Goal: Information Seeking & Learning: Check status

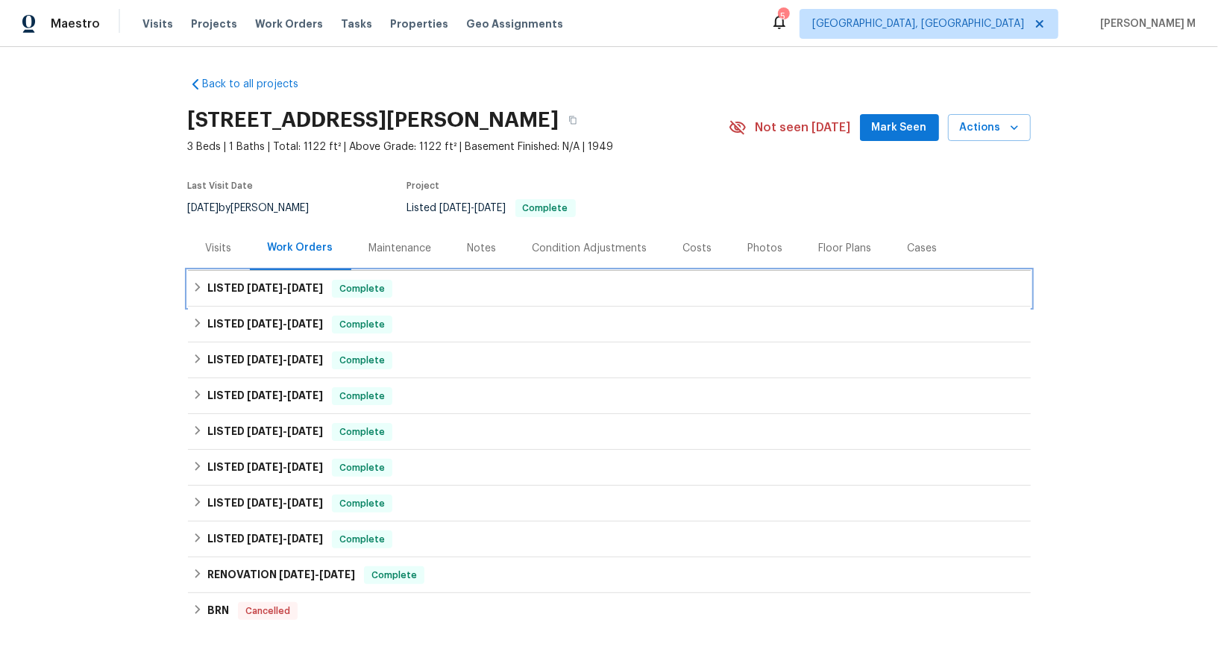
click at [260, 291] on div "LISTED 9/23/25 - 9/25/25 Complete" at bounding box center [609, 289] width 843 height 36
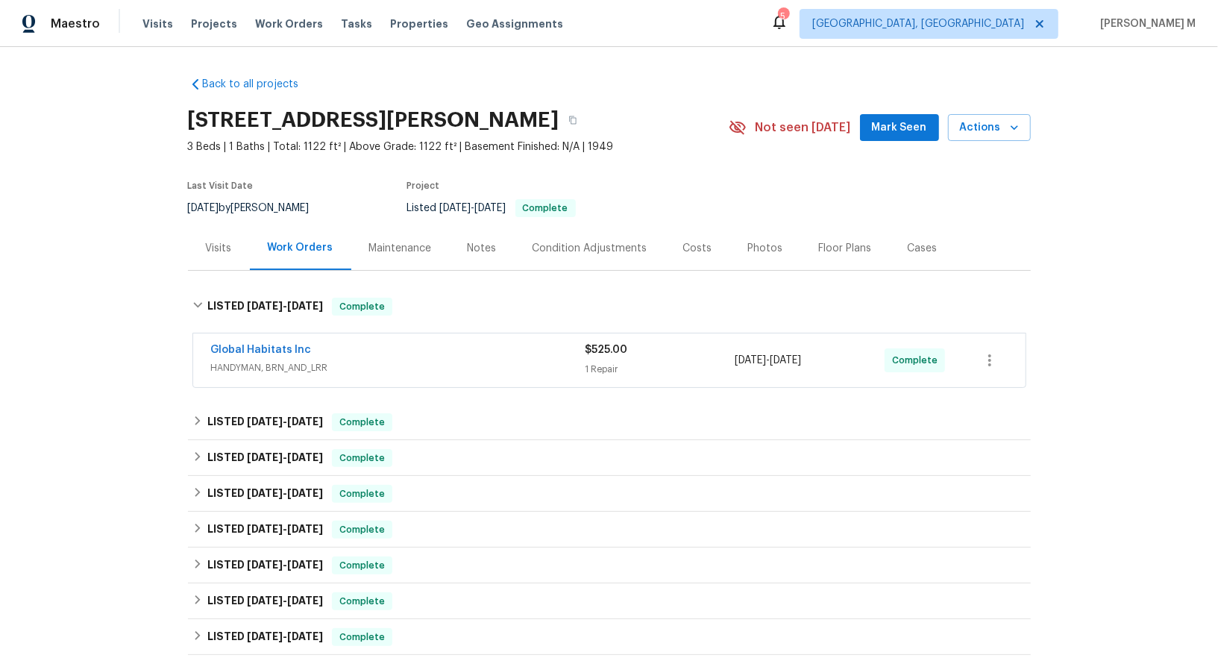
click at [264, 375] on div "Global Habitats Inc HANDYMAN, BRN_AND_LRR $525.00 1 Repair 9/24/2025 - 9/25/202…" at bounding box center [609, 360] width 832 height 54
click at [274, 370] on div "Global Habitats Inc HANDYMAN, BRN_AND_LRR $525.00 1 Repair 9/24/2025 - 9/25/202…" at bounding box center [609, 360] width 832 height 54
click at [300, 368] on div "Global Habitats Inc HANDYMAN, BRN_AND_LRR" at bounding box center [398, 360] width 374 height 36
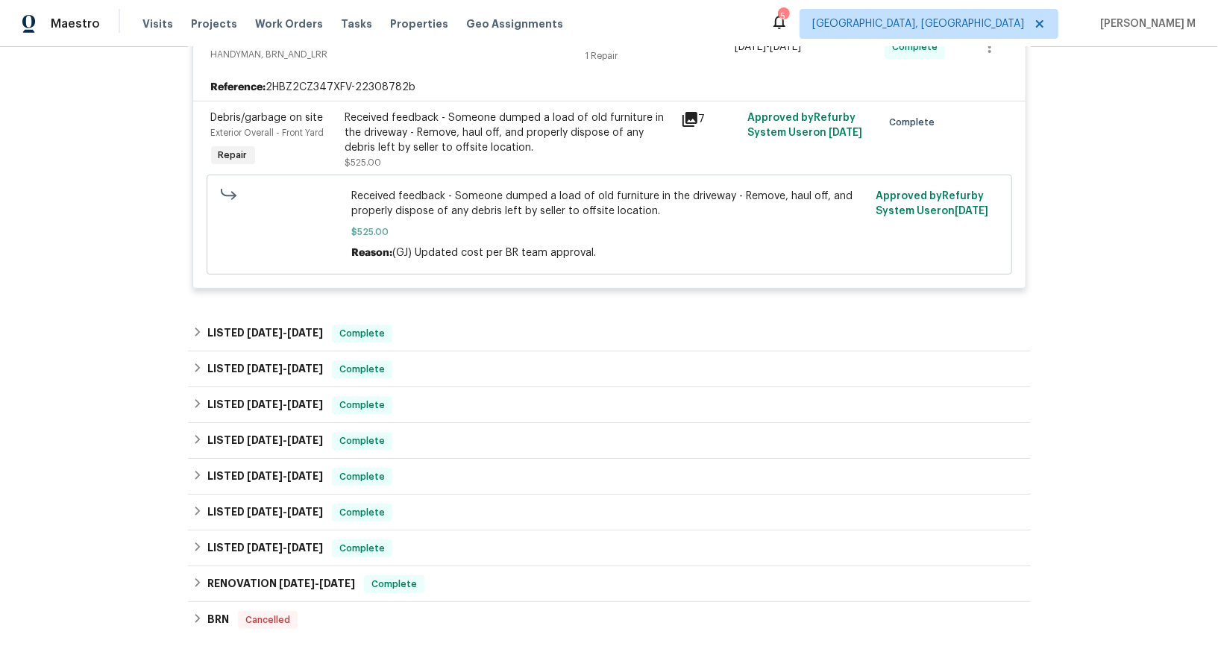
scroll to position [347, 0]
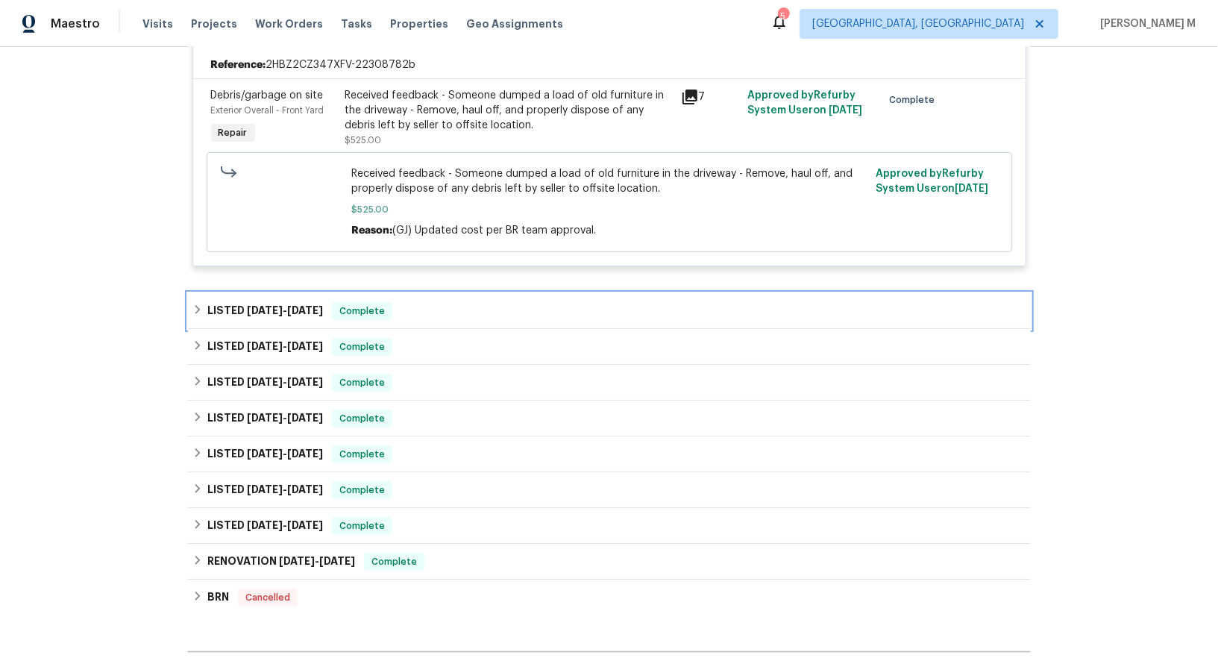
click at [292, 305] on div "LISTED 2/4/25 - 9/19/25 Complete" at bounding box center [609, 311] width 843 height 36
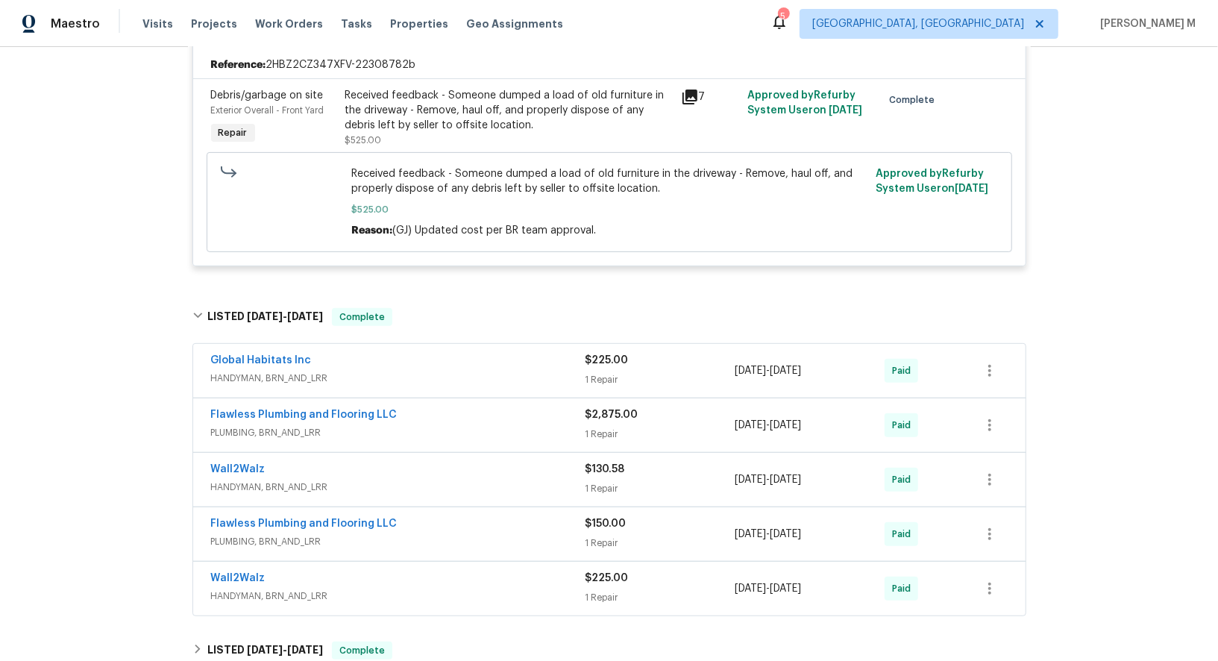
click at [262, 371] on span "HANDYMAN, BRN_AND_LRR" at bounding box center [398, 378] width 374 height 15
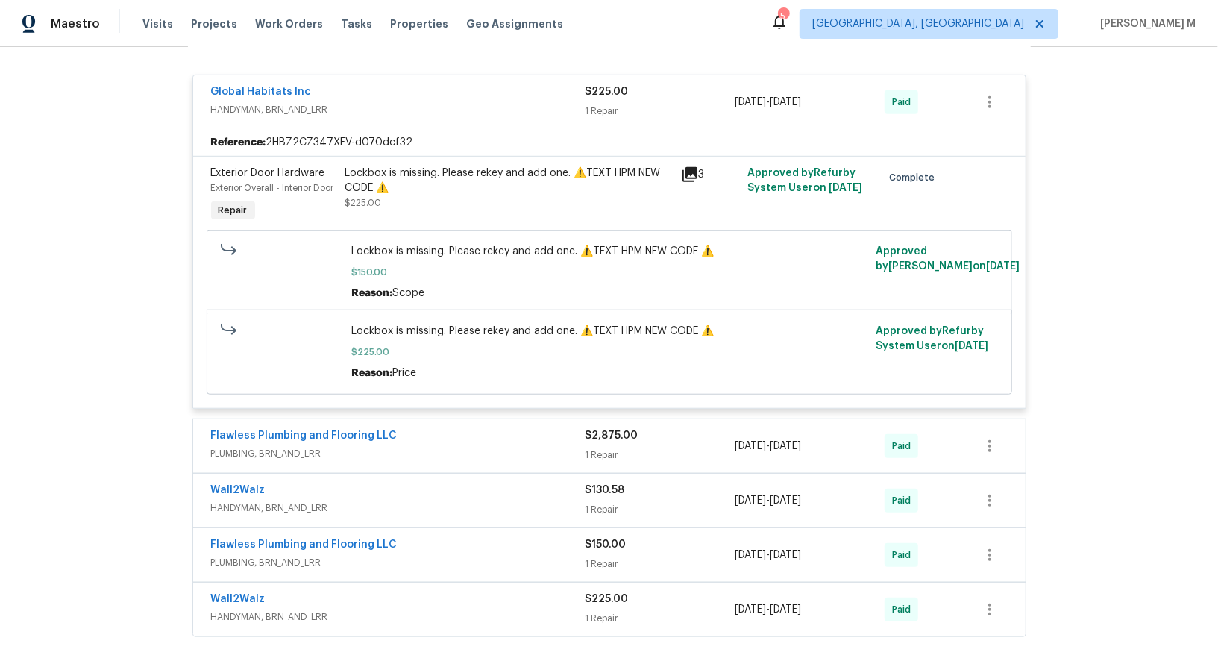
scroll to position [627, 0]
click at [535, 171] on div "Lockbox is missing. Please rekey and add one. ⚠️TEXT HPM NEW CODE ⚠️" at bounding box center [508, 180] width 327 height 30
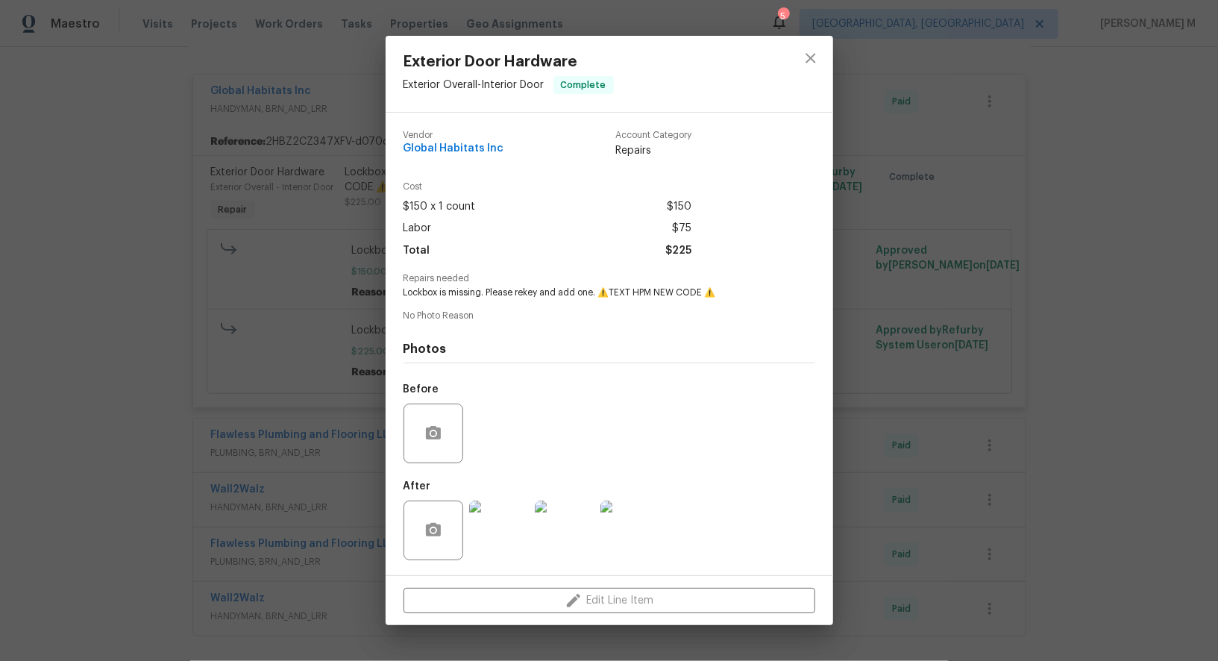
click at [497, 529] on img at bounding box center [499, 530] width 60 height 60
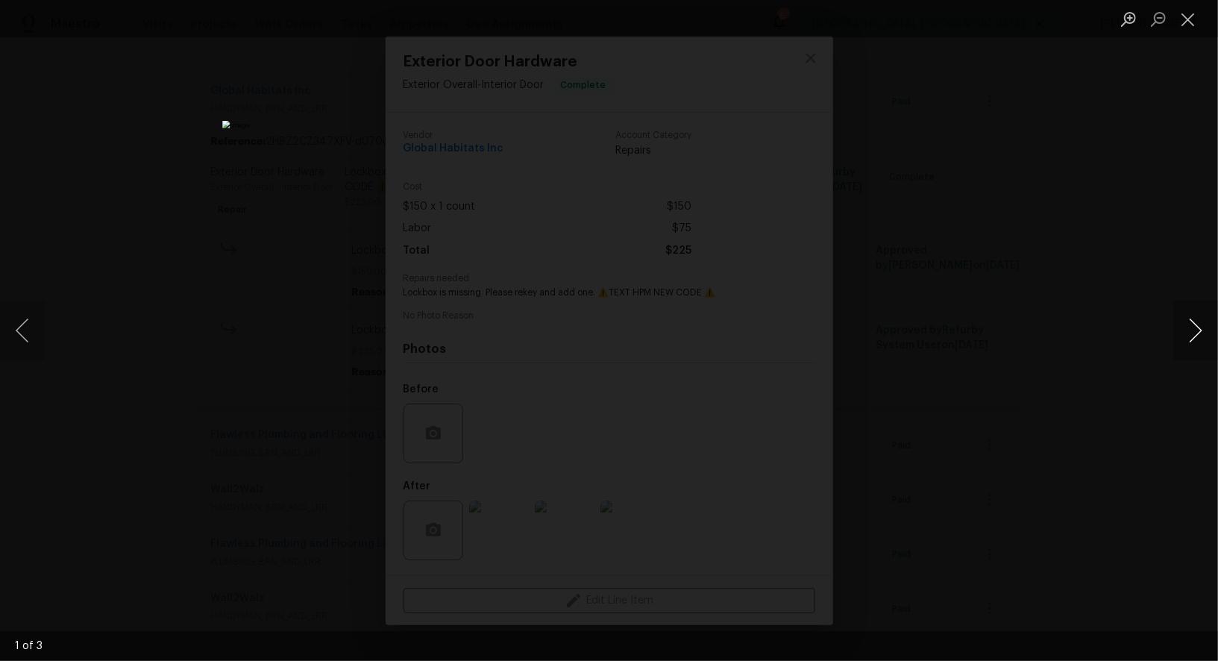
click at [1197, 330] on button "Next image" at bounding box center [1195, 330] width 45 height 60
click at [17, 336] on button "Previous image" at bounding box center [22, 330] width 45 height 60
click at [1193, 324] on button "Next image" at bounding box center [1195, 330] width 45 height 60
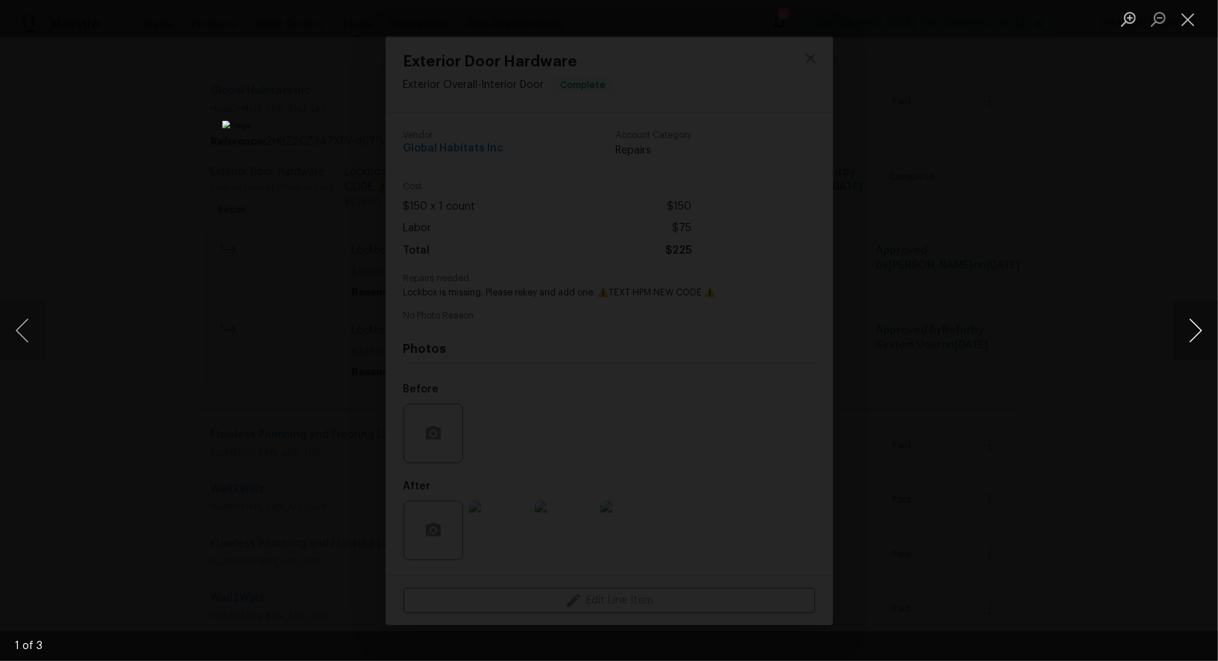
click at [1193, 324] on button "Next image" at bounding box center [1195, 330] width 45 height 60
click at [1191, 330] on button "Next image" at bounding box center [1195, 330] width 45 height 60
click at [1154, 245] on div "Lightbox" at bounding box center [609, 330] width 1218 height 661
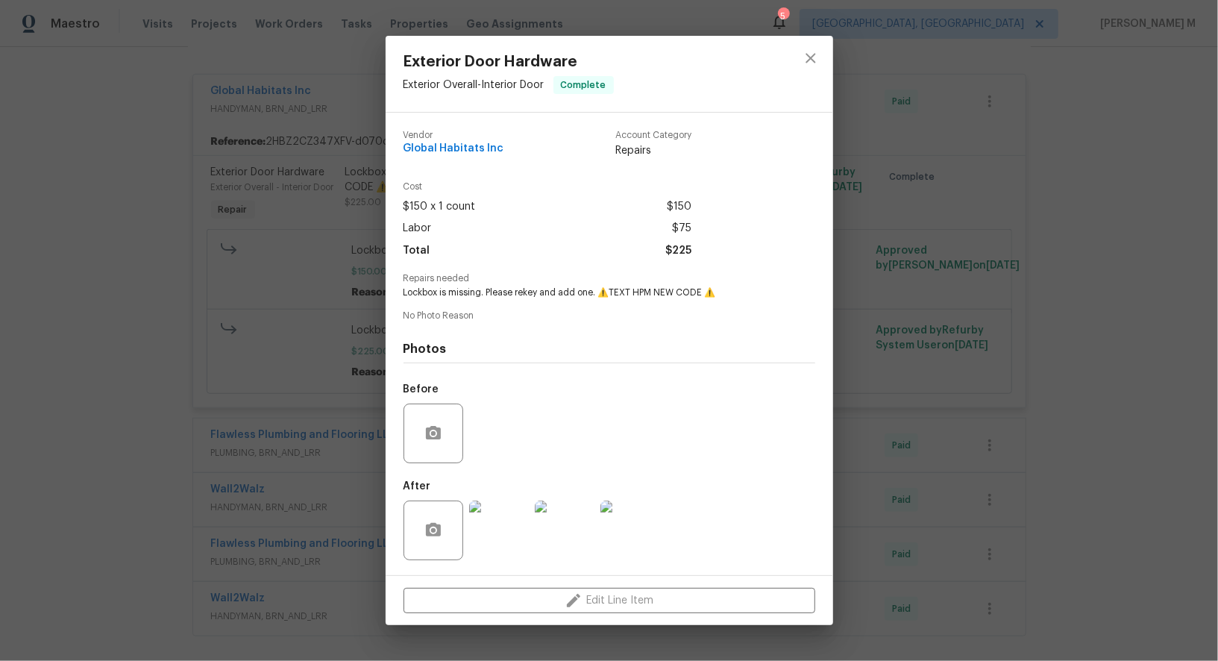
click at [929, 321] on div "Exterior Door Hardware Exterior Overall - Interior Door Complete Vendor Global …" at bounding box center [609, 330] width 1218 height 661
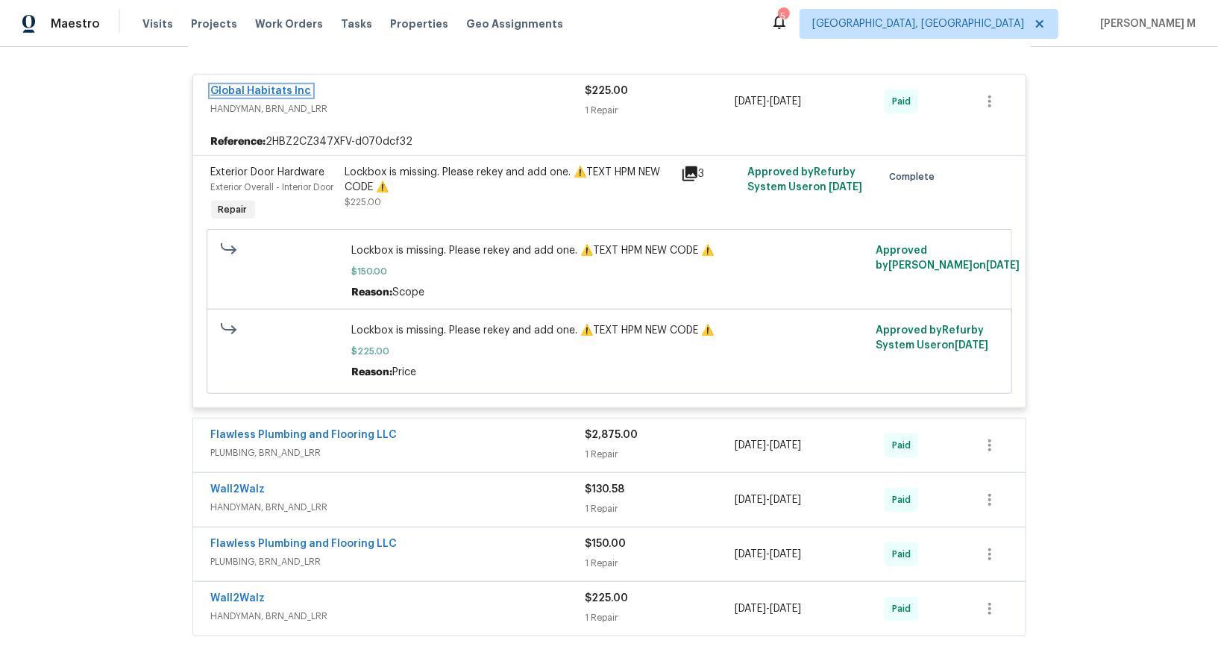
click at [256, 86] on link "Global Habitats Inc" at bounding box center [261, 91] width 101 height 10
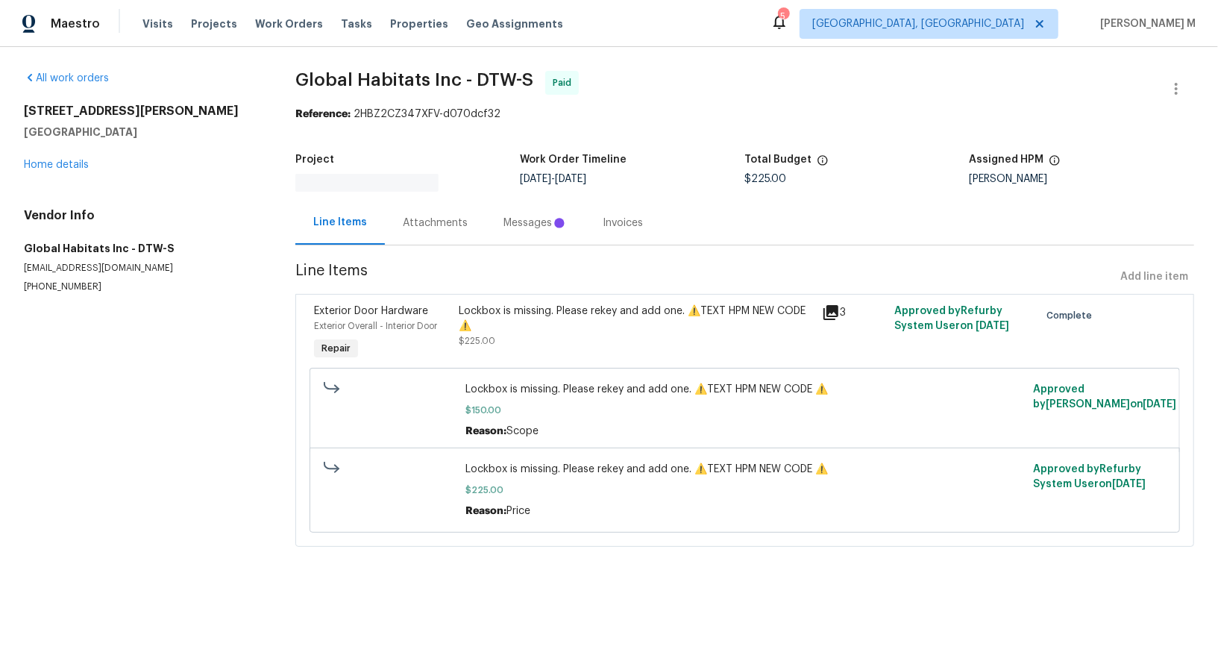
click at [407, 189] on div "Project Work Order Timeline 9/18/2025 - 9/18/2025 Total Budget $225.00 Assigned…" at bounding box center [744, 172] width 898 height 55
click at [407, 215] on div "Progress Updates" at bounding box center [447, 222] width 88 height 15
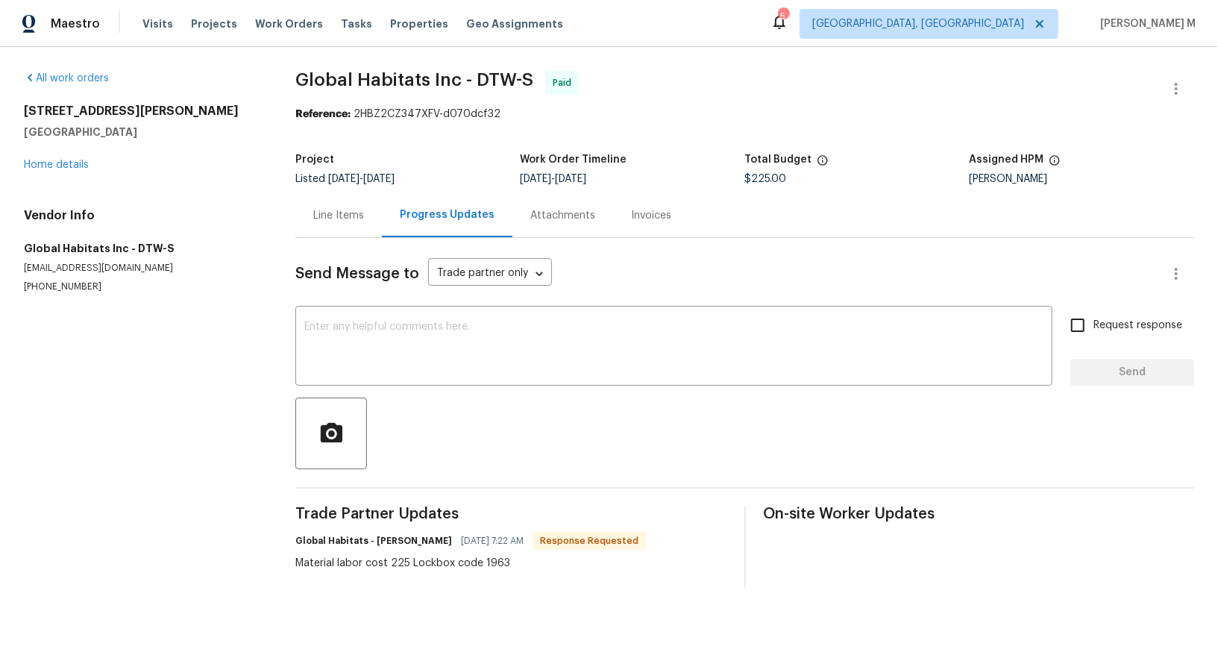
click at [326, 208] on div "Line Items" at bounding box center [338, 215] width 51 height 15
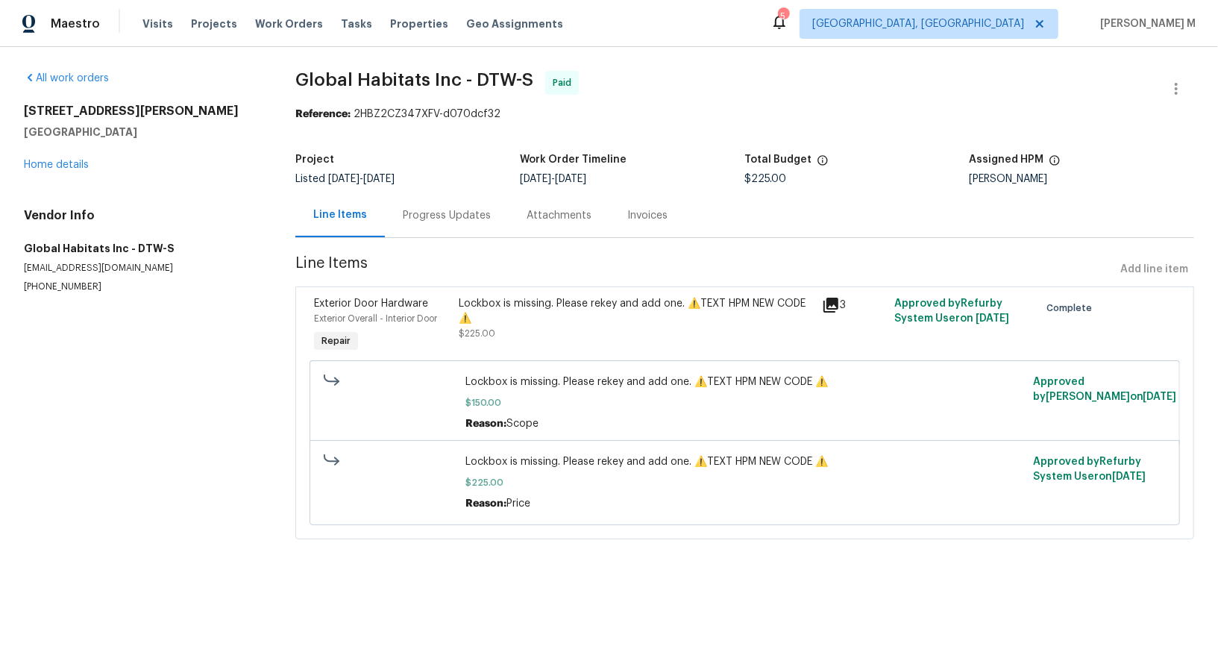
click at [456, 219] on div "Progress Updates" at bounding box center [447, 215] width 124 height 44
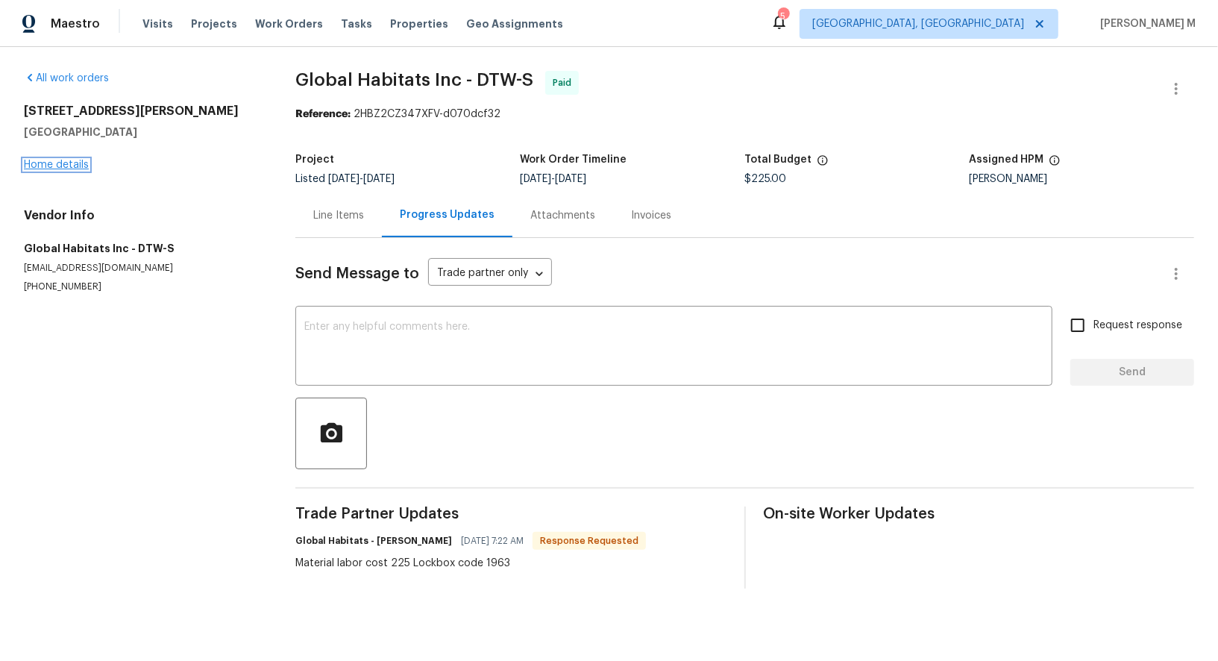
click at [55, 160] on link "Home details" at bounding box center [56, 165] width 65 height 10
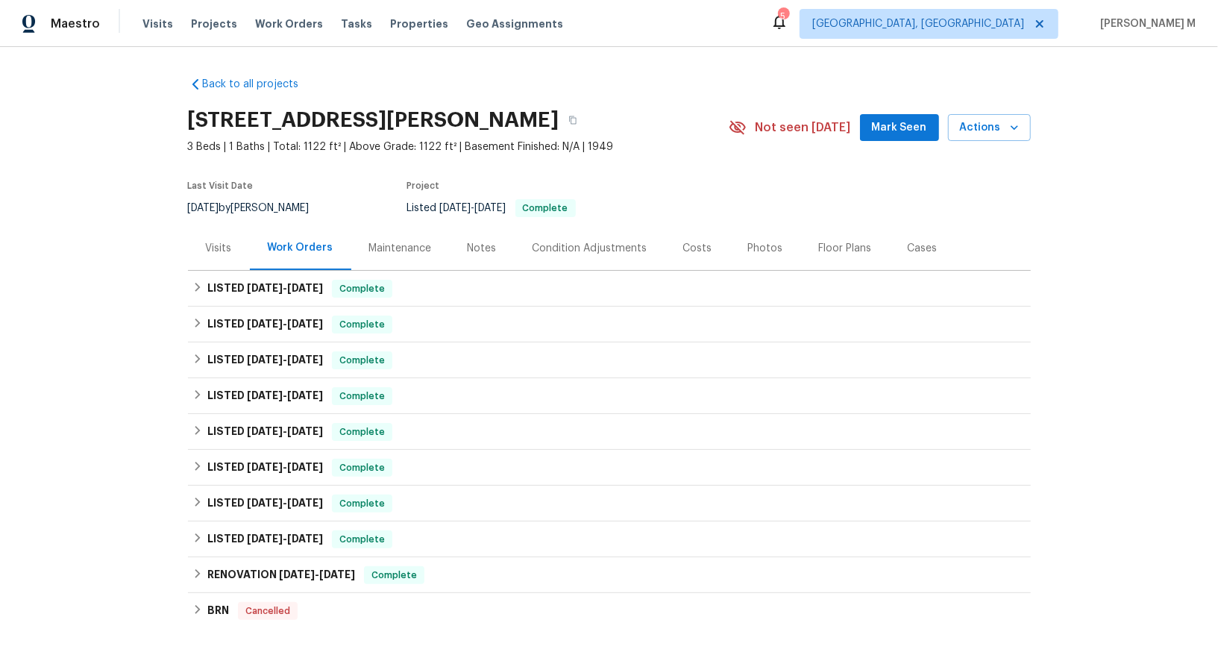
click at [378, 243] on div "Maintenance" at bounding box center [400, 248] width 63 height 15
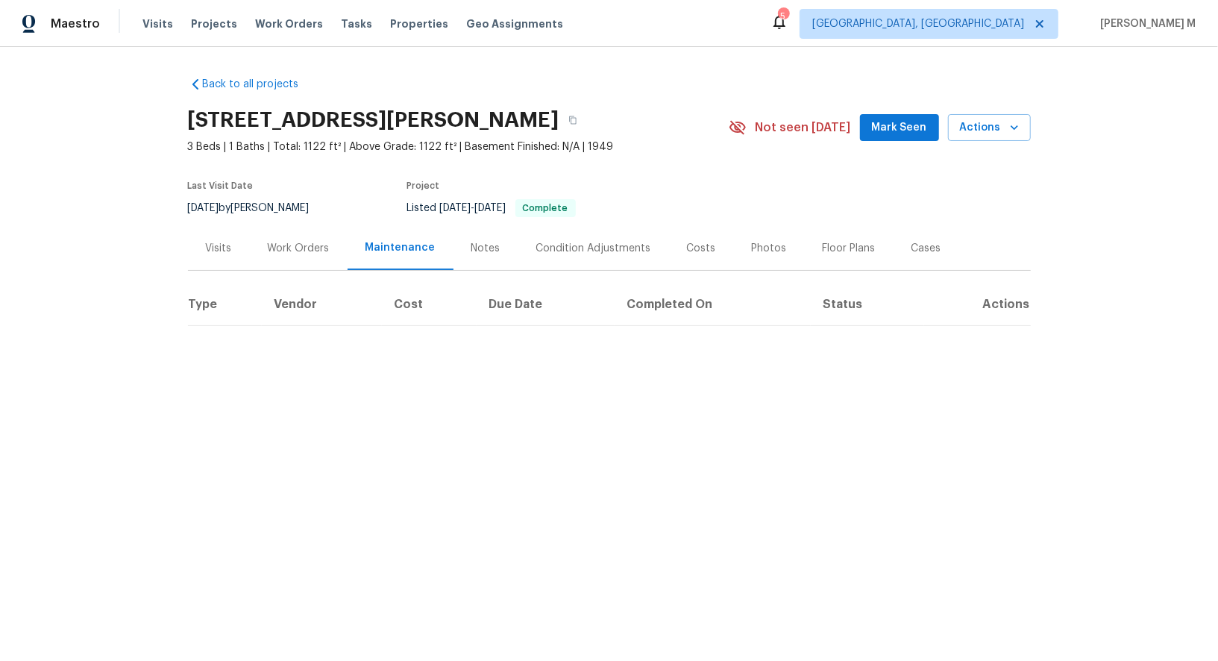
click at [291, 241] on div "Work Orders" at bounding box center [299, 248] width 62 height 15
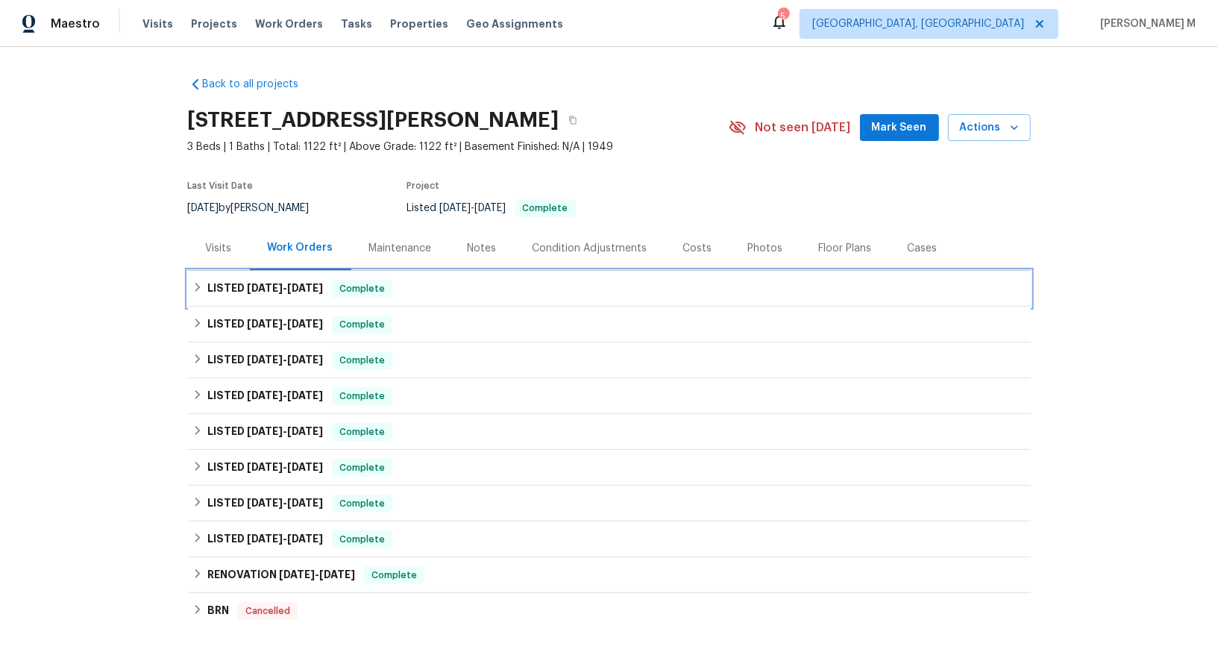
click at [268, 283] on span "9/23/25" at bounding box center [265, 288] width 36 height 10
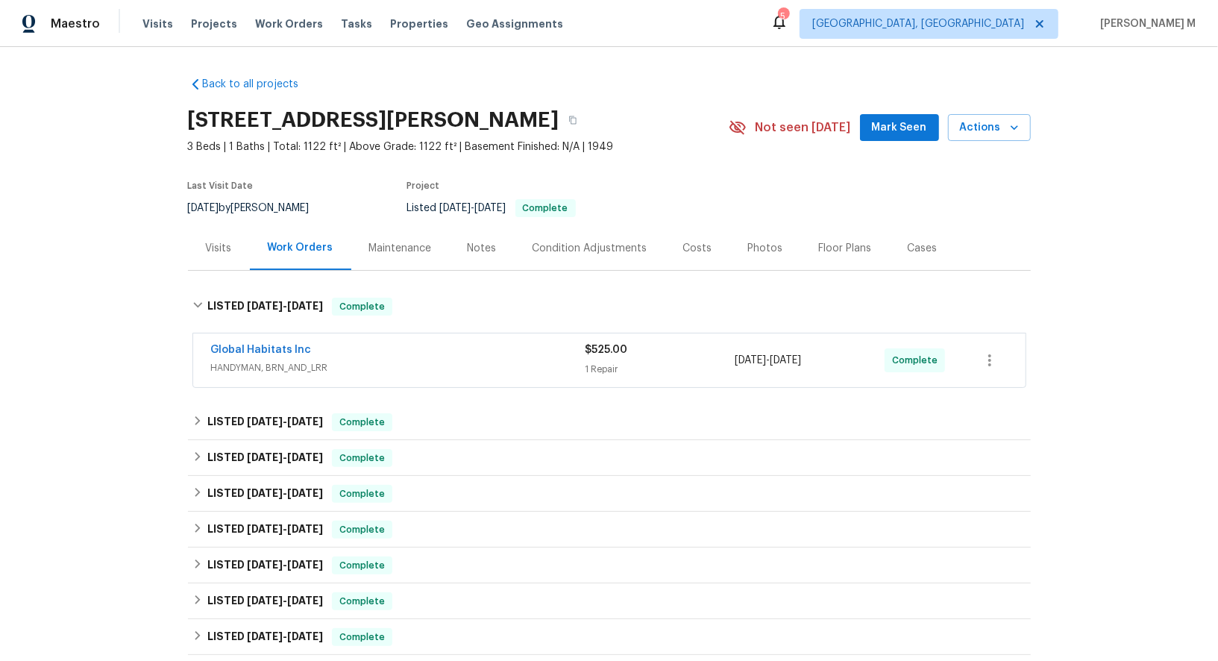
click at [267, 363] on span "HANDYMAN, BRN_AND_LRR" at bounding box center [398, 367] width 374 height 15
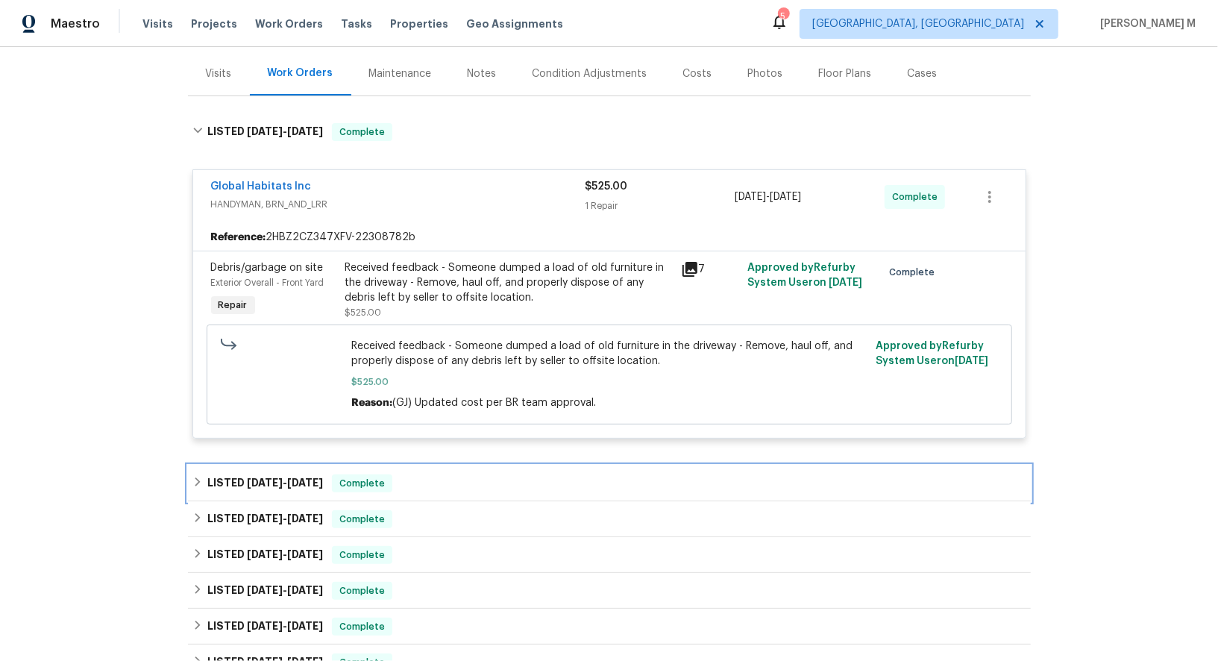
click at [287, 477] on span "9/19/25" at bounding box center [305, 482] width 36 height 10
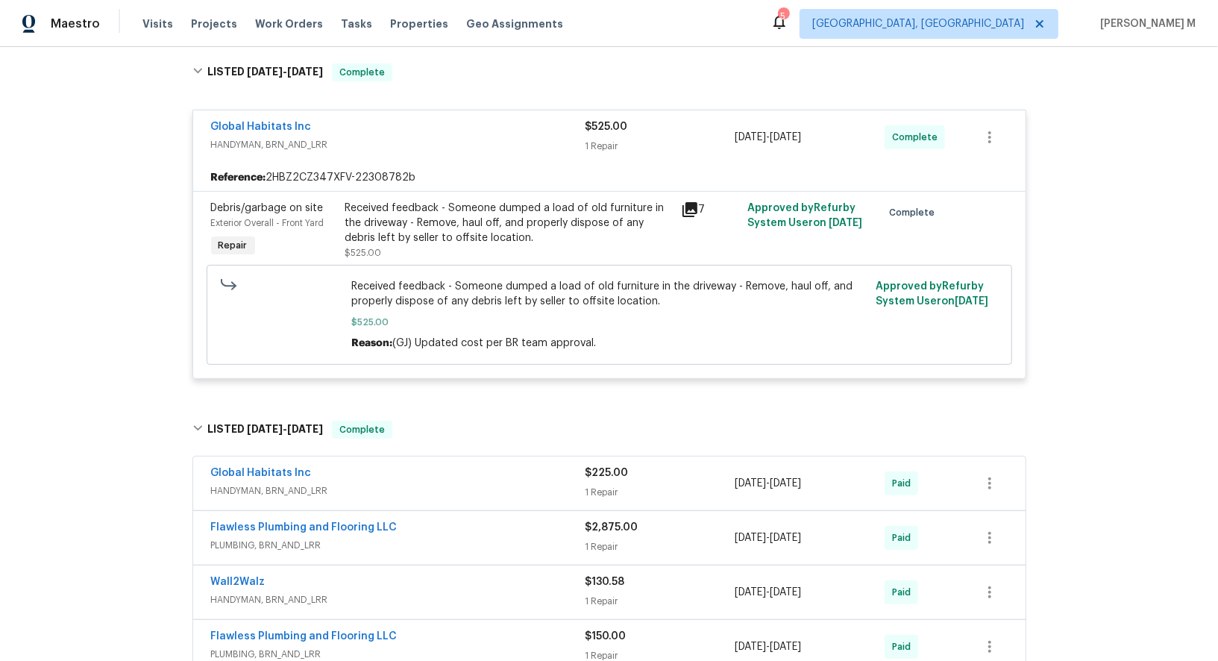
click at [277, 483] on span "HANDYMAN, BRN_AND_LRR" at bounding box center [398, 490] width 374 height 15
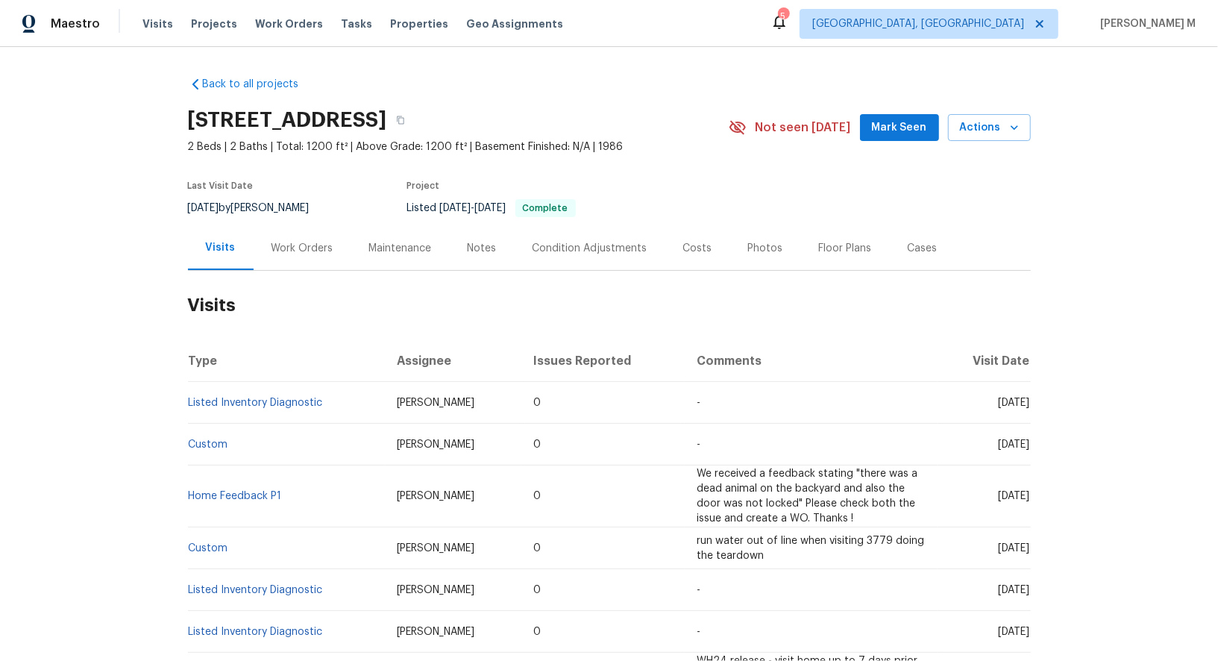
click at [307, 248] on div "Work Orders" at bounding box center [303, 248] width 98 height 44
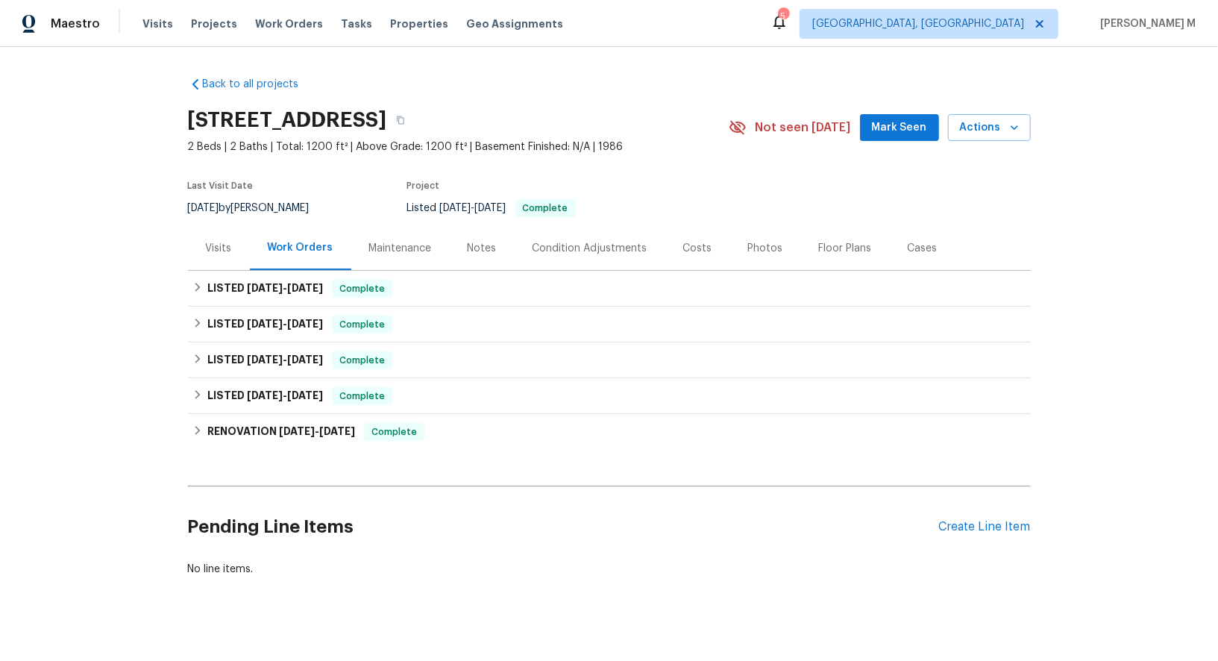
scroll to position [1, 0]
click at [256, 282] on span "[DATE]" at bounding box center [265, 287] width 36 height 10
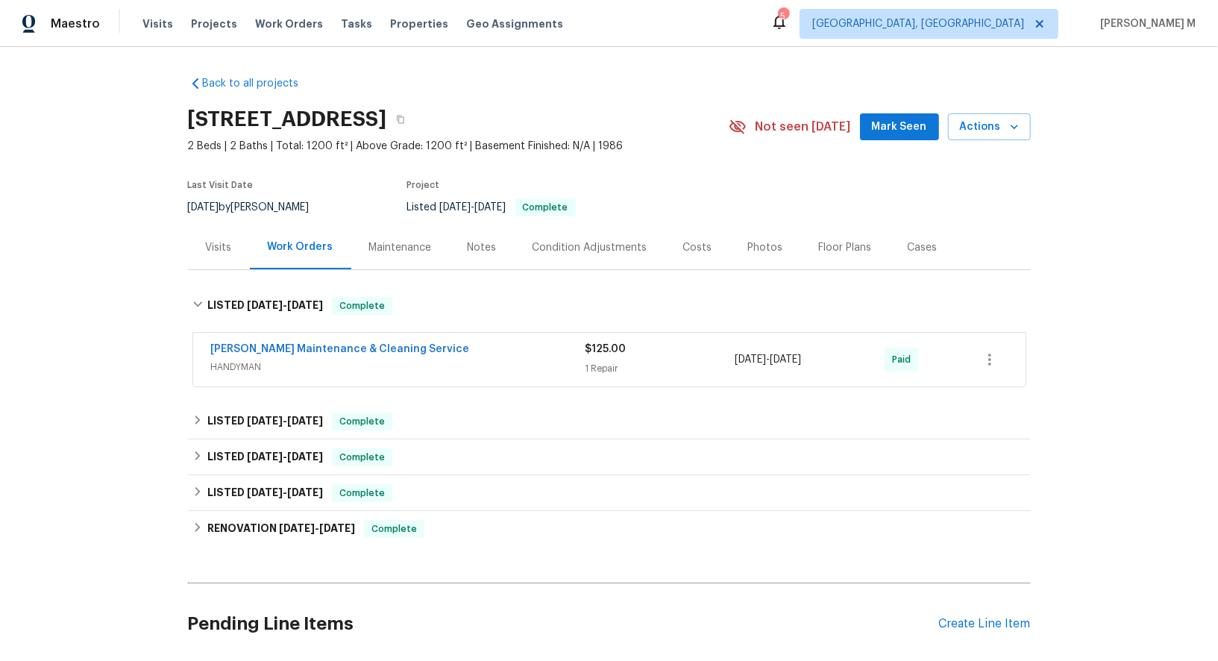
click at [262, 366] on div "[PERSON_NAME] Maintenance & Cleaning Service HANDYMAN" at bounding box center [398, 359] width 374 height 36
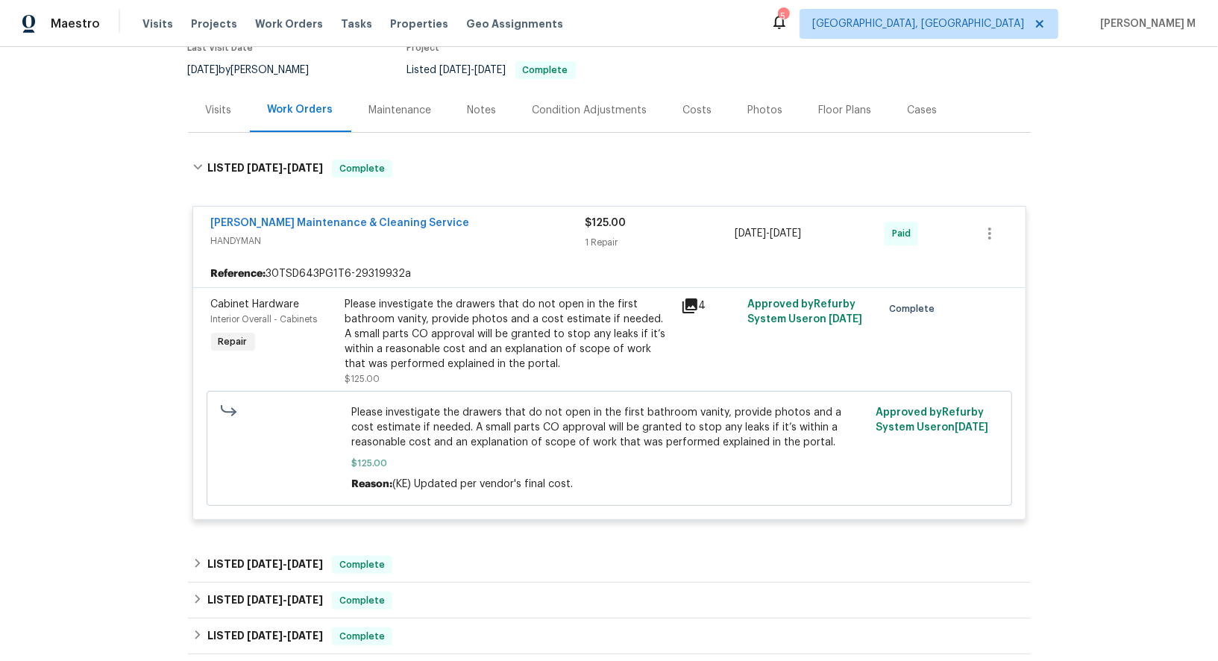
scroll to position [139, 0]
click at [472, 300] on div "Please investigate the drawers that do not open in the first bathroom vanity, p…" at bounding box center [508, 333] width 327 height 75
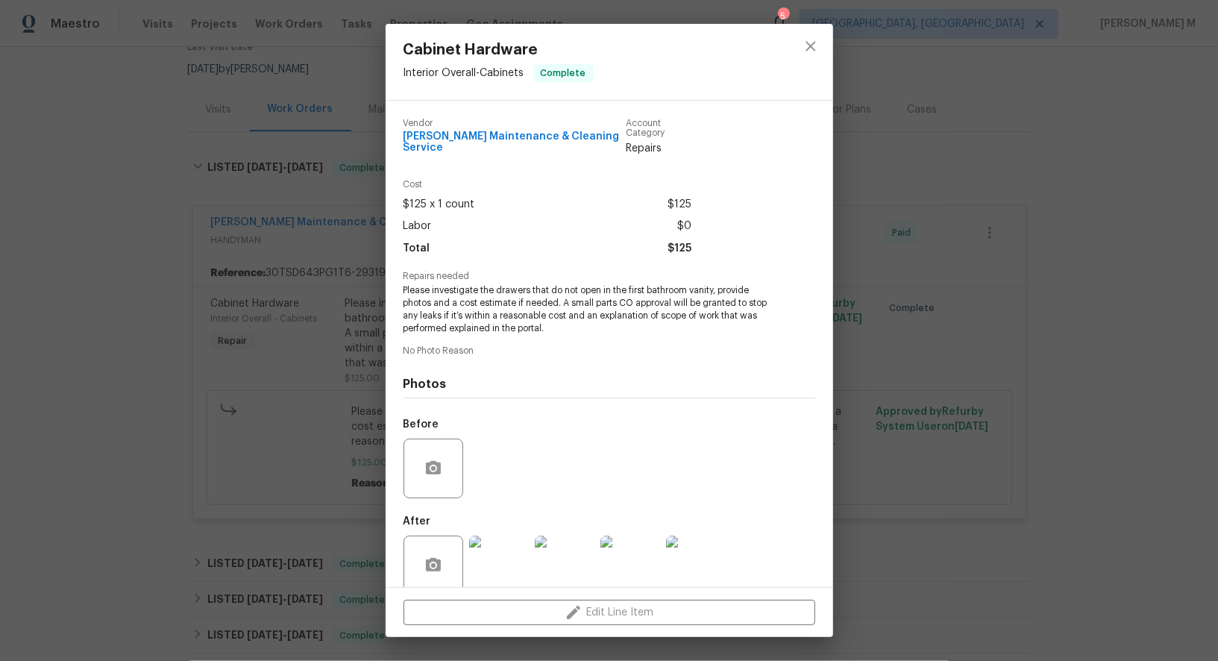
click at [999, 473] on div "Cabinet Hardware Interior Overall - Cabinets Complete Vendor [PERSON_NAME] Main…" at bounding box center [609, 330] width 1218 height 661
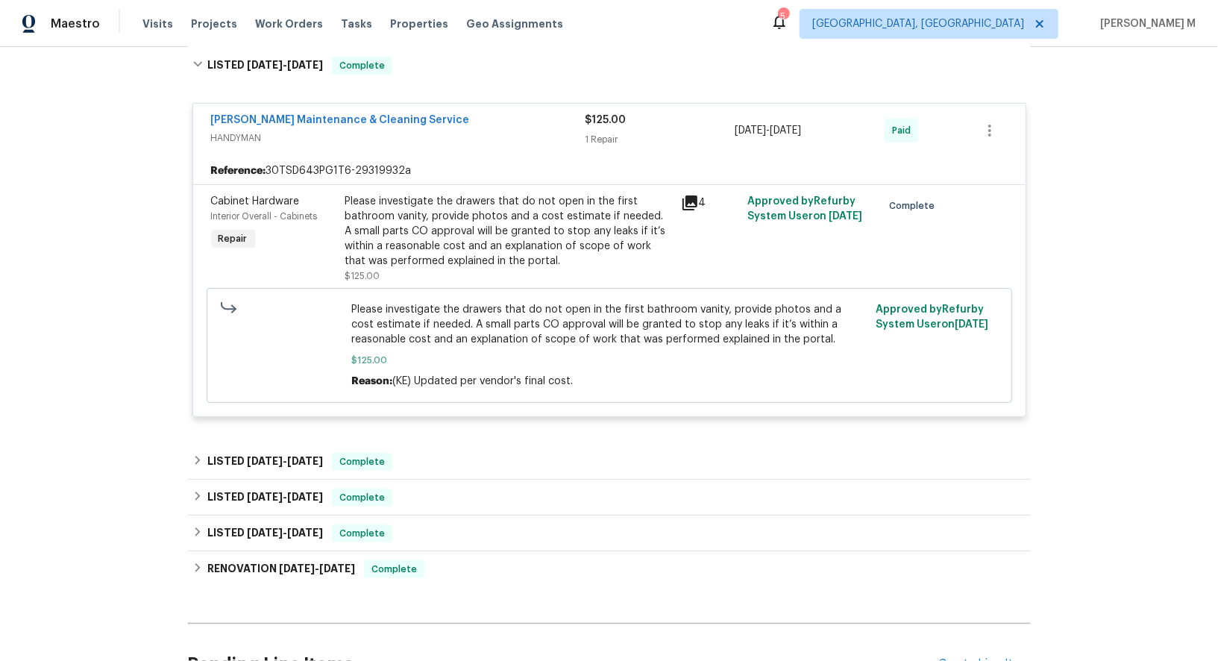
scroll to position [281, 0]
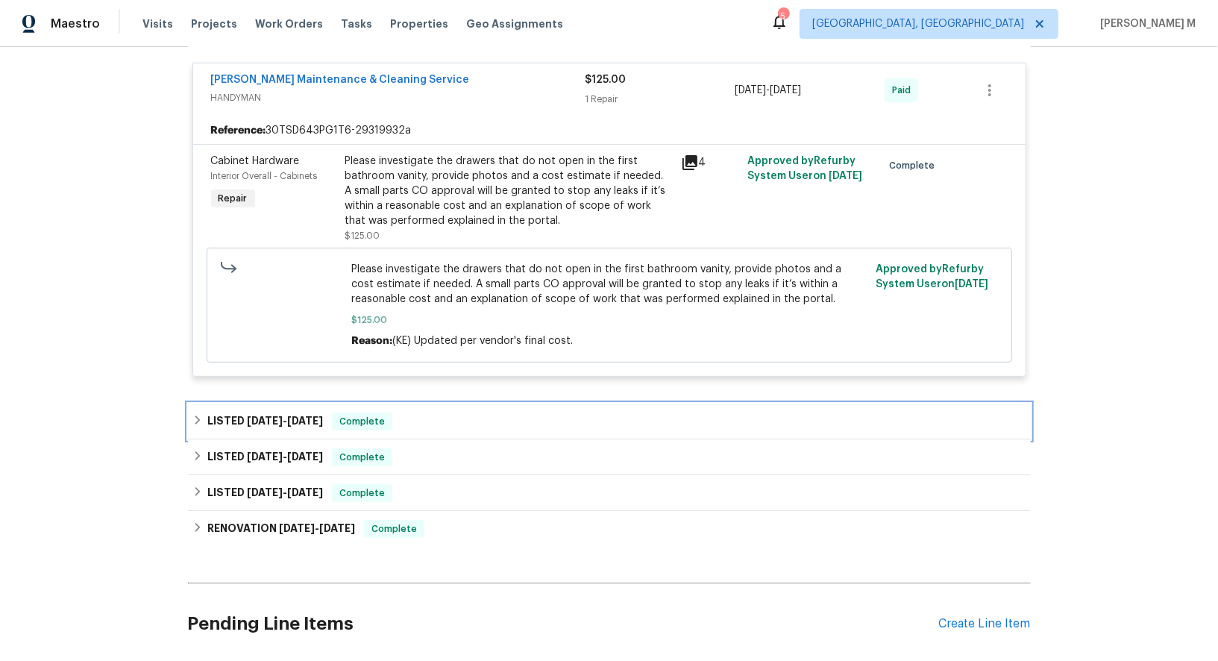
click at [286, 403] on div "LISTED [DATE] - [DATE] Complete" at bounding box center [609, 421] width 843 height 36
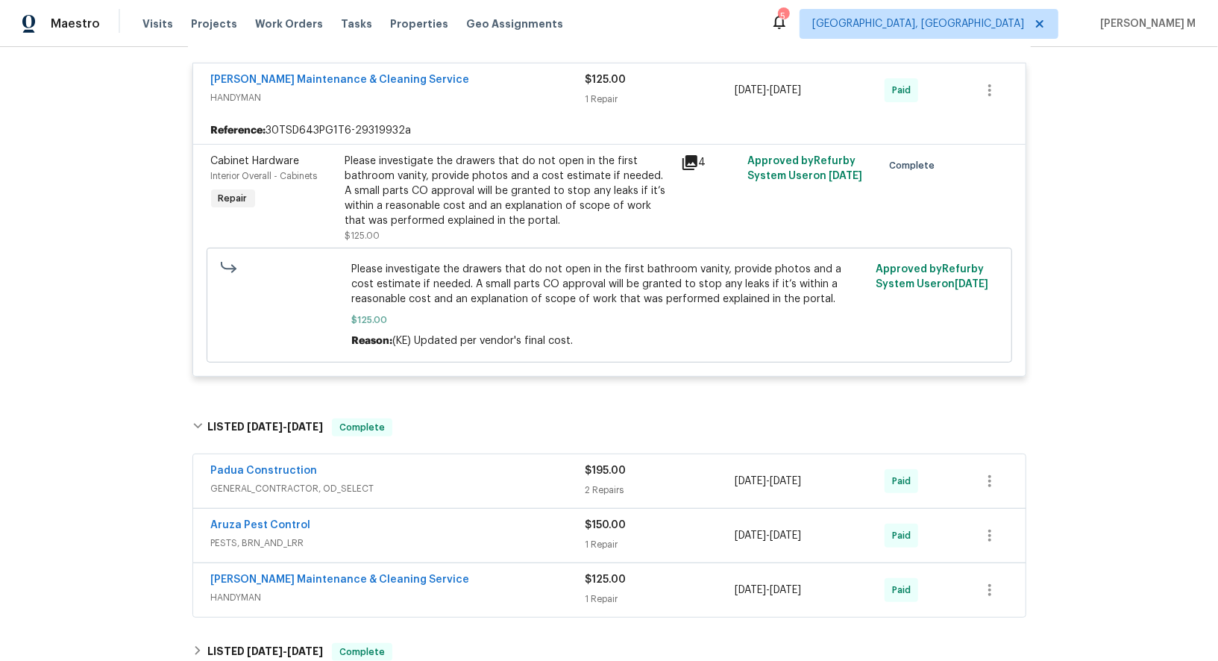
click at [257, 481] on span "GENERAL_CONTRACTOR, OD_SELECT" at bounding box center [398, 488] width 374 height 15
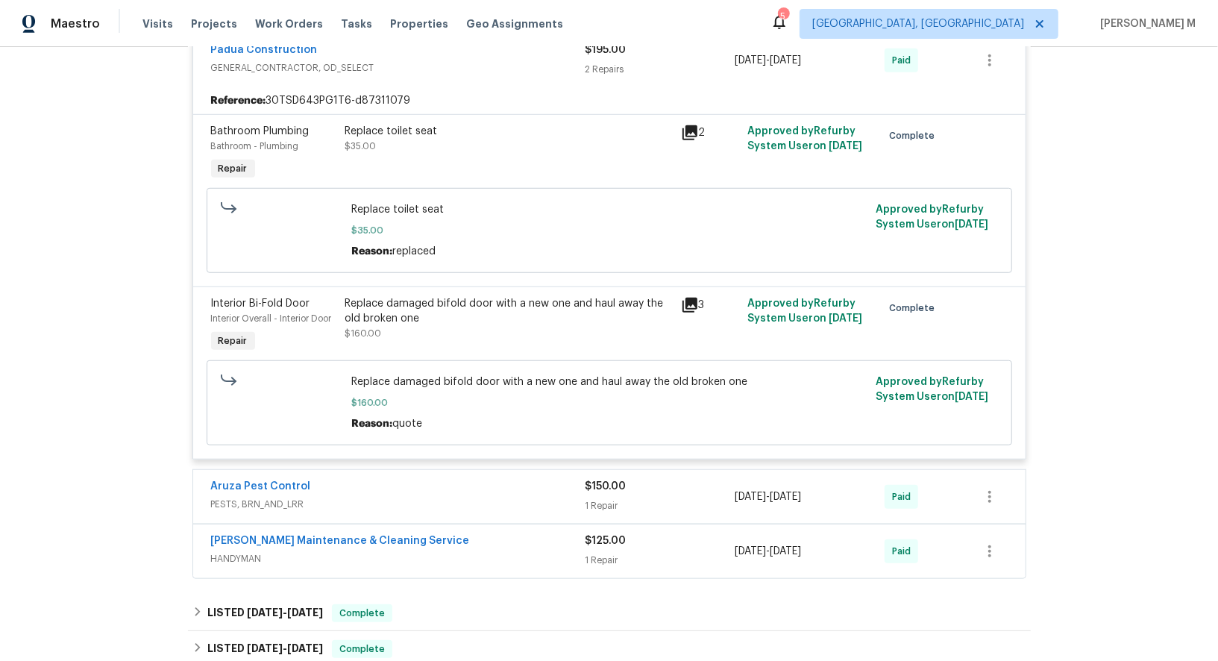
scroll to position [717, 0]
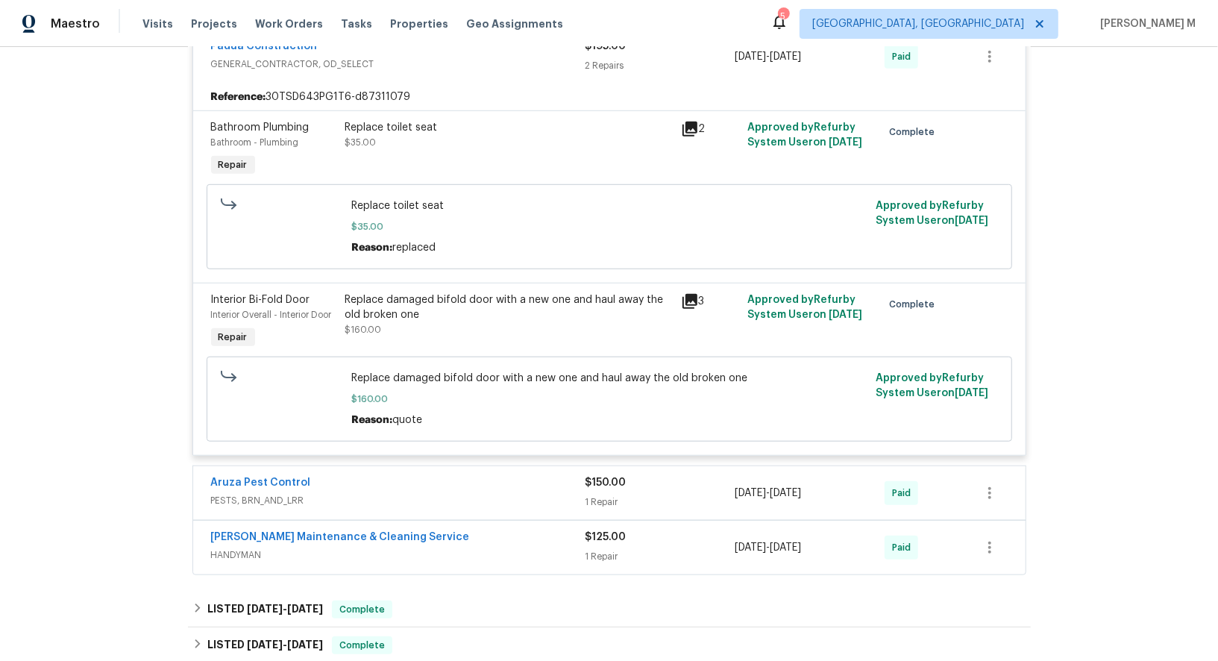
click at [304, 493] on span "PESTS, BRN_AND_LRR" at bounding box center [398, 500] width 374 height 15
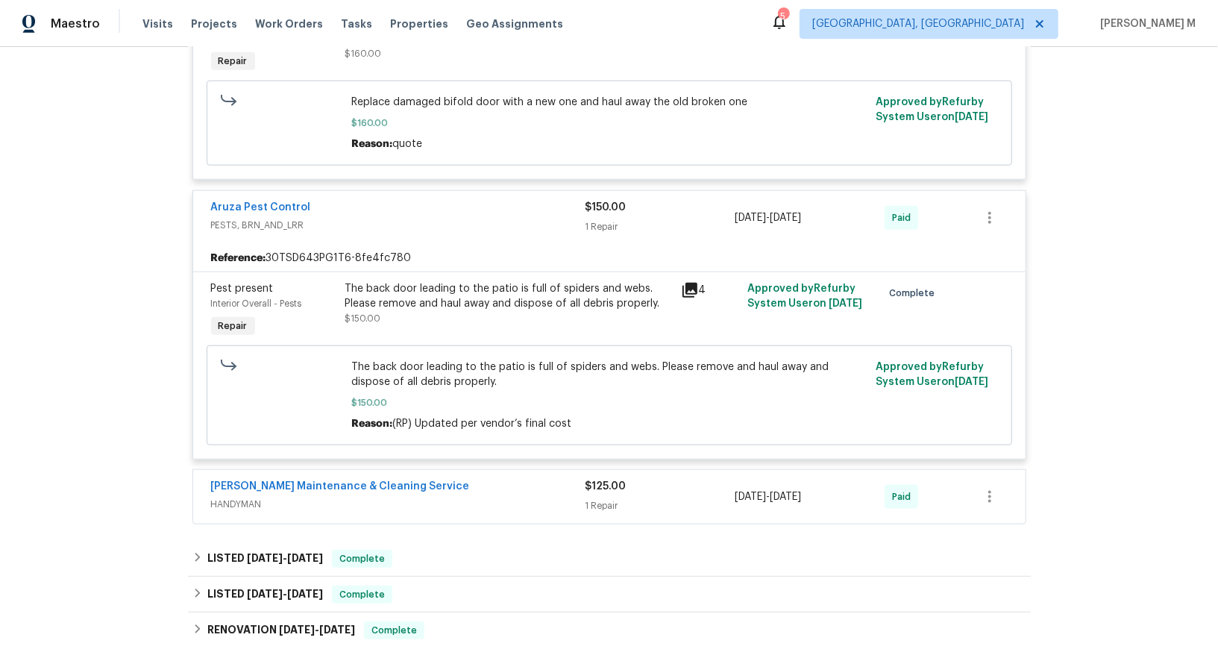
scroll to position [1001, 0]
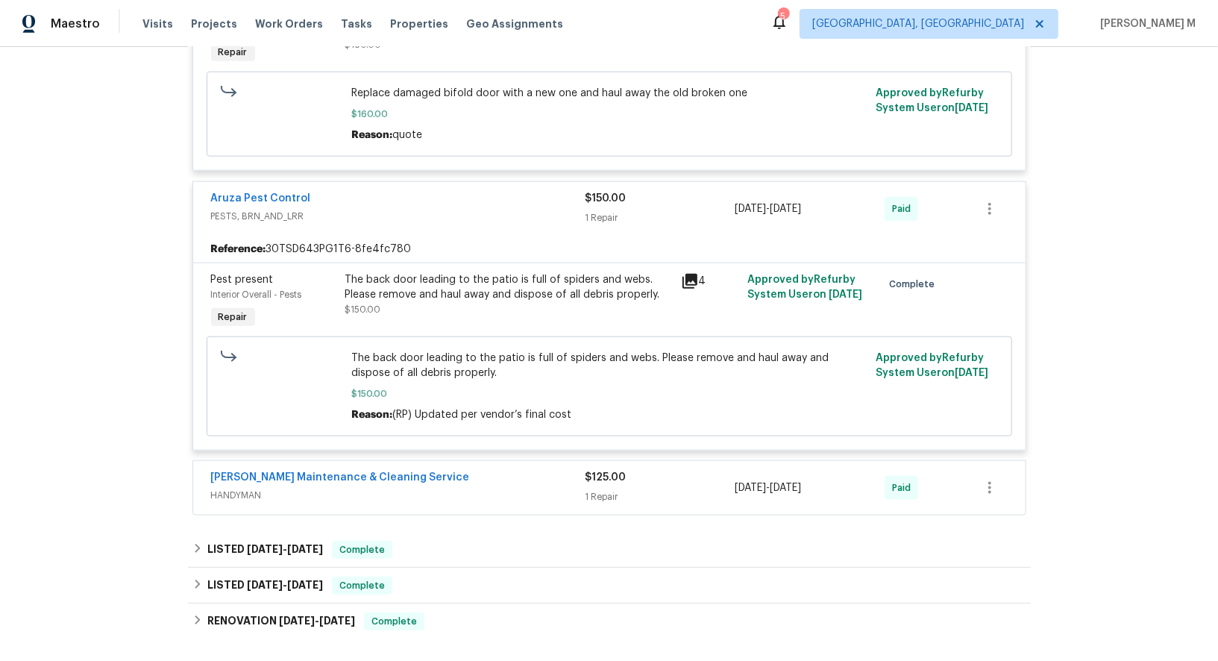
click at [265, 488] on span "HANDYMAN" at bounding box center [398, 495] width 374 height 15
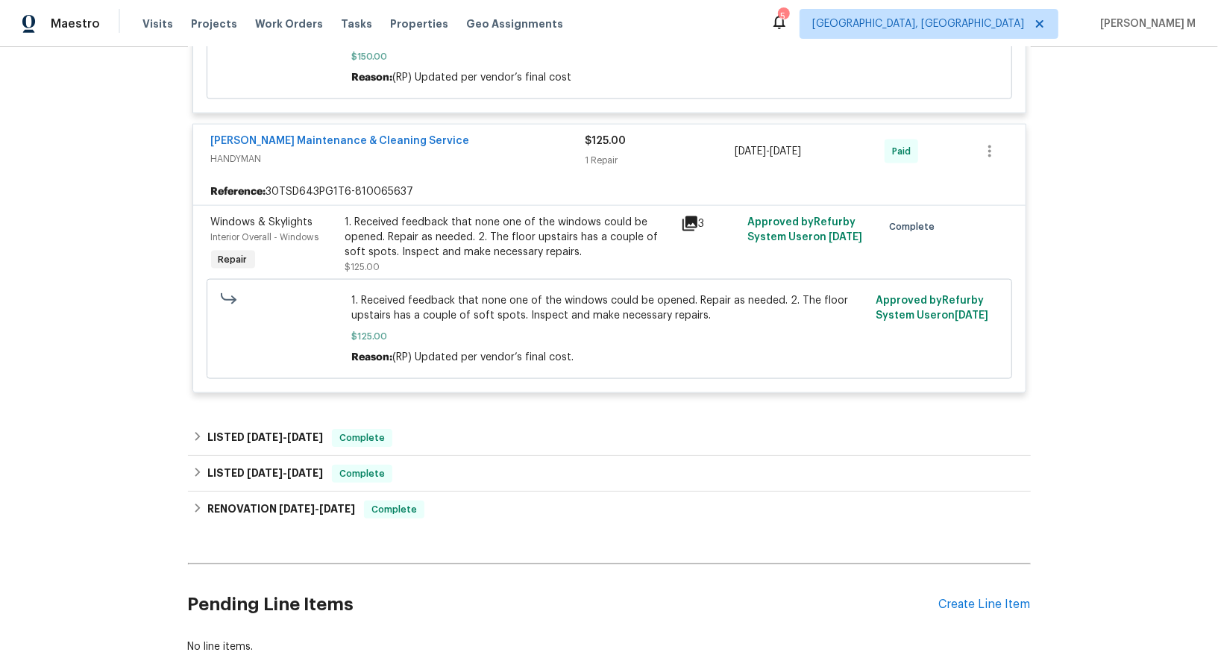
scroll to position [1342, 0]
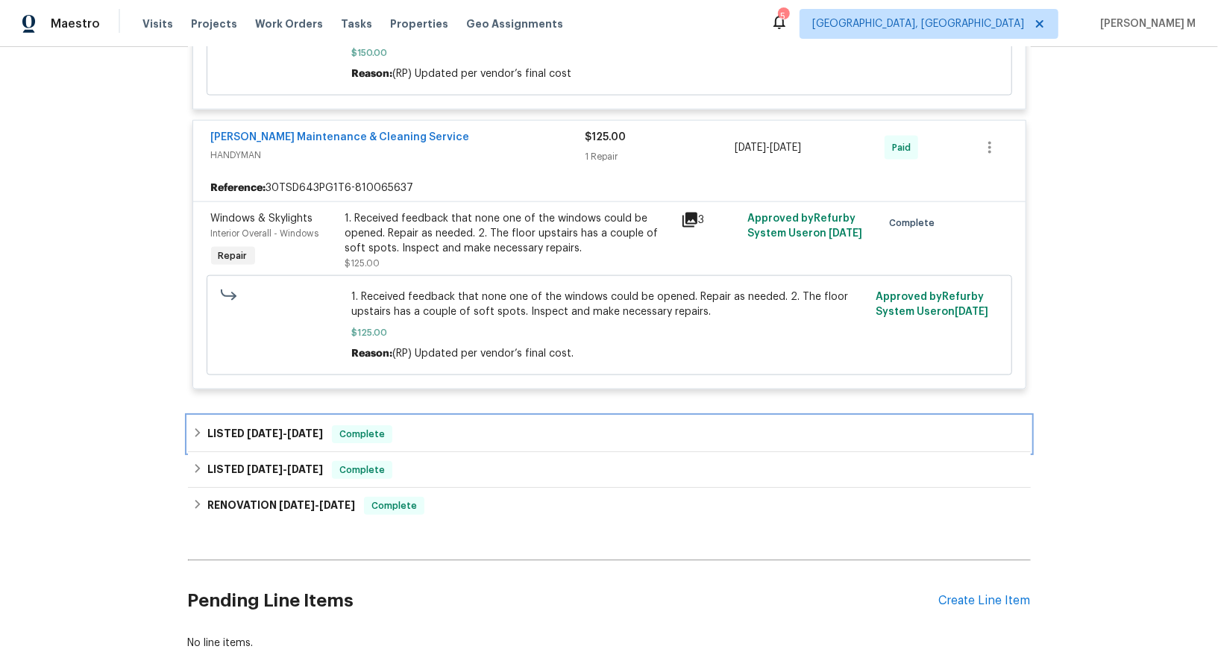
click at [295, 428] on span "4/8/25" at bounding box center [305, 433] width 36 height 10
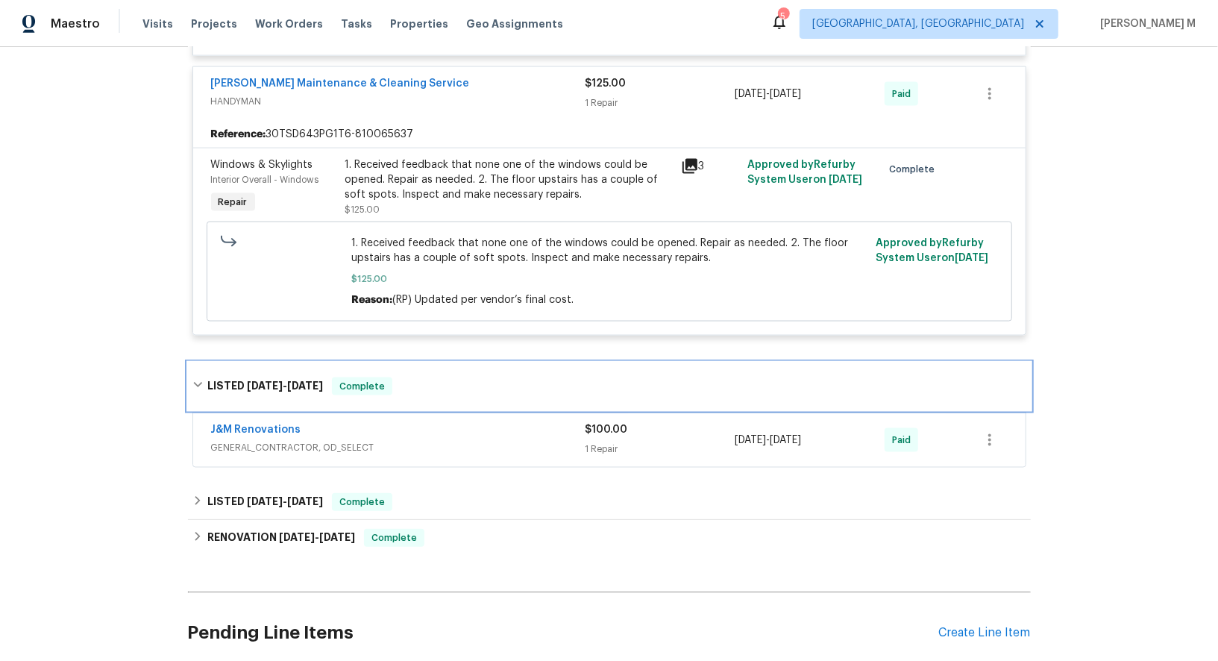
scroll to position [1440, 0]
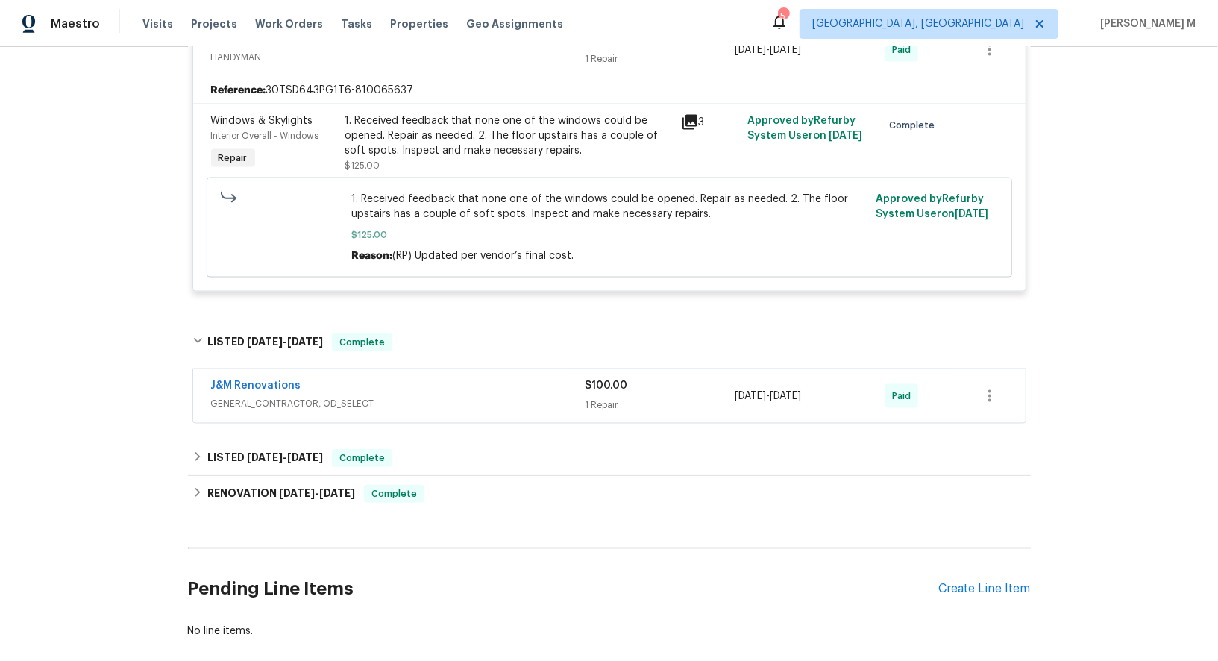
click at [301, 396] on span "GENERAL_CONTRACTOR, OD_SELECT" at bounding box center [398, 403] width 374 height 15
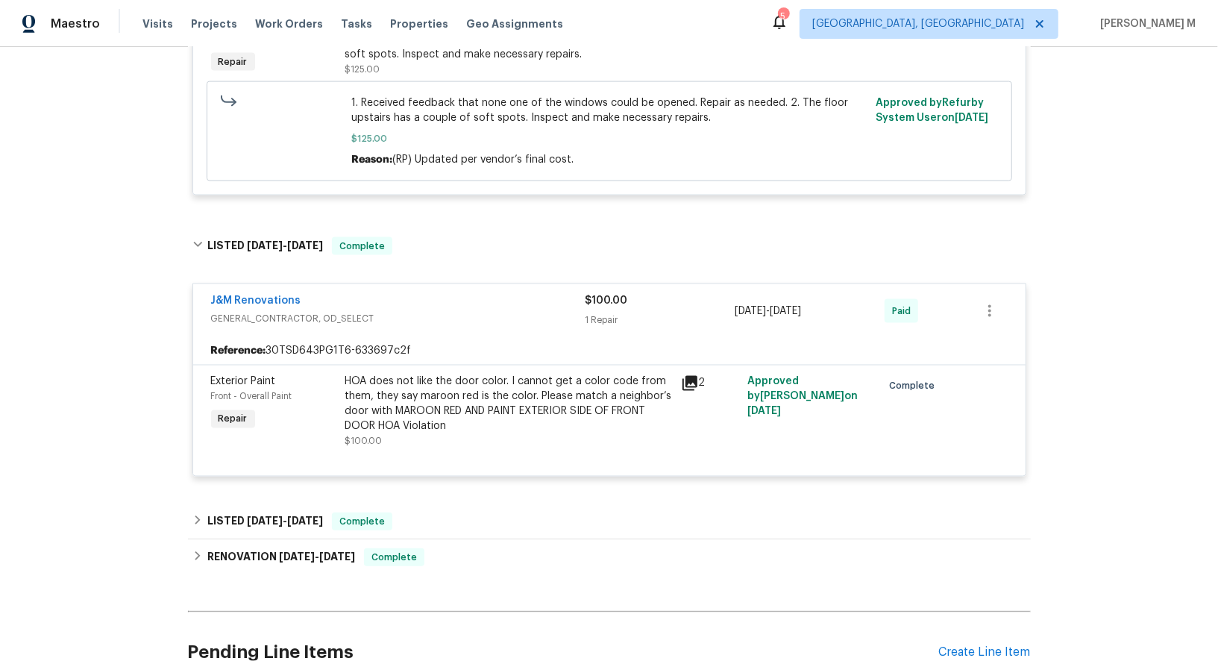
scroll to position [1552, 0]
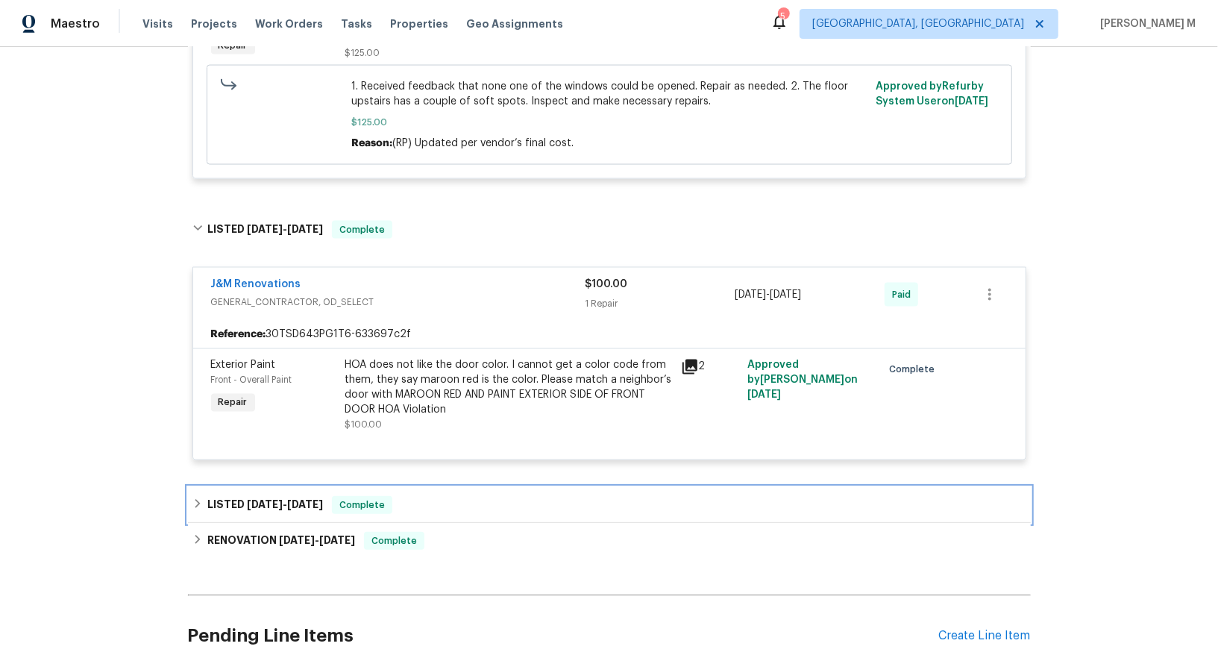
click at [315, 487] on div "LISTED 3/5/25 - 3/6/25 Complete" at bounding box center [609, 505] width 843 height 36
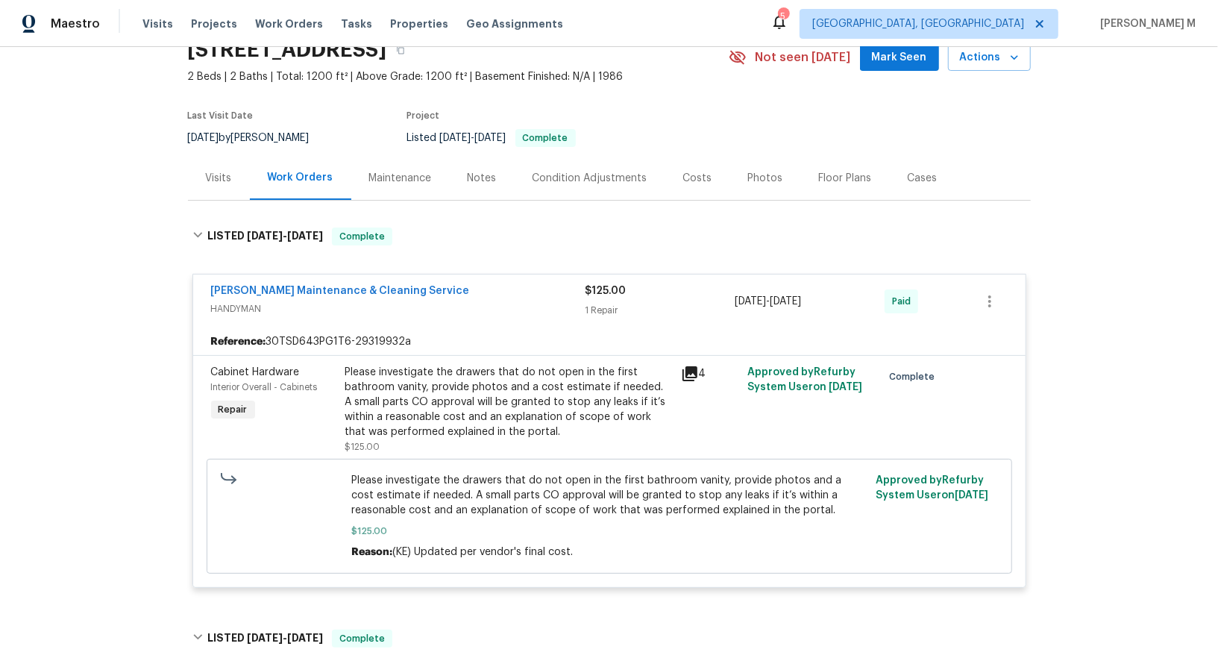
scroll to position [0, 0]
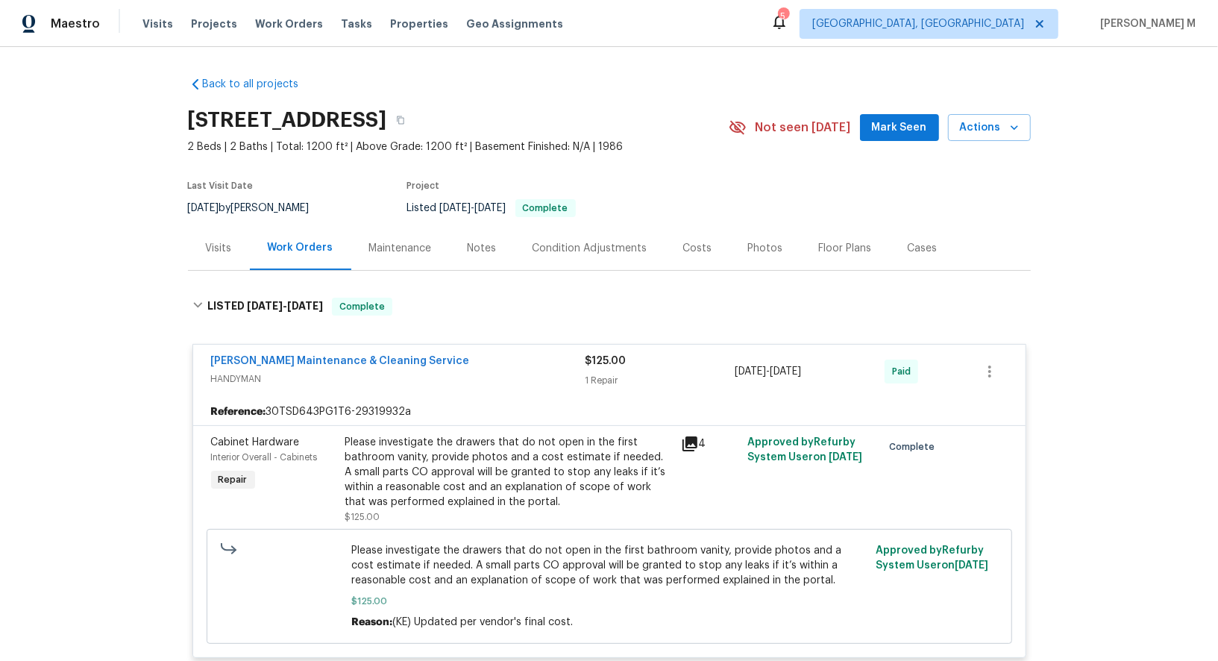
click at [408, 249] on div "Maintenance" at bounding box center [400, 248] width 98 height 44
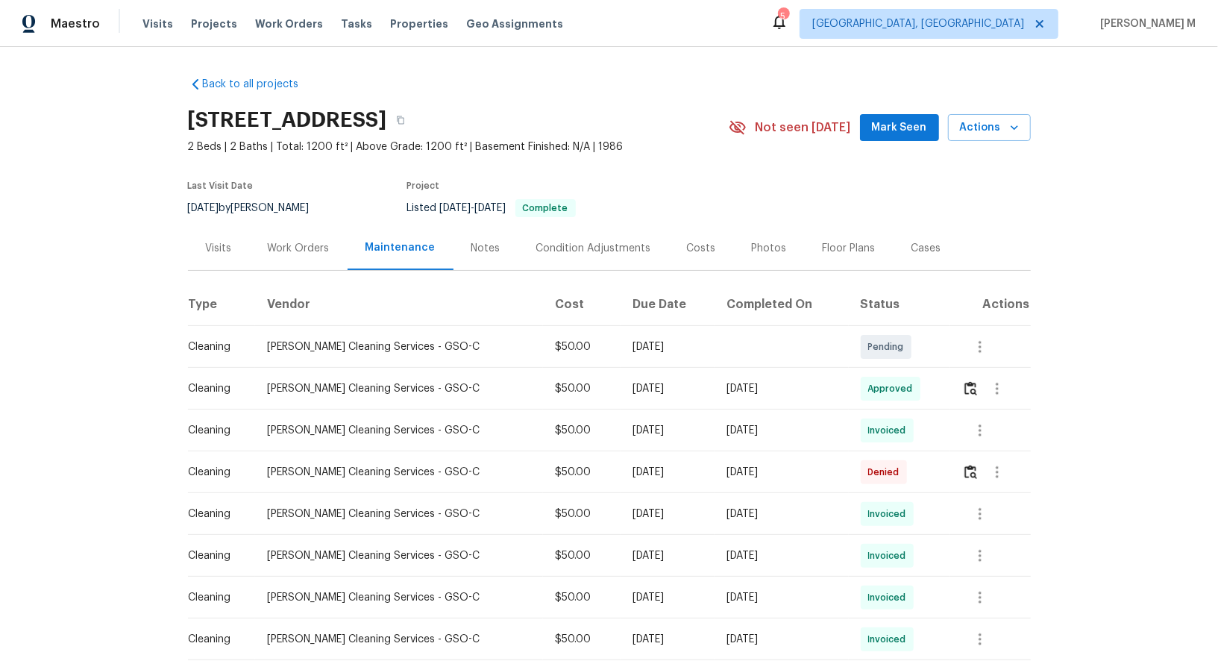
click at [837, 243] on div "Floor Plans" at bounding box center [848, 248] width 53 height 15
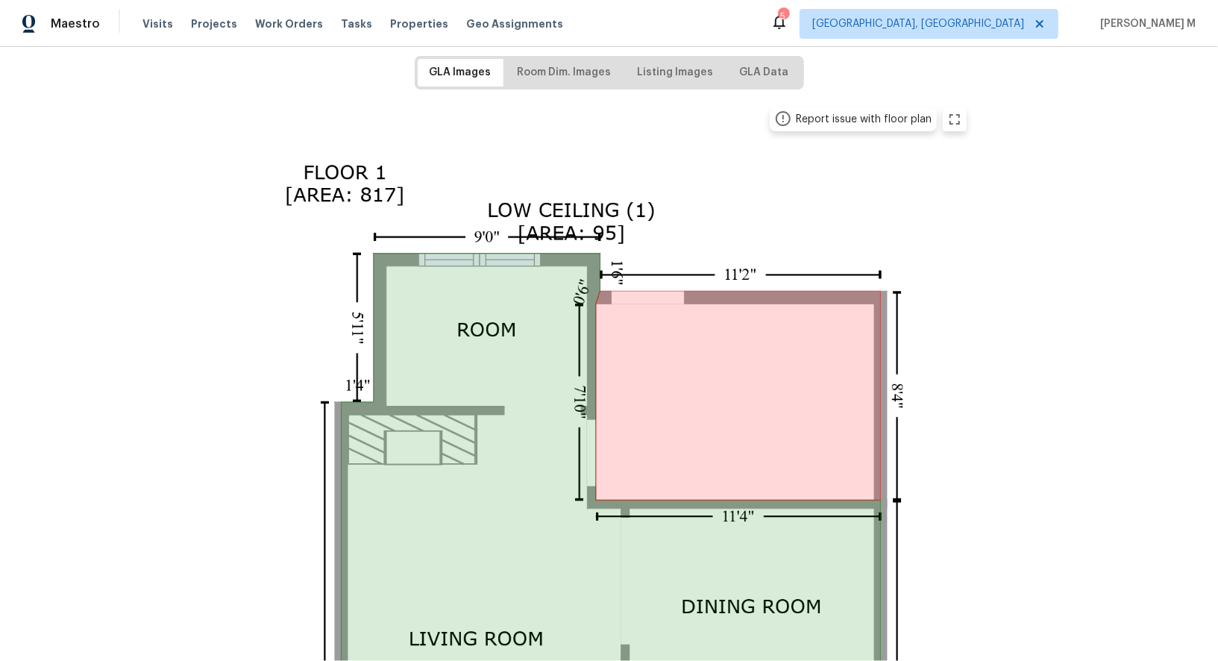
scroll to position [155, 0]
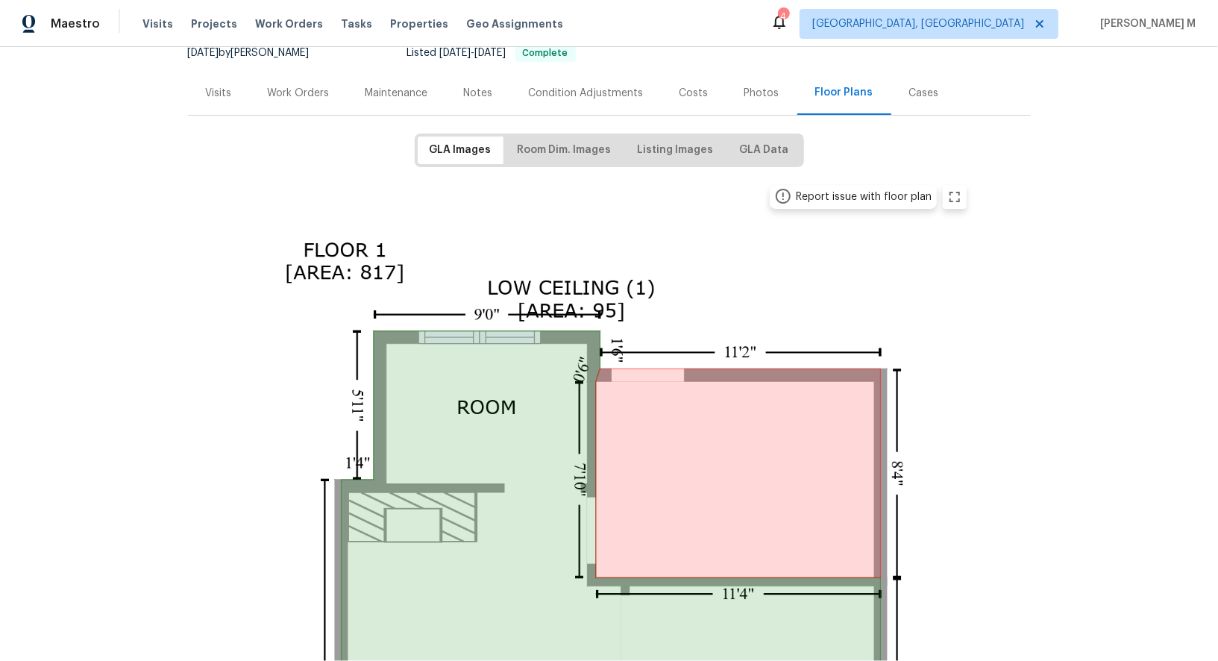
click at [300, 89] on div "Work Orders" at bounding box center [299, 93] width 62 height 15
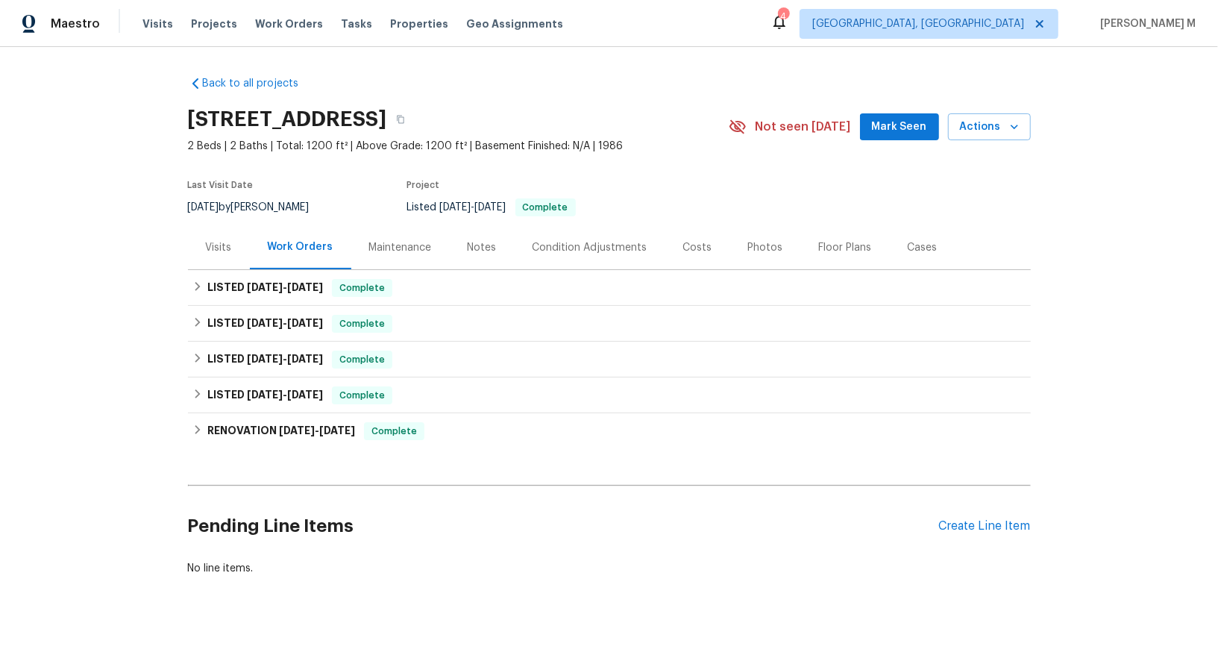
click at [991, 520] on div "Pending Line Items Create Line Item" at bounding box center [609, 525] width 843 height 69
click at [991, 519] on div "Create Line Item" at bounding box center [985, 526] width 92 height 14
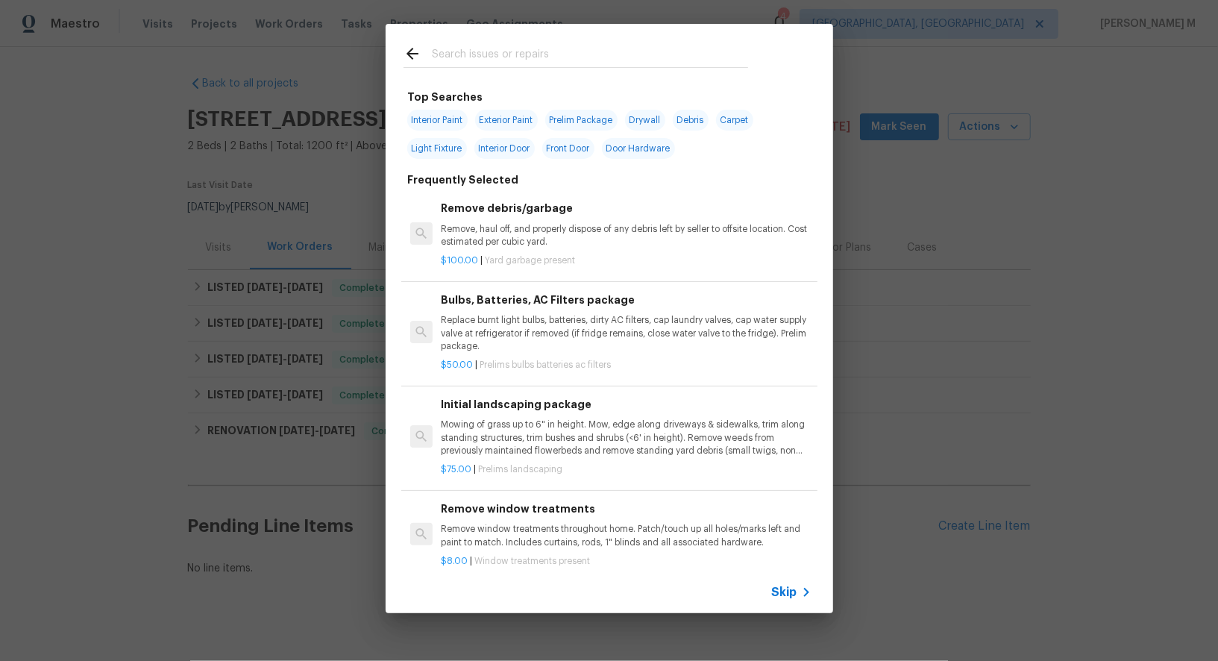
click at [808, 595] on icon at bounding box center [805, 592] width 5 height 9
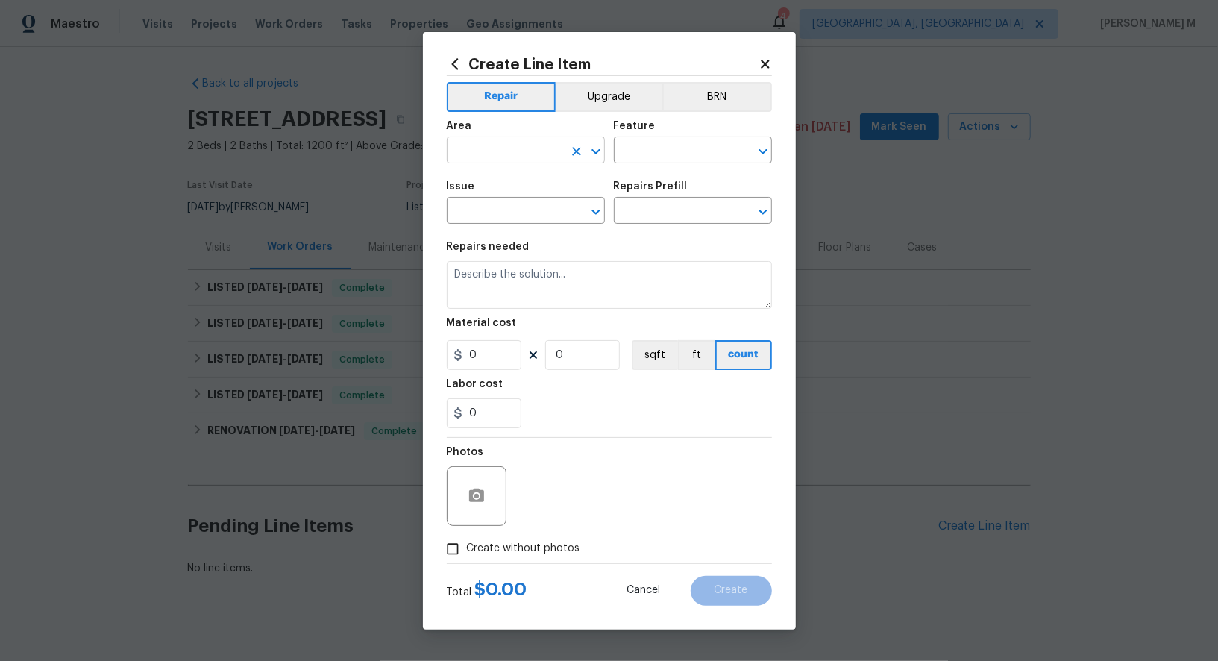
click at [515, 155] on input "text" at bounding box center [505, 151] width 116 height 23
click at [514, 186] on li "Storage" at bounding box center [525, 191] width 160 height 25
type input "Storage"
click at [652, 182] on div "Issue ​ Repairs Prefill ​" at bounding box center [609, 202] width 325 height 60
click at [648, 154] on input "text" at bounding box center [672, 151] width 116 height 23
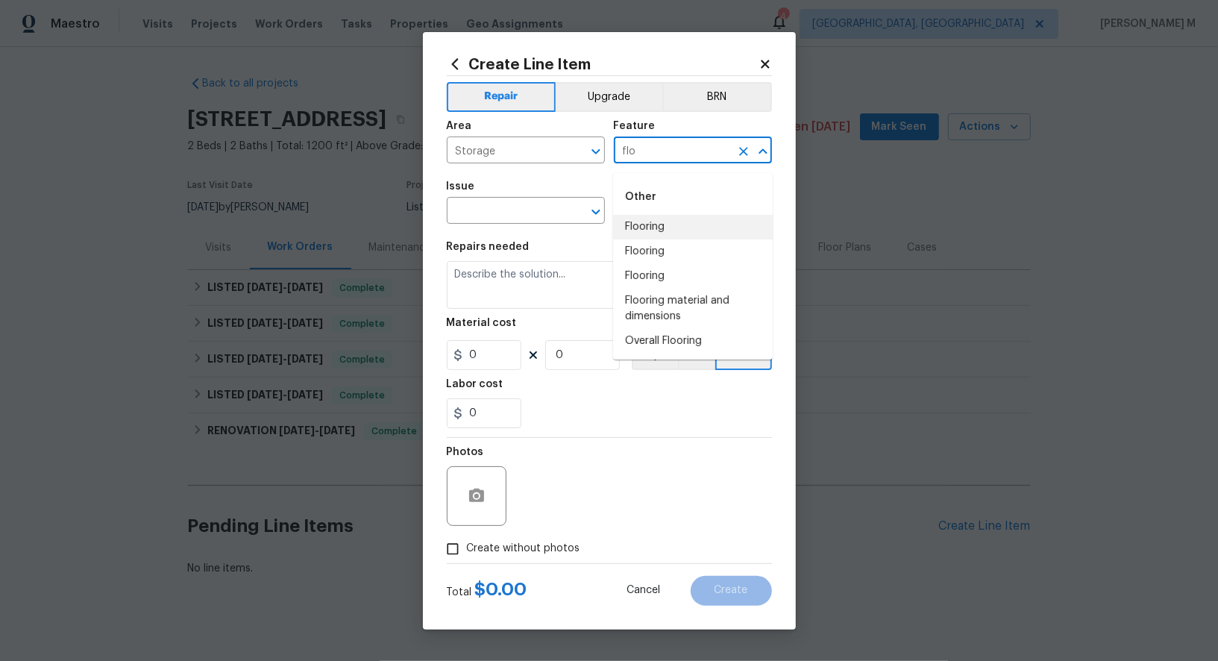
click at [656, 231] on li "Flooring" at bounding box center [693, 227] width 160 height 25
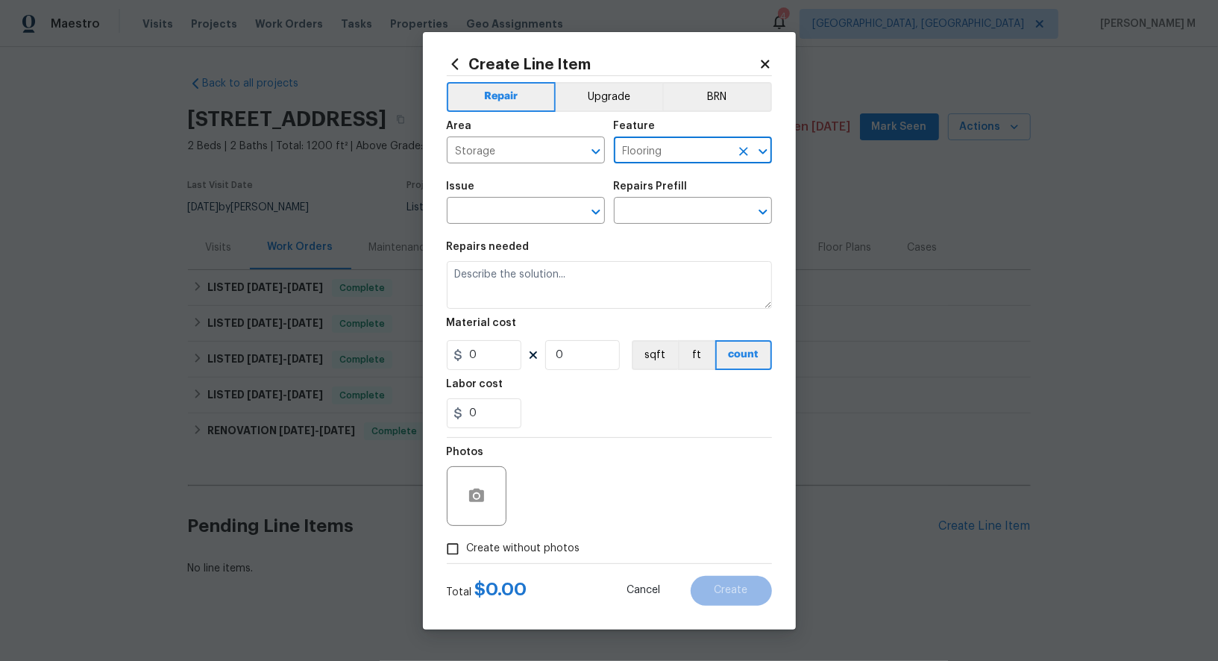
type input "Flooring"
click at [510, 232] on span "Issue ​" at bounding box center [526, 202] width 158 height 60
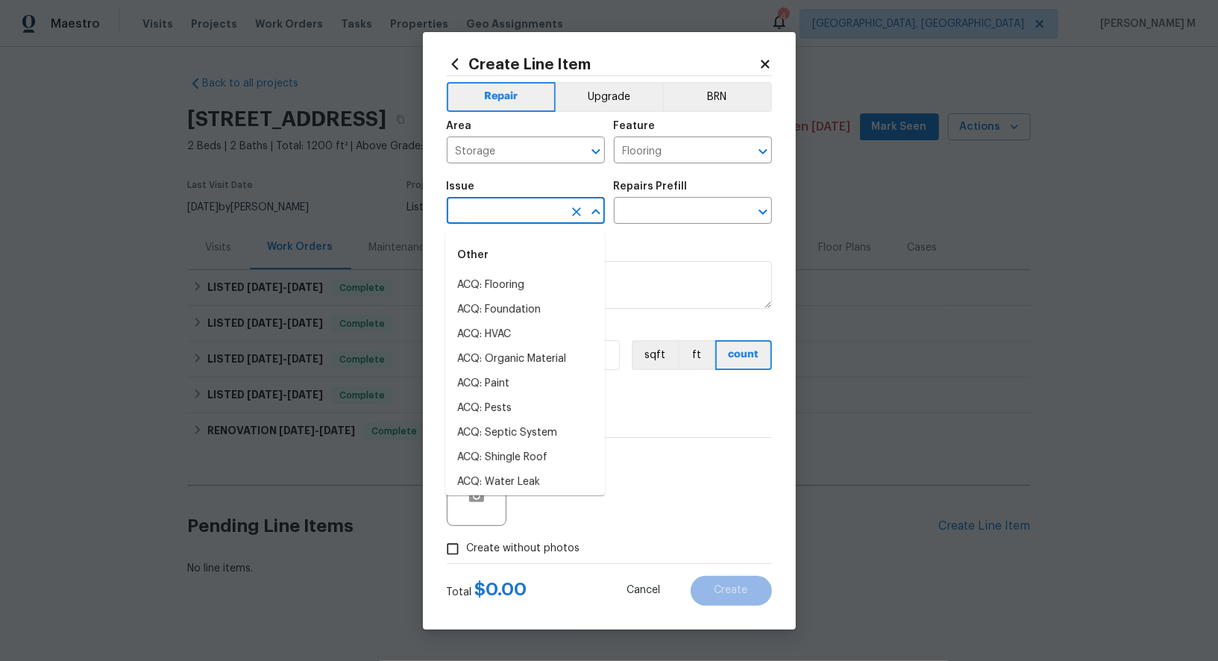
click at [510, 221] on input "text" at bounding box center [505, 212] width 116 height 23
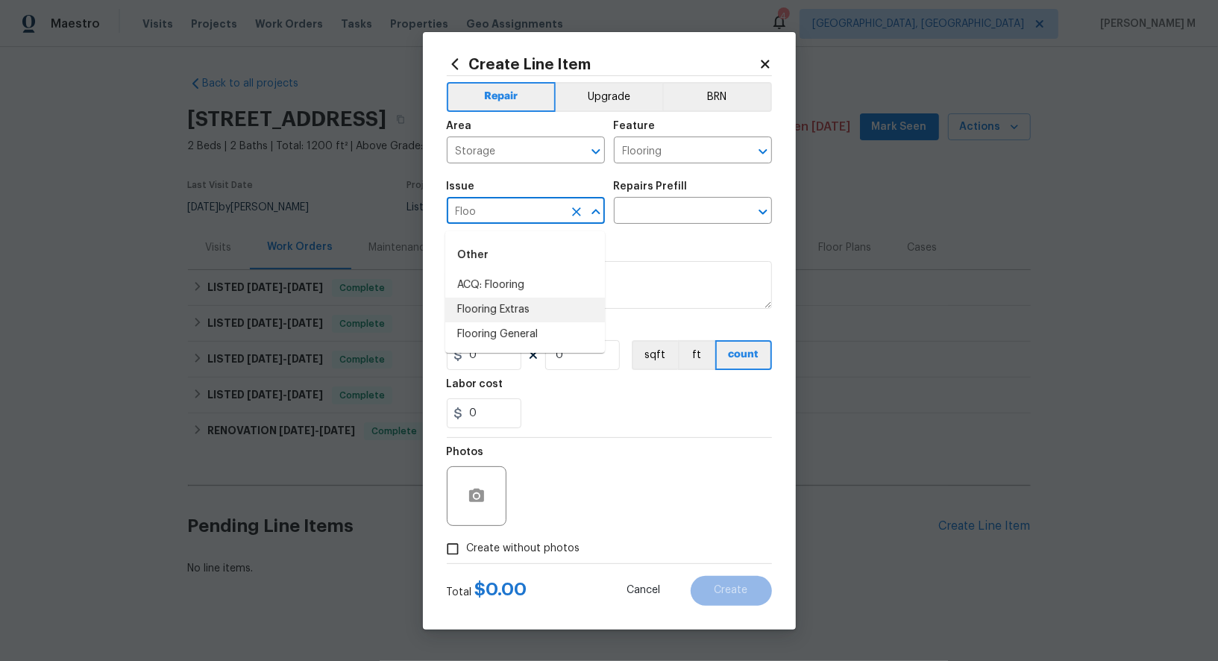
click at [514, 300] on li "Flooring Extras" at bounding box center [525, 310] width 160 height 25
type input "Flooring Extras"
click at [652, 208] on input "text" at bounding box center [672, 212] width 116 height 23
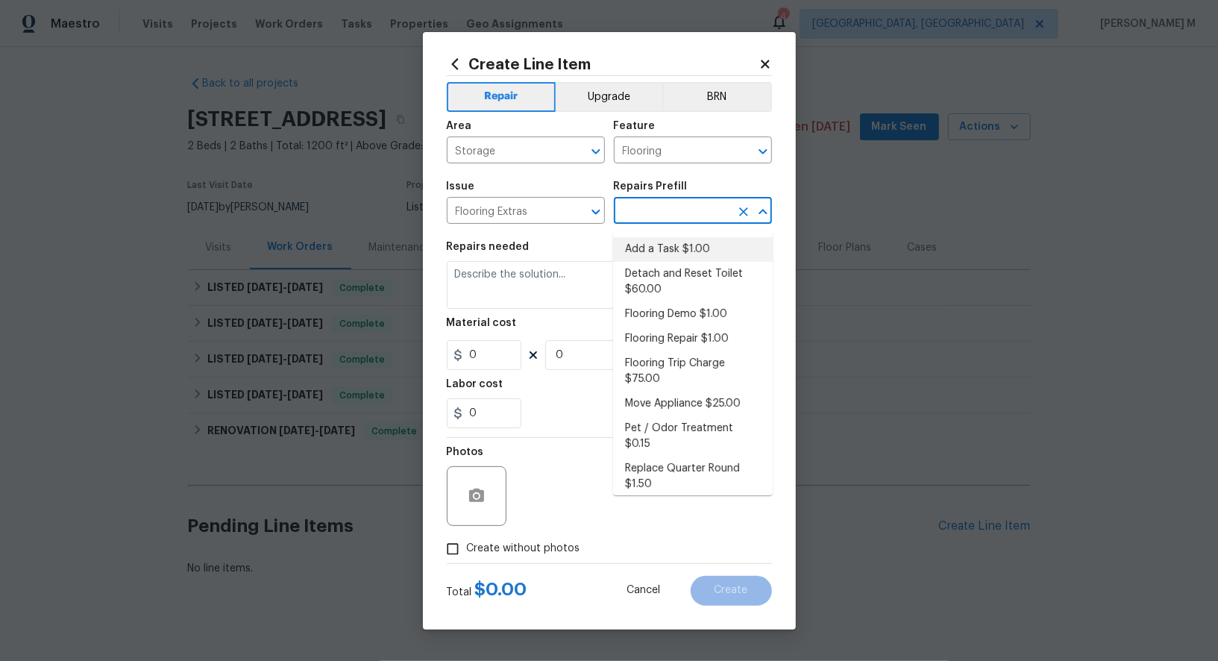
click at [653, 243] on li "Add a Task $1.00" at bounding box center [693, 249] width 160 height 25
type input "Overall Flooring"
type input "Add a Task $1.00"
type textarea "HPM to detail"
type input "1"
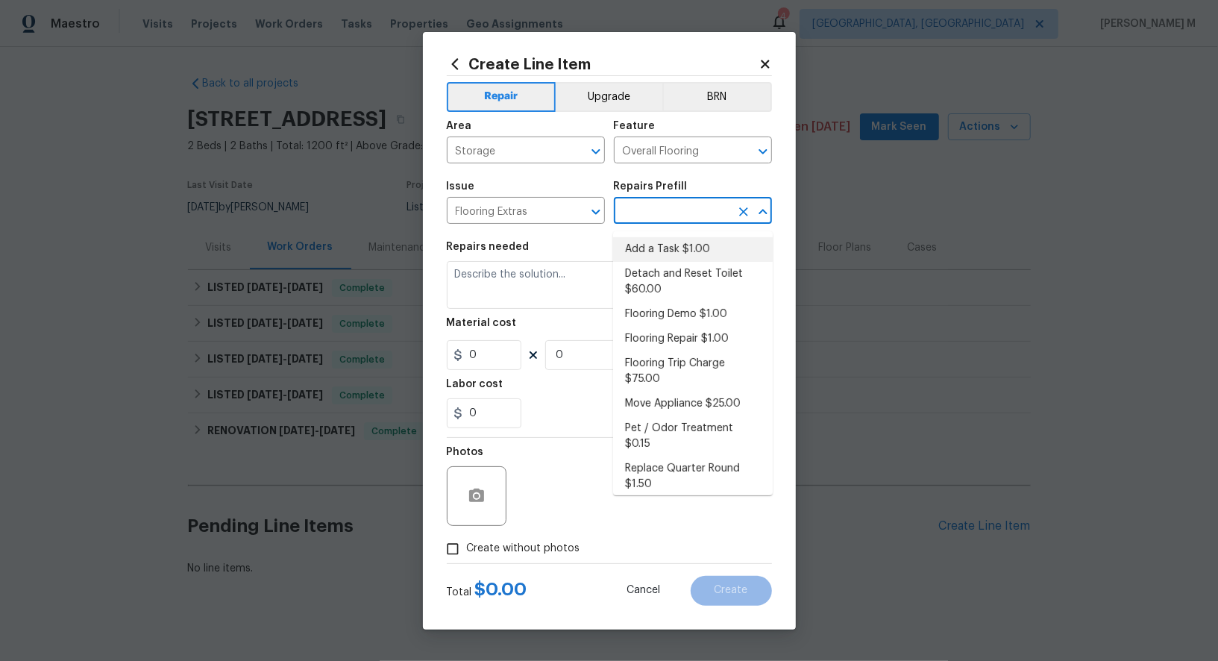
type input "1"
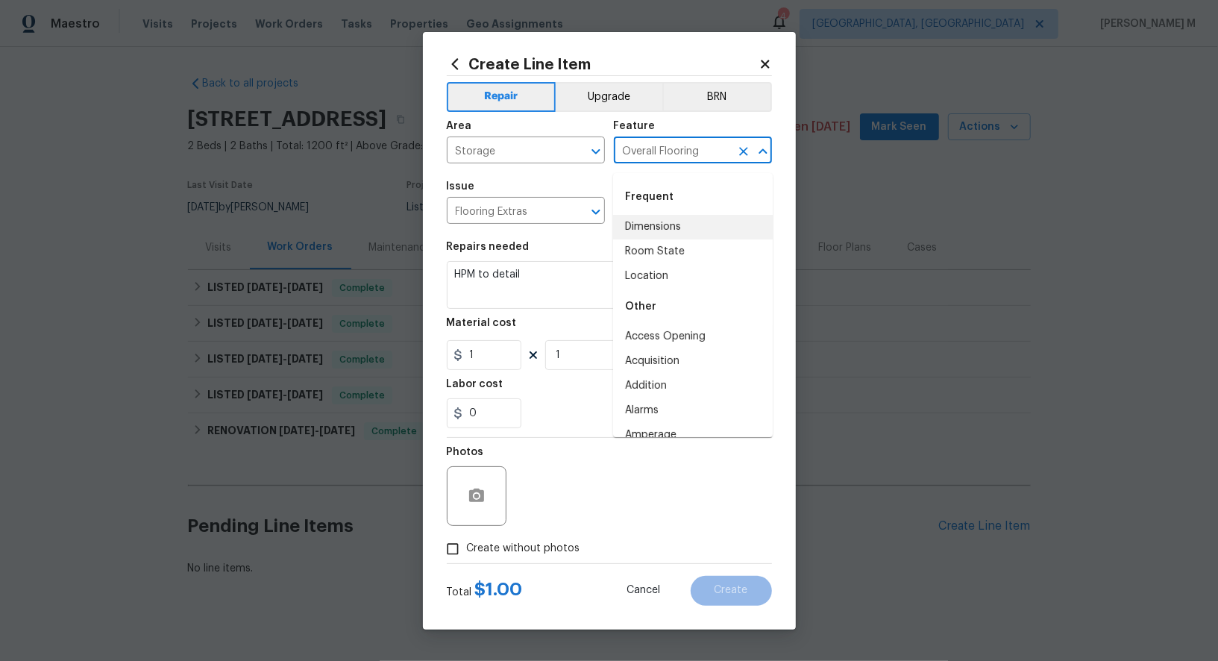
click at [687, 157] on input "Overall Flooring" at bounding box center [672, 151] width 116 height 23
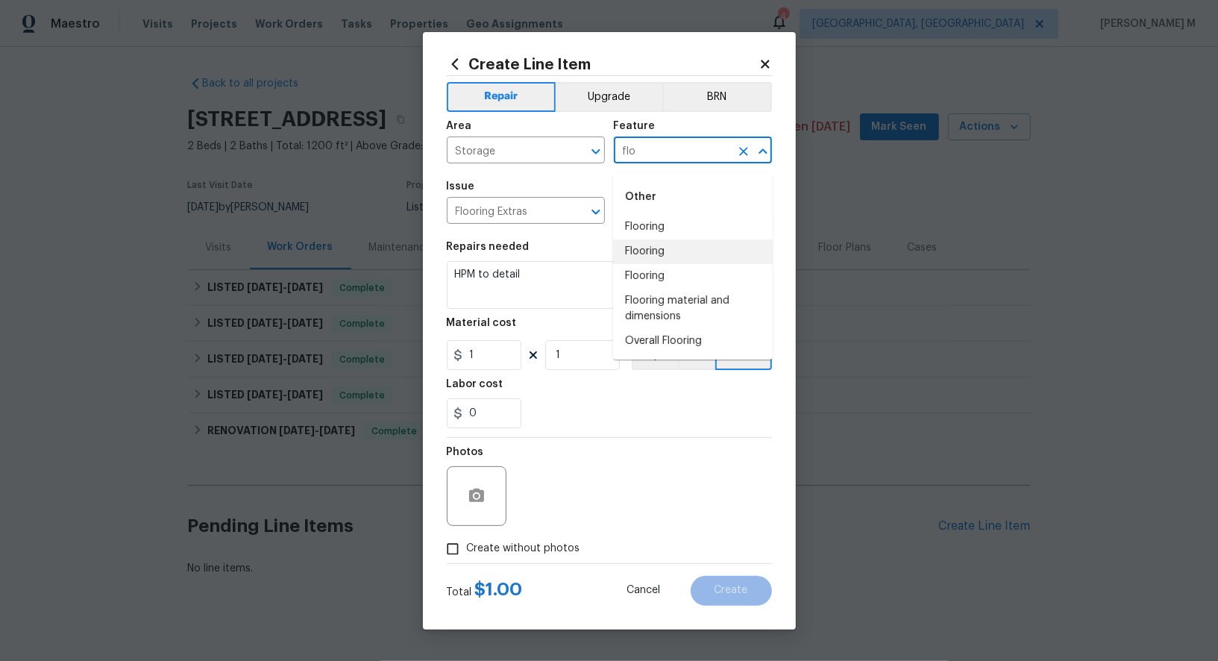
click at [665, 225] on li "Flooring" at bounding box center [693, 227] width 160 height 25
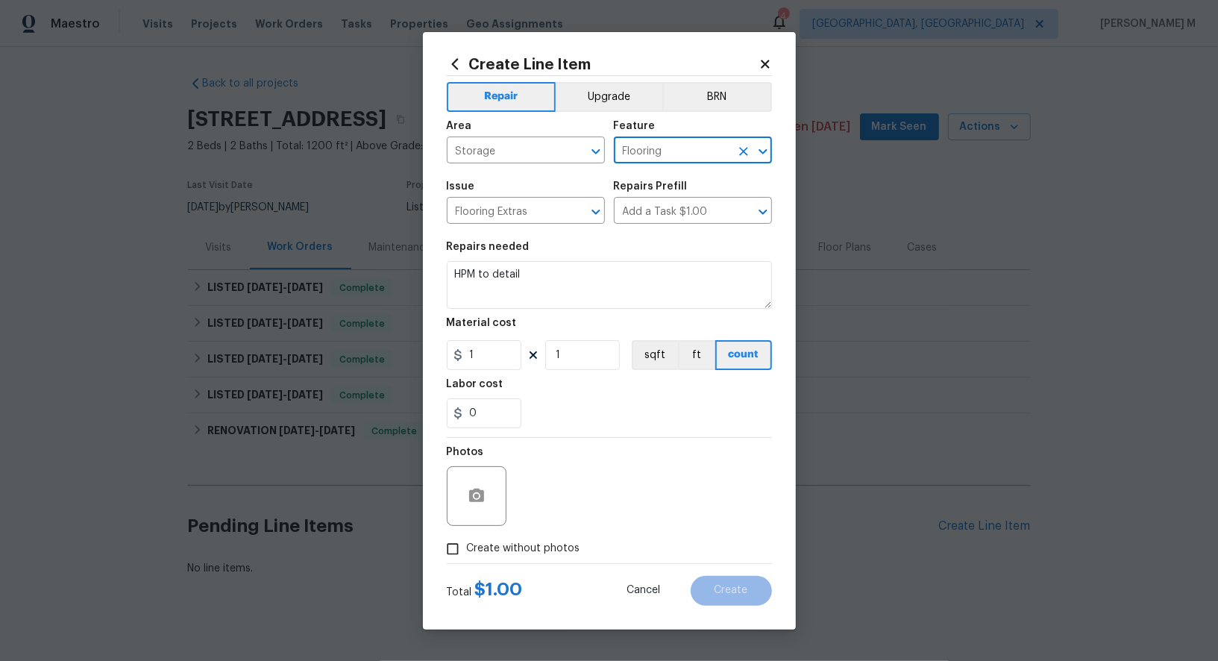
click at [647, 154] on input "Flooring" at bounding box center [672, 151] width 116 height 23
type input "Flooring"
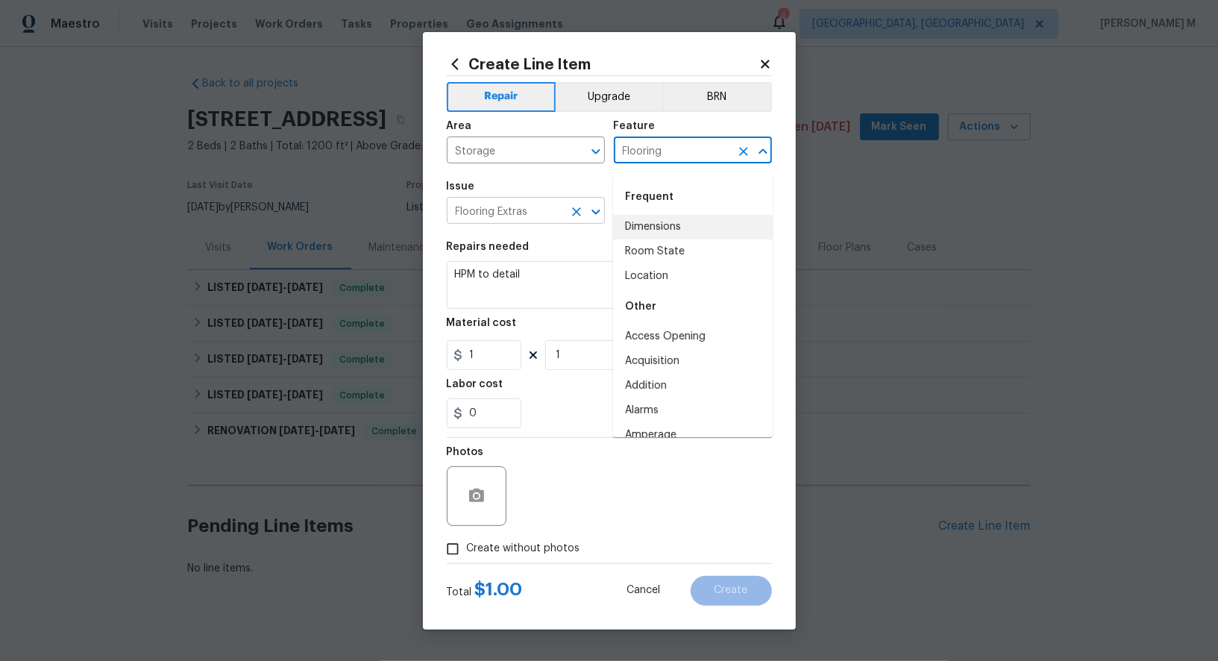
click at [484, 207] on input "Flooring Extras" at bounding box center [505, 212] width 116 height 23
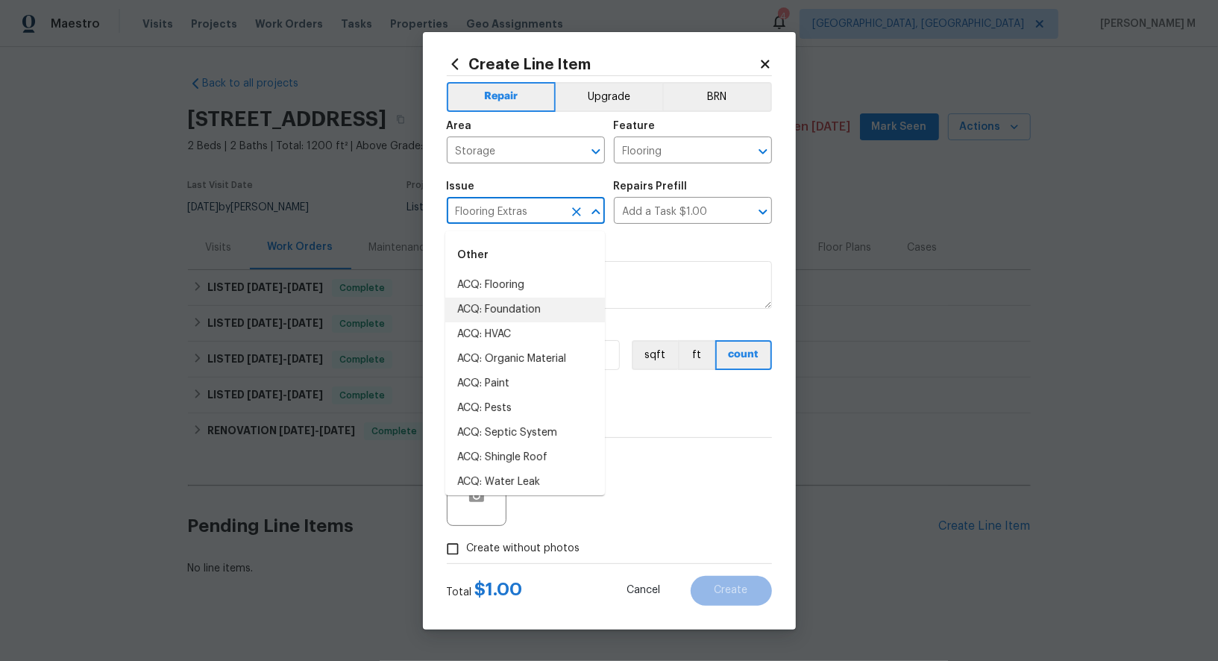
click at [484, 207] on input "Flooring Extras" at bounding box center [505, 212] width 116 height 23
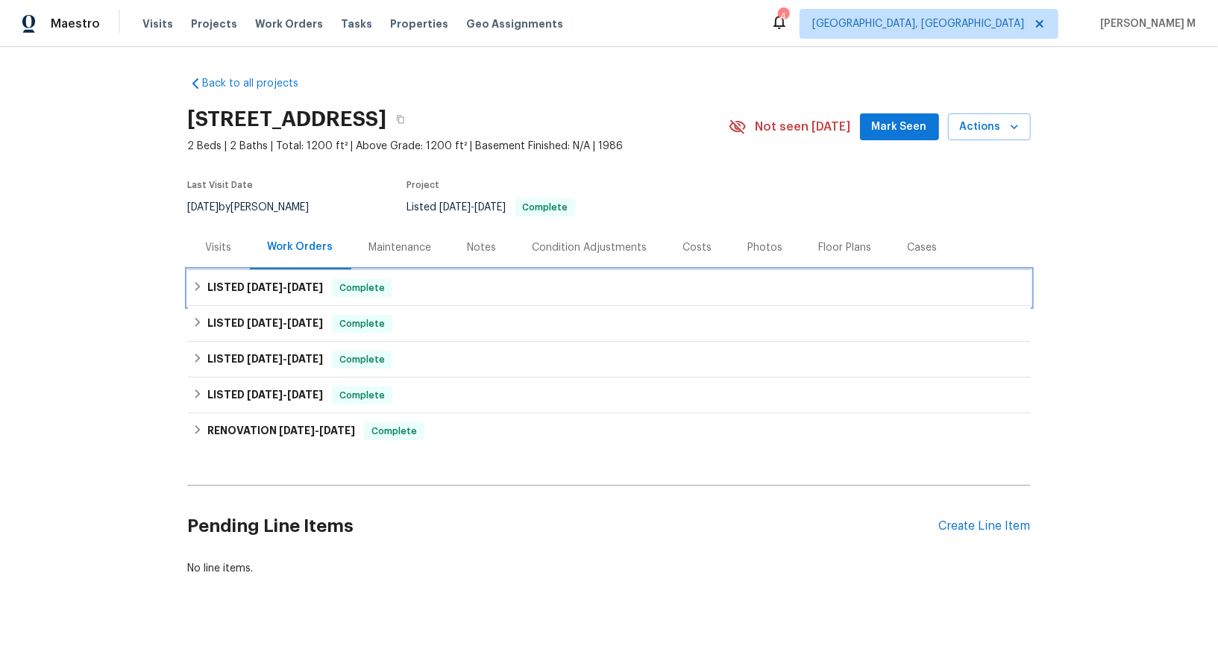
click at [248, 282] on span "8/6/25" at bounding box center [265, 287] width 36 height 10
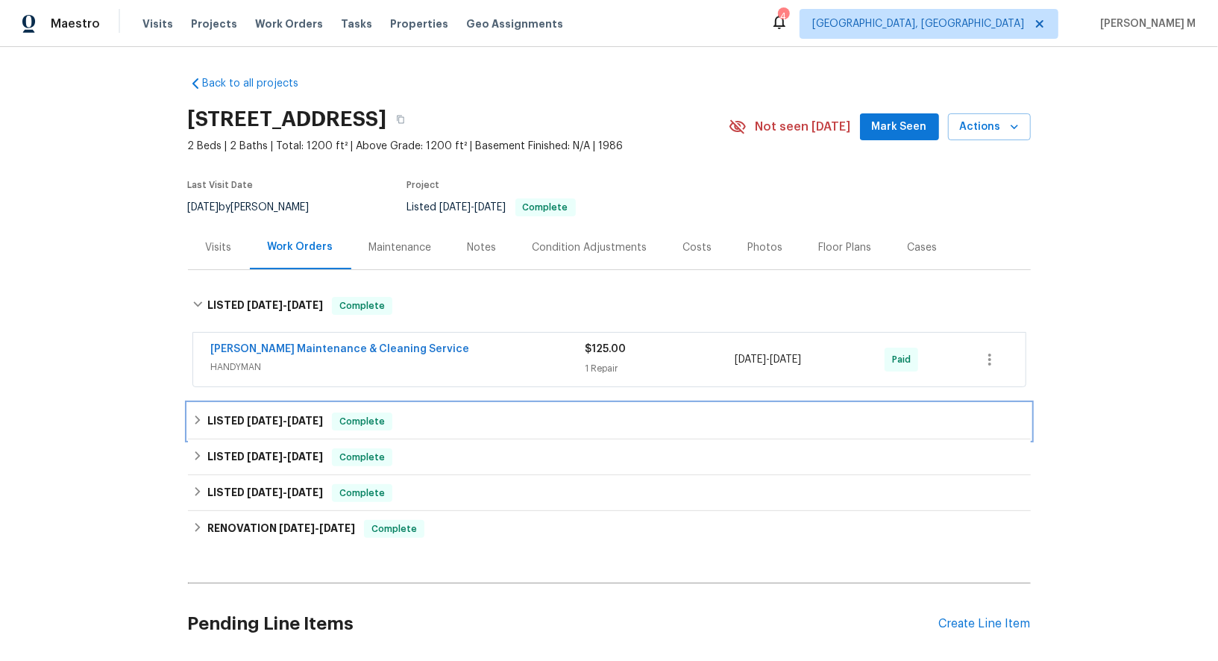
click at [274, 418] on h6 "LISTED 7/17/25 - 7/25/25" at bounding box center [265, 421] width 116 height 18
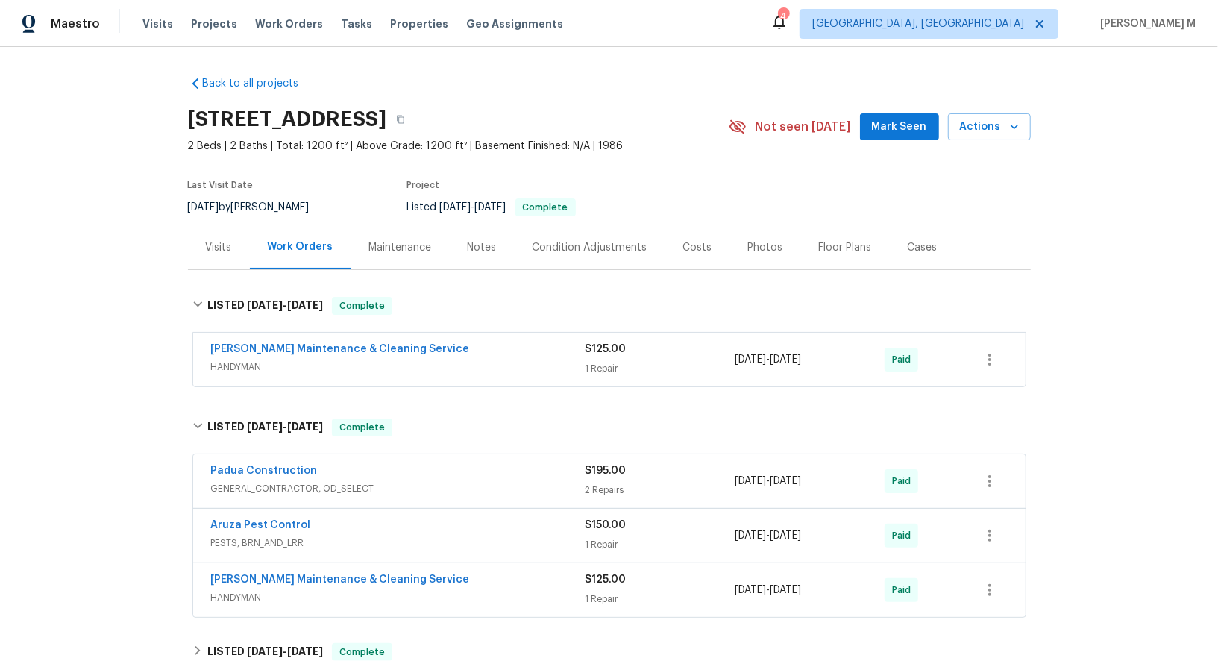
click at [245, 365] on span "HANDYMAN" at bounding box center [398, 366] width 374 height 15
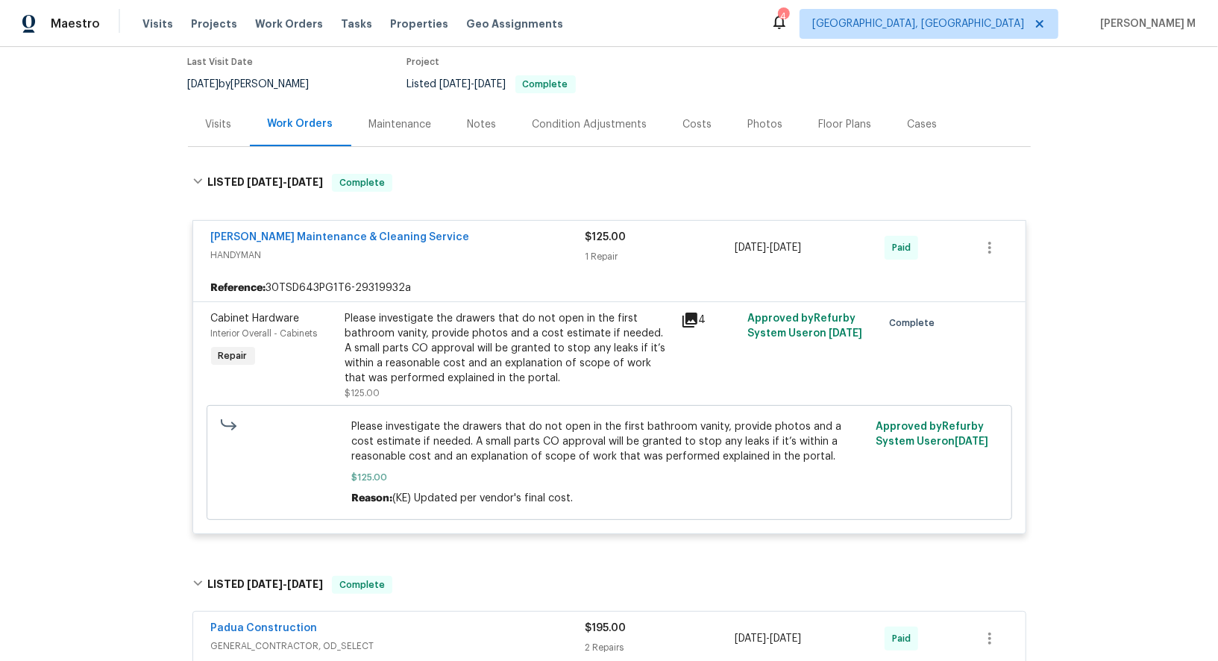
scroll to position [388, 0]
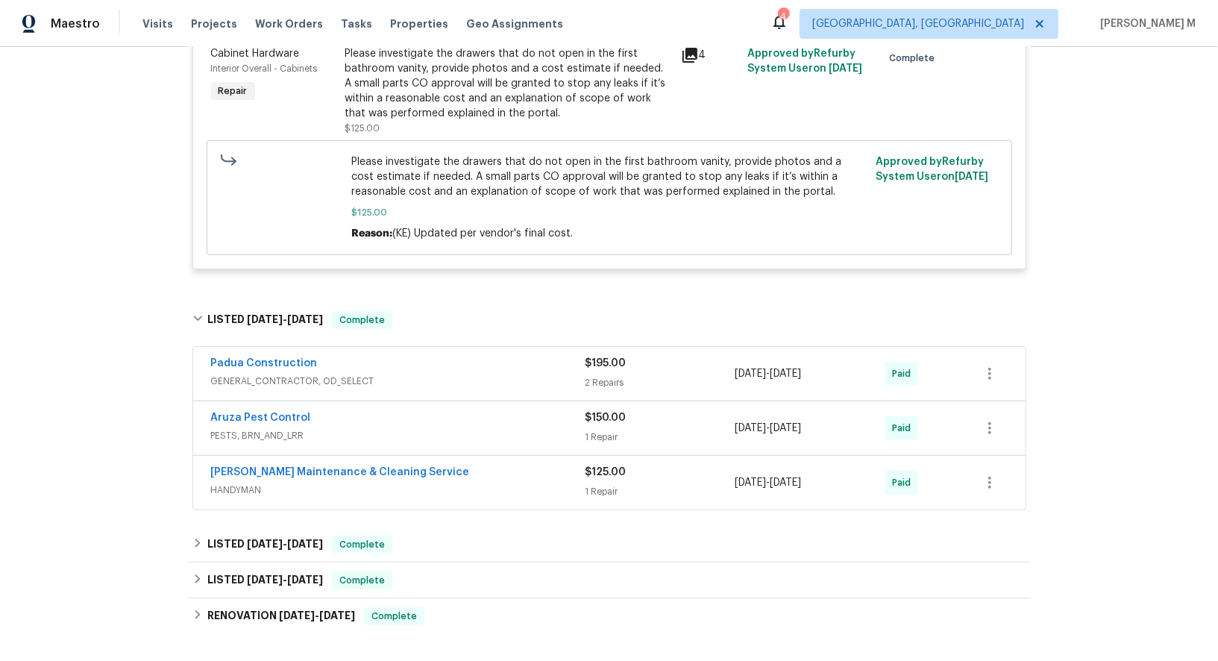
click at [296, 374] on span "GENERAL_CONTRACTOR, OD_SELECT" at bounding box center [398, 381] width 374 height 15
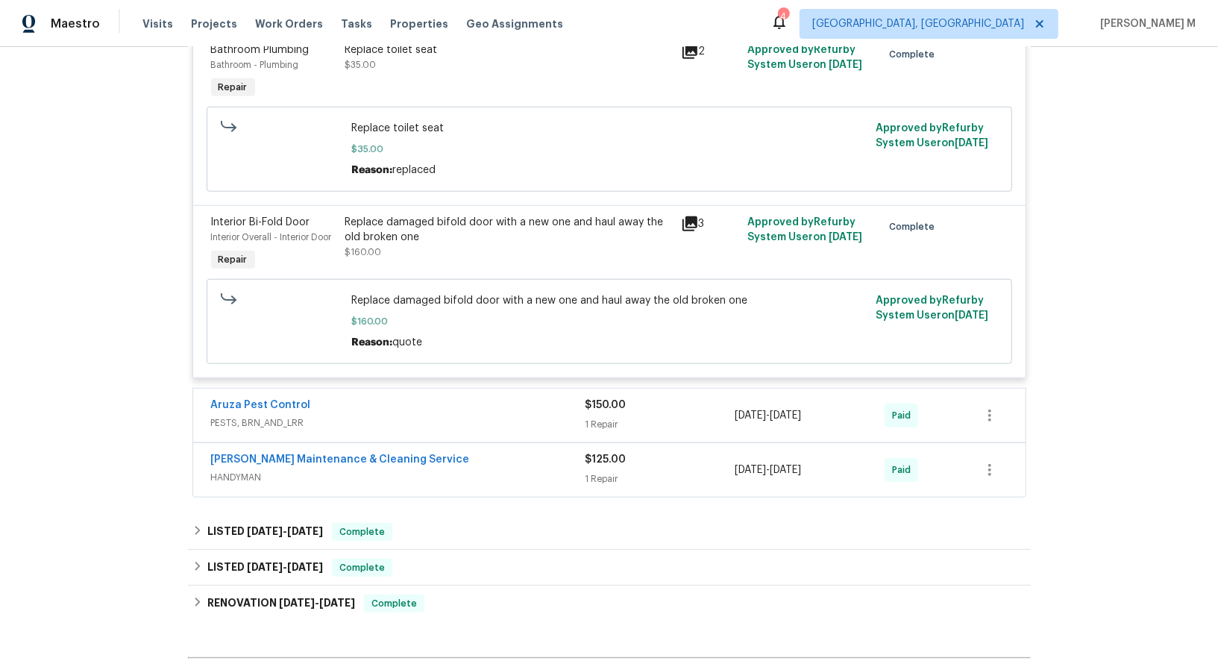
scroll to position [803, 0]
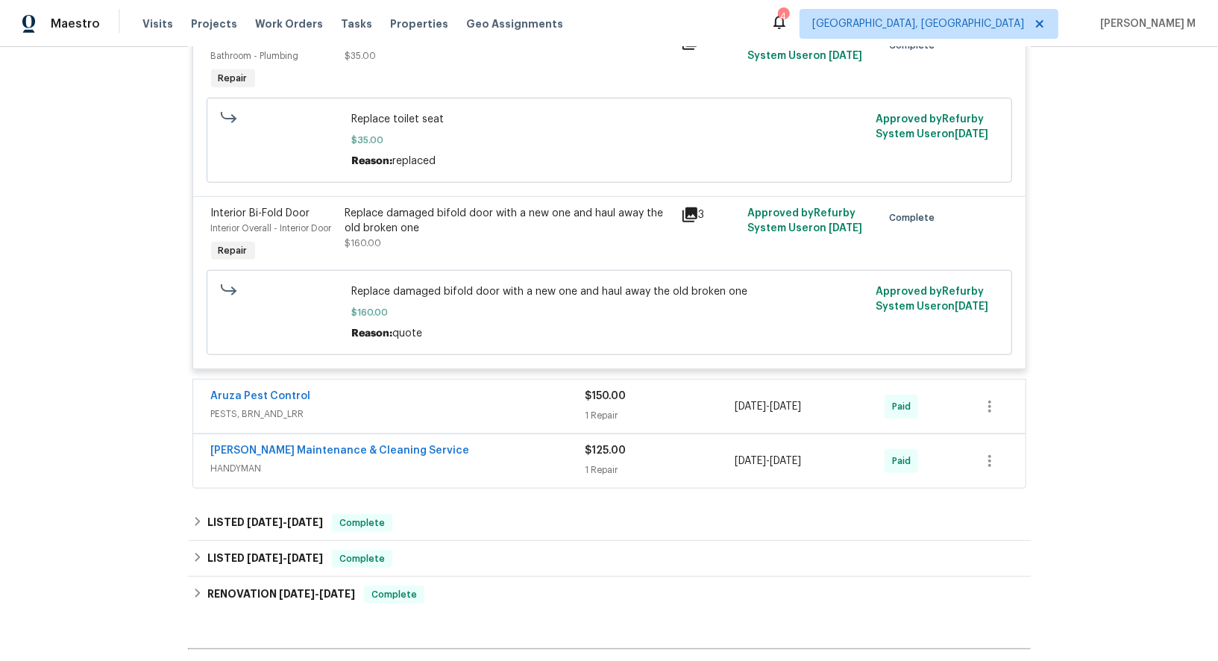
click at [283, 406] on span "PESTS, BRN_AND_LRR" at bounding box center [398, 413] width 374 height 15
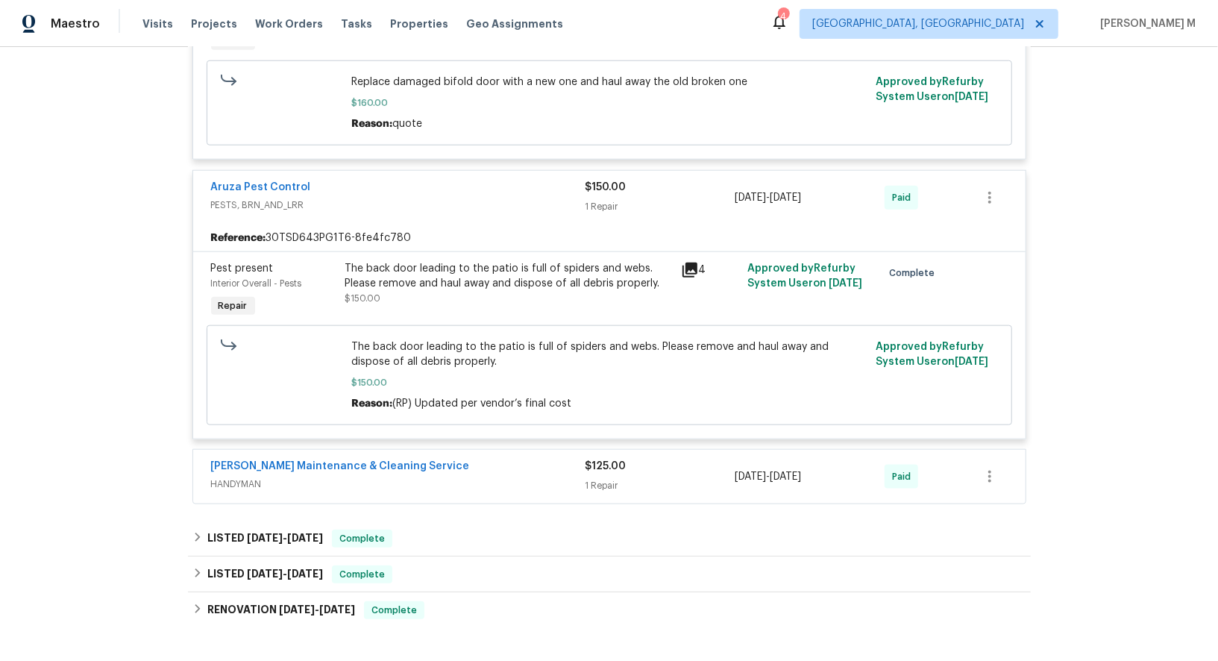
scroll to position [1044, 0]
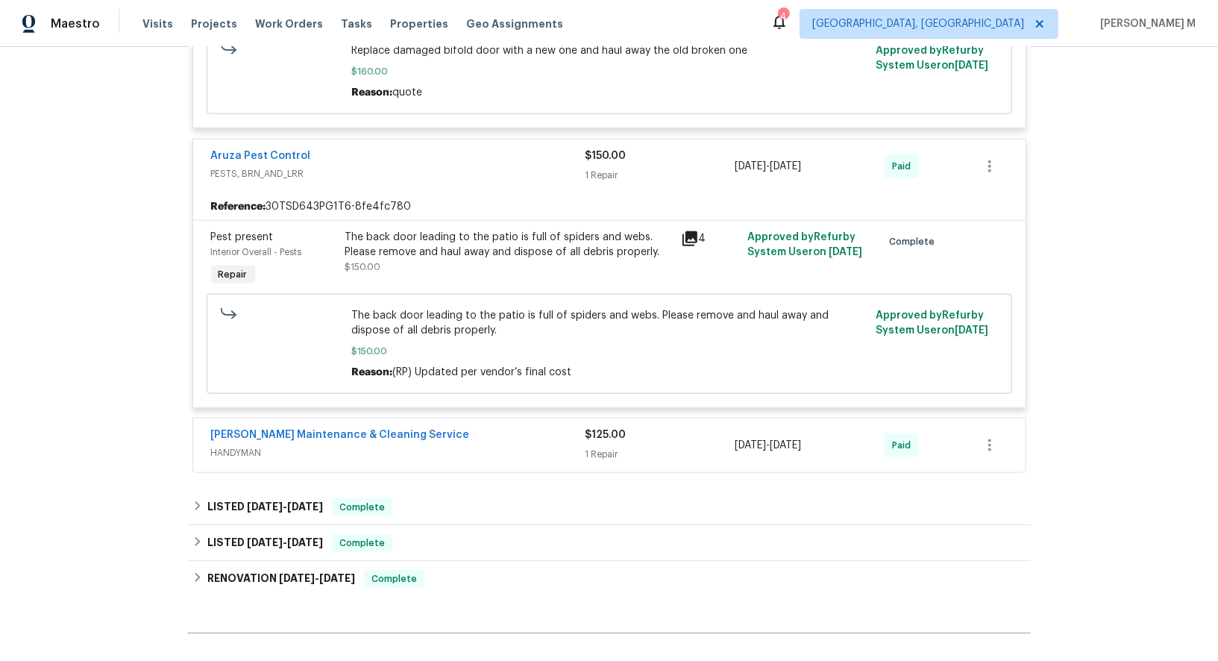
click at [265, 445] on span "HANDYMAN" at bounding box center [398, 452] width 374 height 15
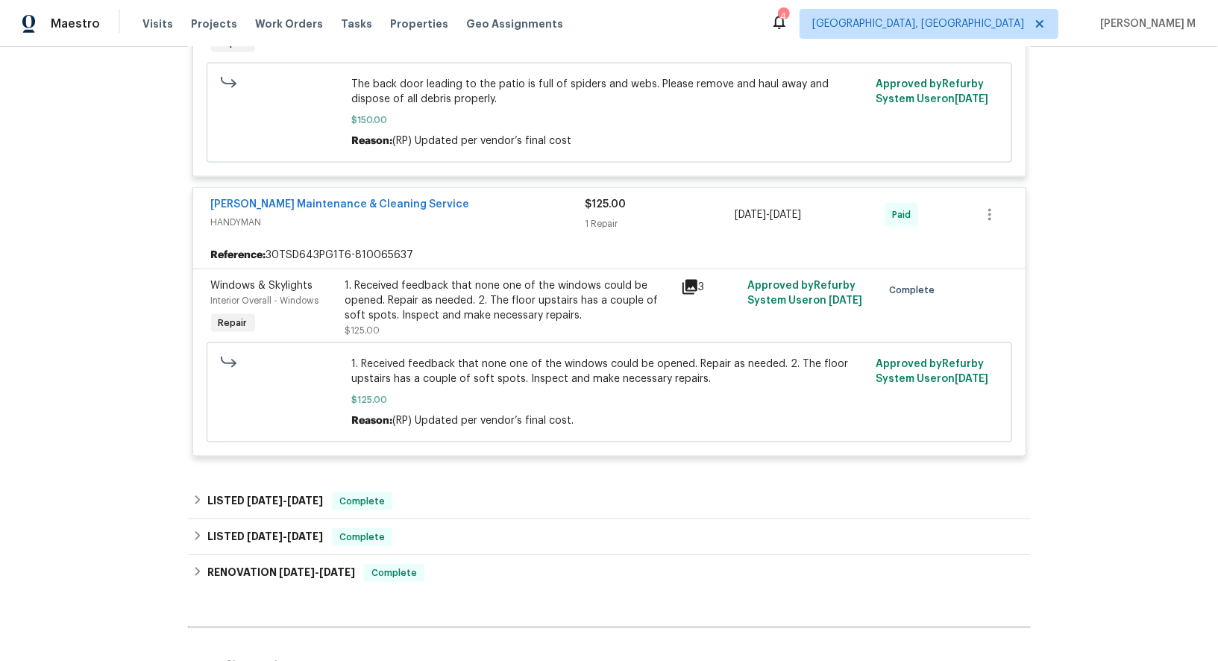
scroll to position [1276, 0]
click at [318, 409] on div "Windows & Skylights Interior Overall - Windows Repair 1. Received feedback that…" at bounding box center [609, 361] width 832 height 187
click at [283, 491] on h6 "LISTED 4/4/25 - 4/8/25" at bounding box center [265, 500] width 116 height 18
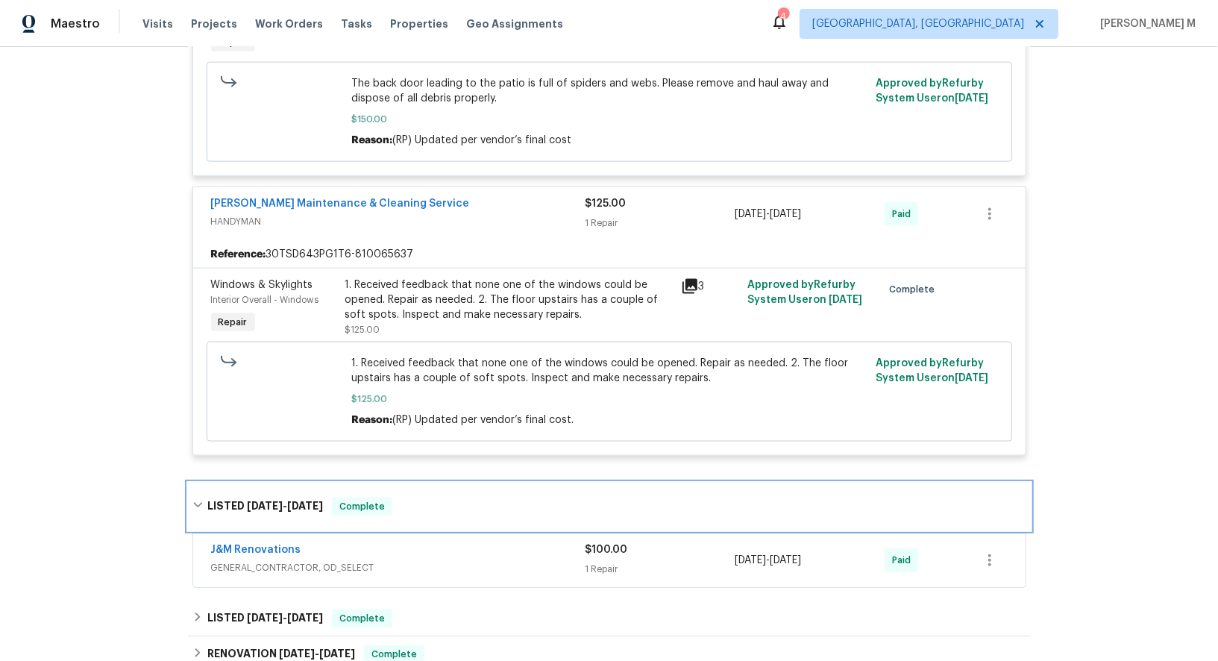
scroll to position [1463, 0]
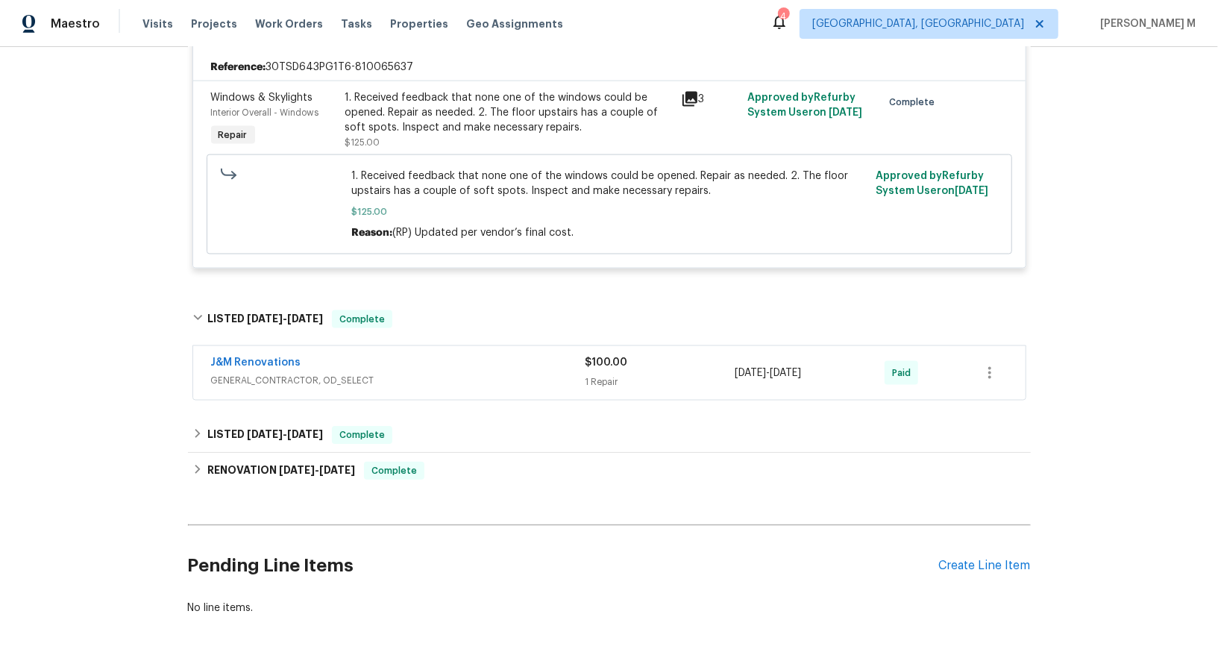
click at [259, 373] on span "GENERAL_CONTRACTOR, OD_SELECT" at bounding box center [398, 380] width 374 height 15
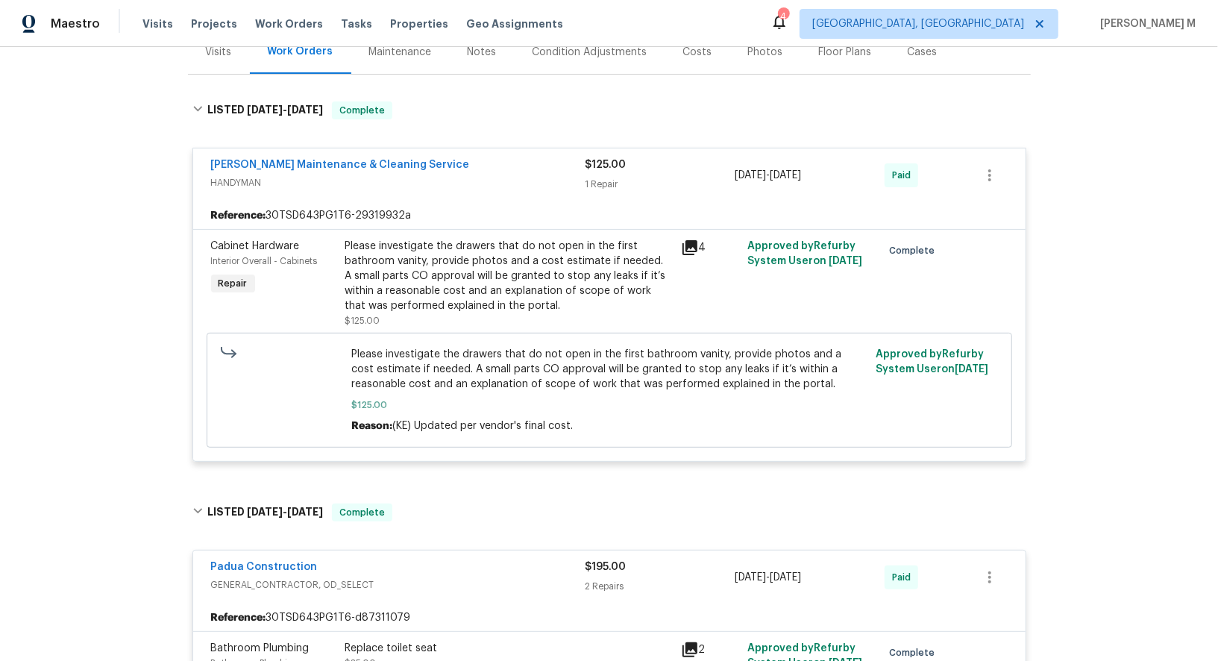
scroll to position [0, 0]
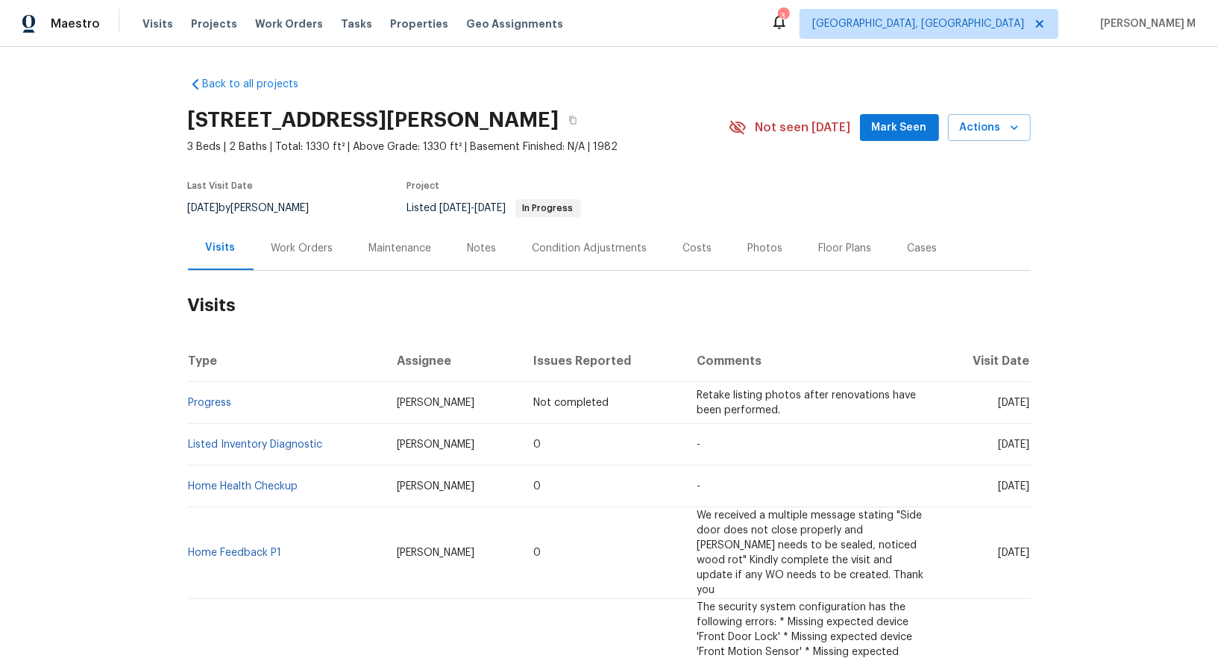
click at [308, 254] on div "Work Orders" at bounding box center [303, 248] width 98 height 44
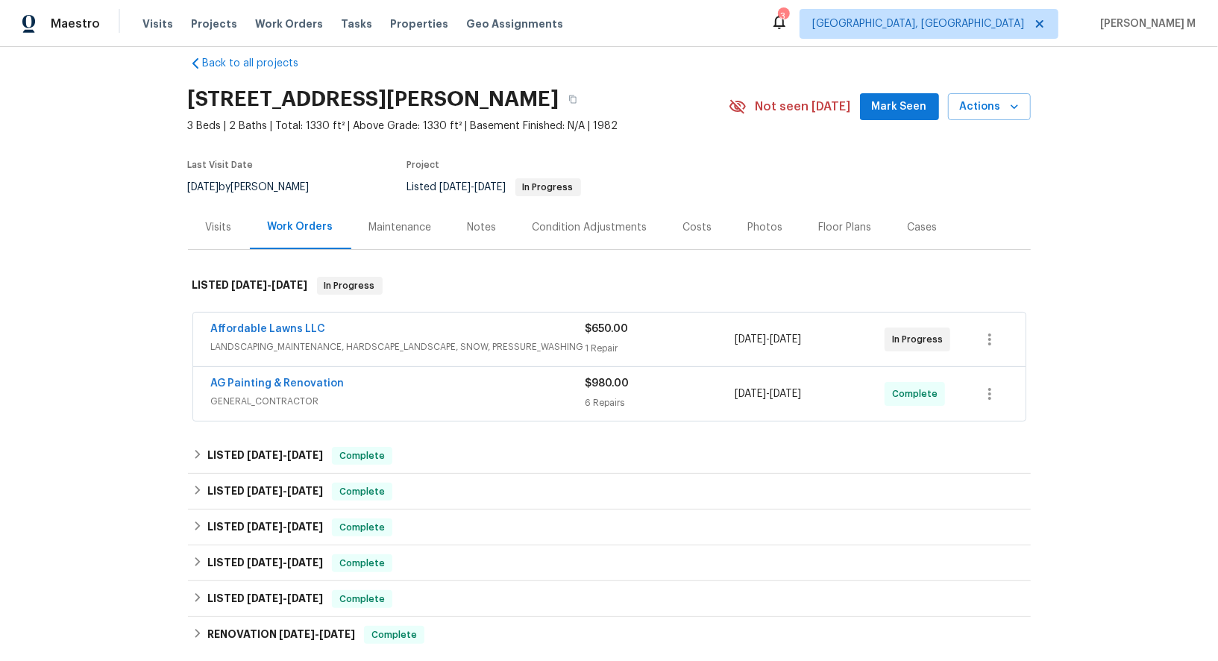
scroll to position [25, 0]
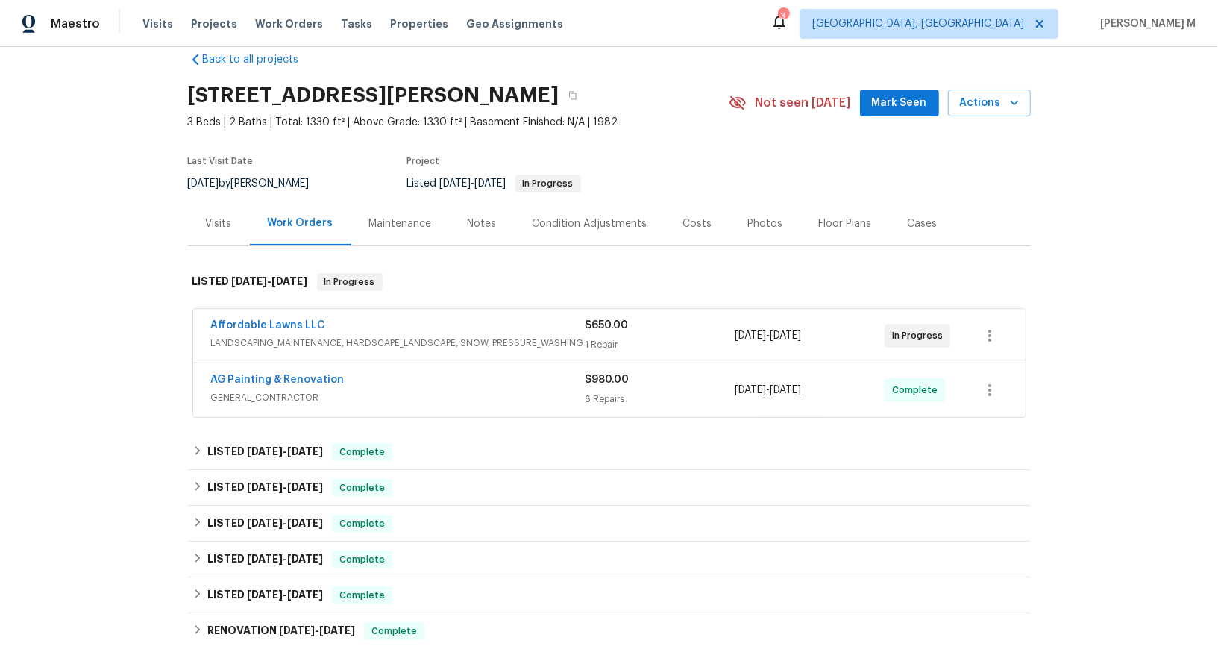
click at [350, 338] on span "LANDSCAPING_MAINTENANCE, HARDSCAPE_LANDSCAPE, SNOW, PRESSURE_WASHING" at bounding box center [398, 343] width 374 height 15
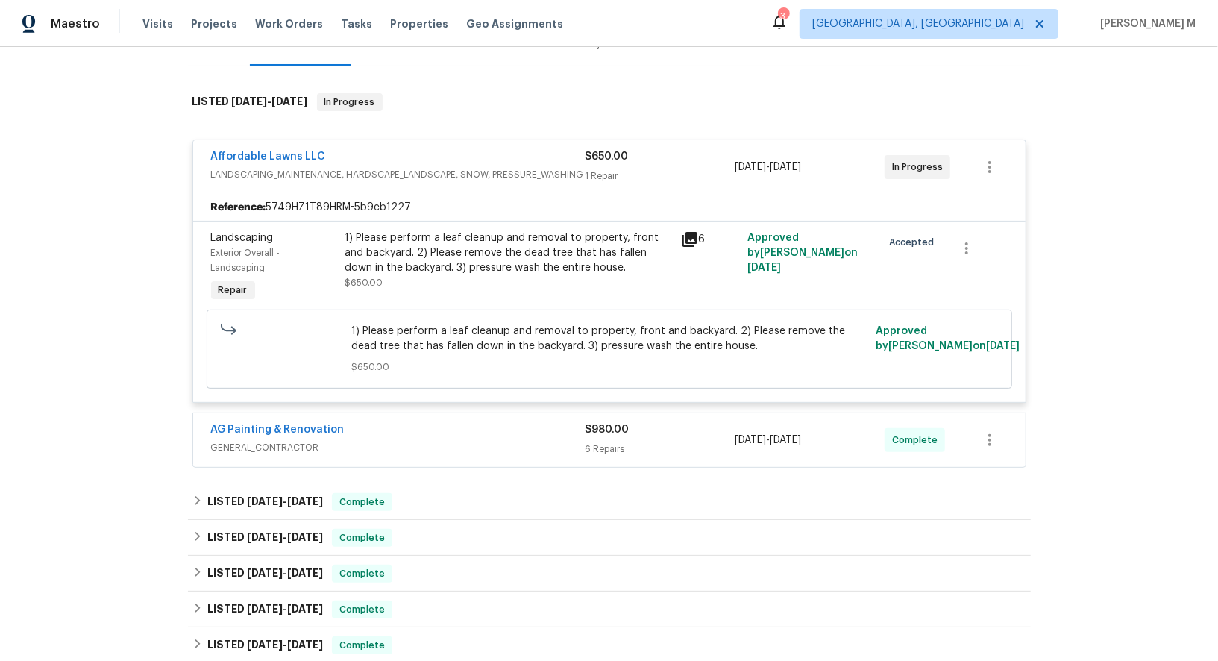
scroll to position [212, 0]
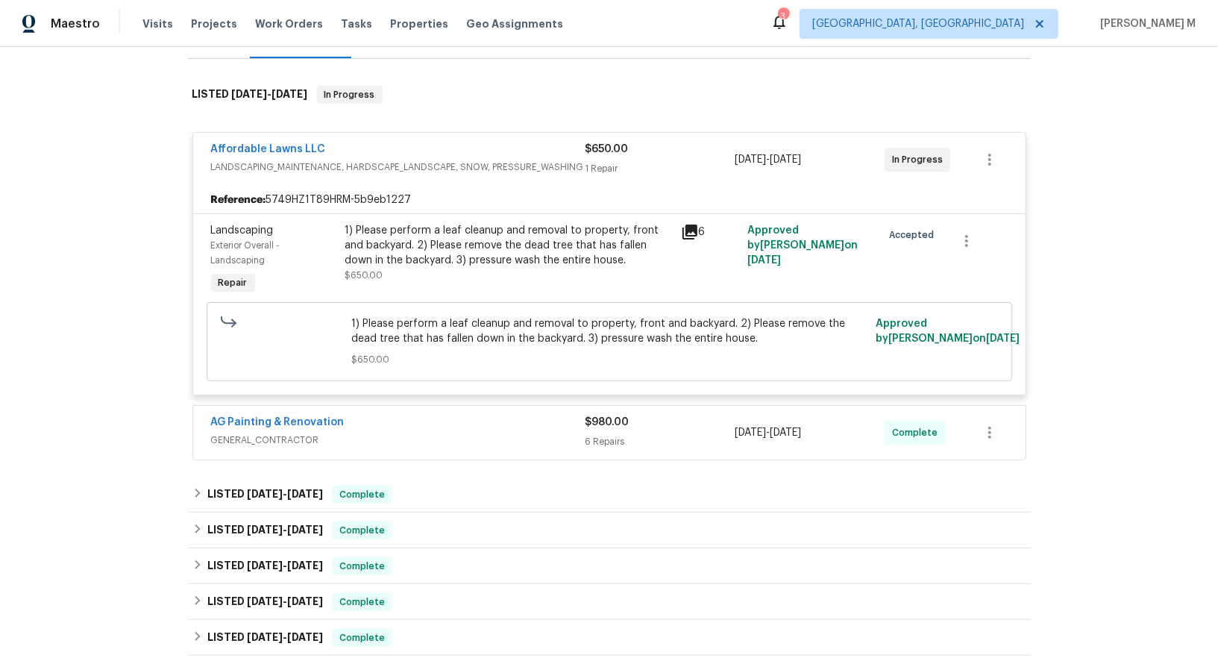
click at [285, 432] on span "GENERAL_CONTRACTOR" at bounding box center [398, 439] width 374 height 15
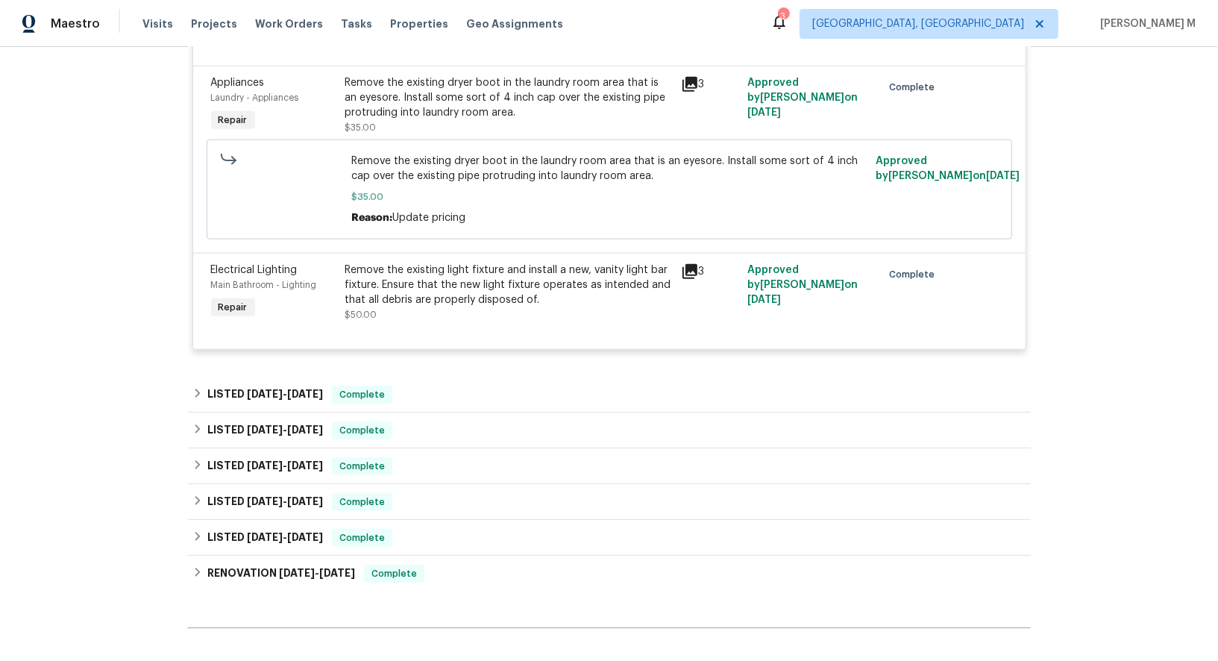
scroll to position [1194, 0]
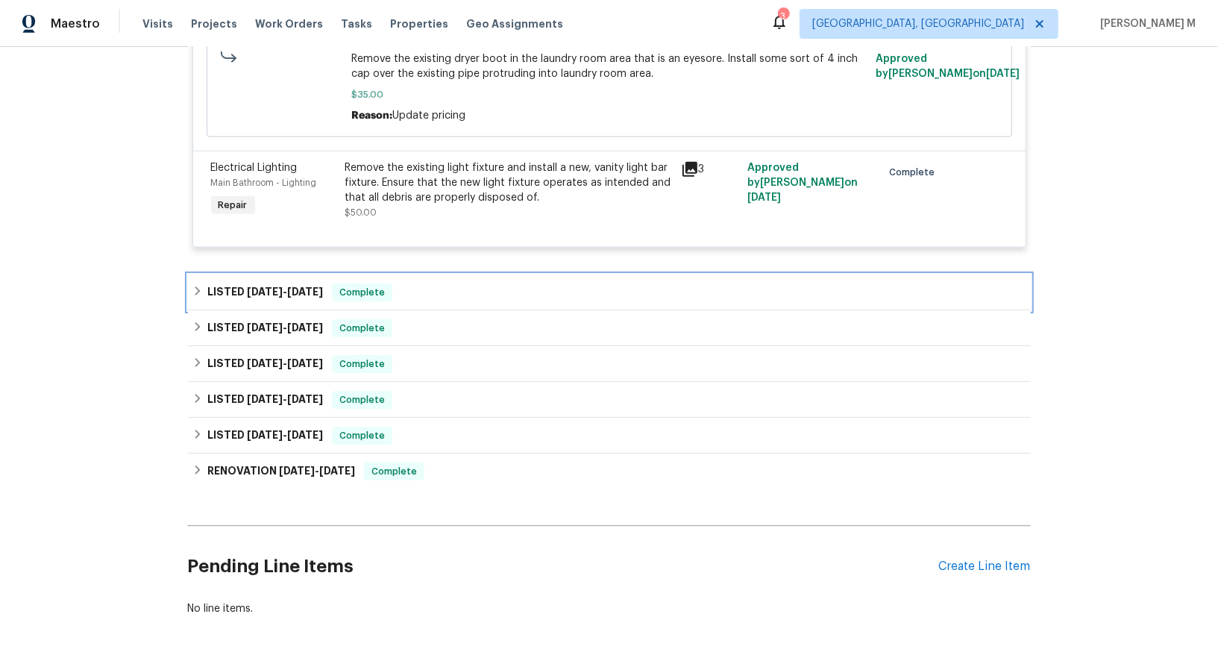
click at [302, 283] on h6 "LISTED 9/10/25 - 9/15/25" at bounding box center [265, 292] width 116 height 18
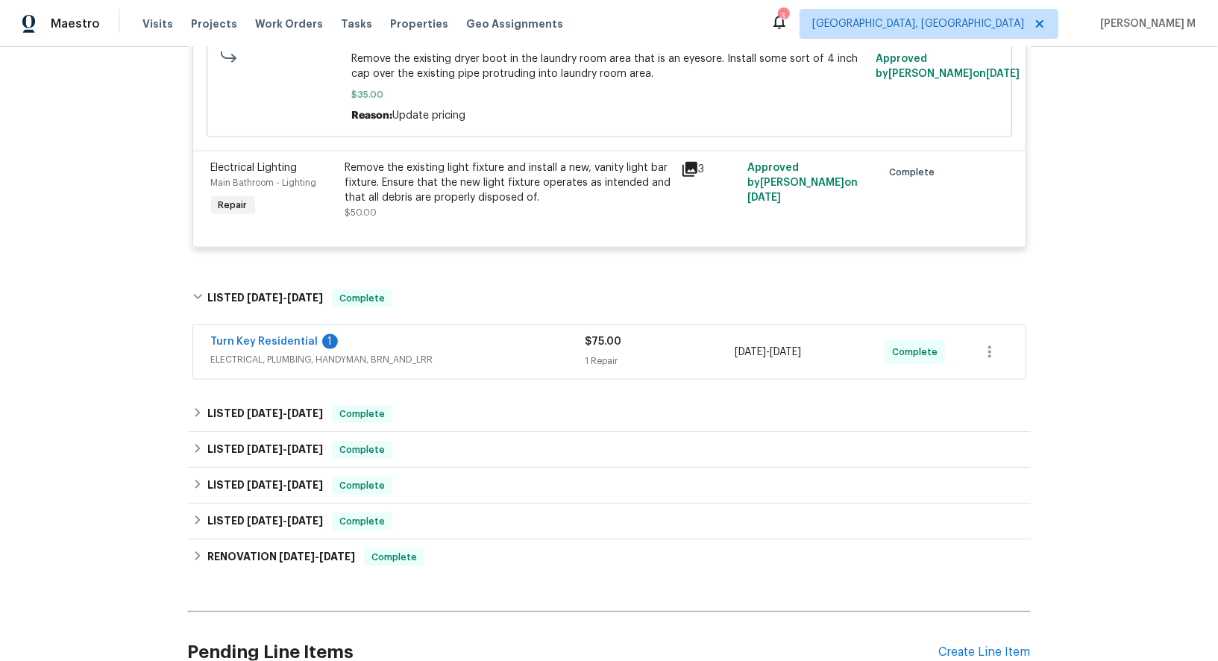
click at [232, 352] on span "ELECTRICAL, PLUMBING, HANDYMAN, BRN_AND_LRR" at bounding box center [398, 359] width 374 height 15
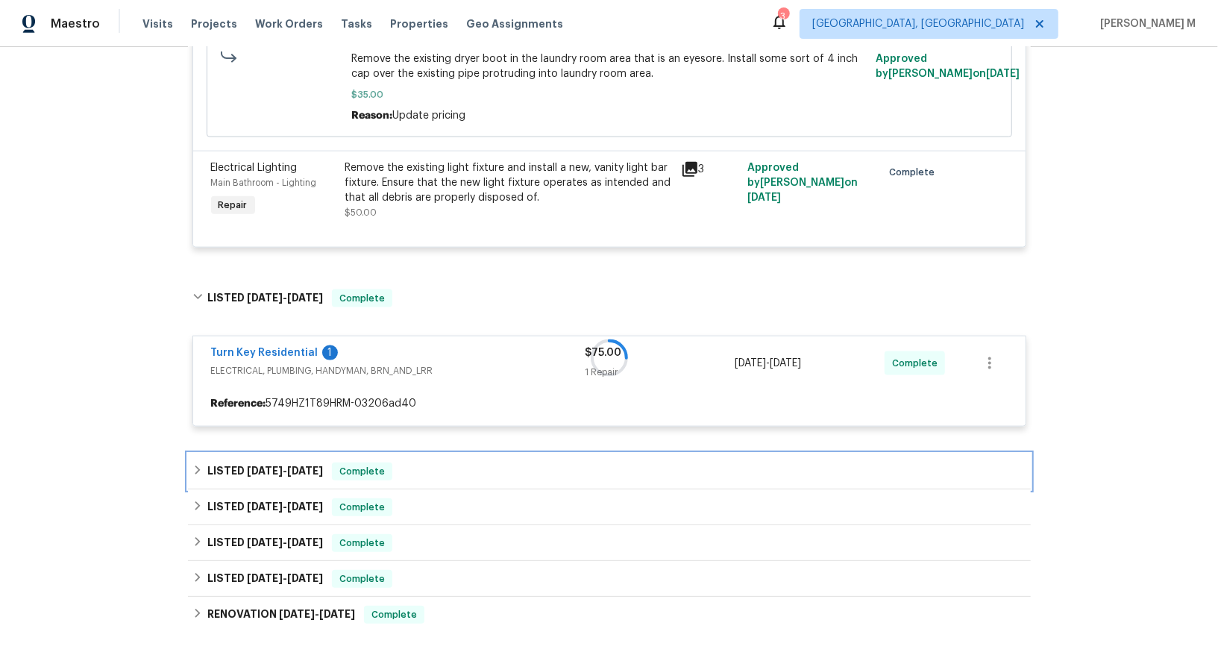
click at [232, 453] on div "LISTED 8/27/25 - 9/5/25 Complete" at bounding box center [609, 471] width 843 height 36
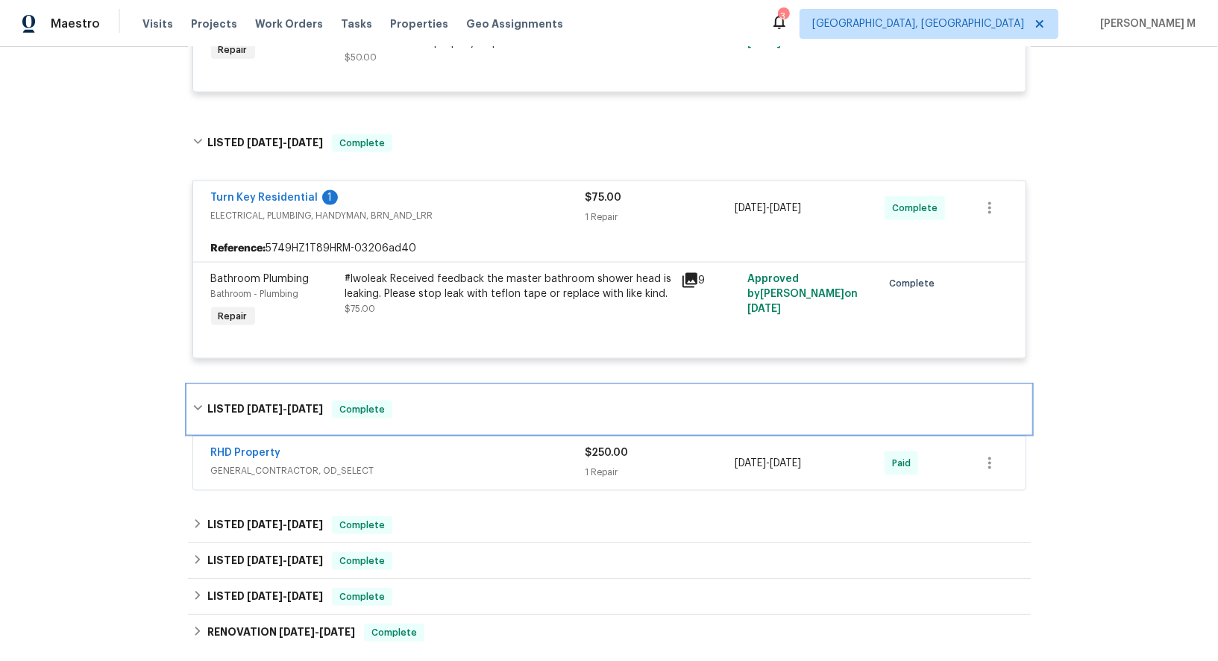
scroll to position [1402, 0]
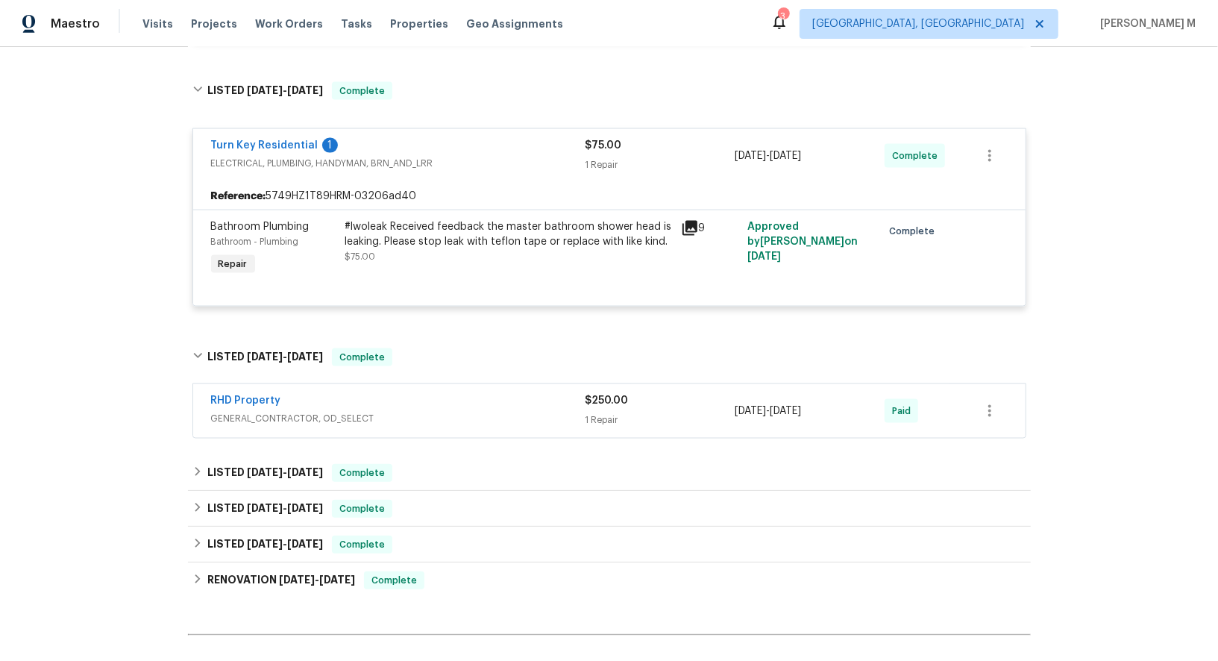
click at [292, 393] on div "RHD Property GENERAL_CONTRACTOR, OD_SELECT" at bounding box center [398, 411] width 374 height 36
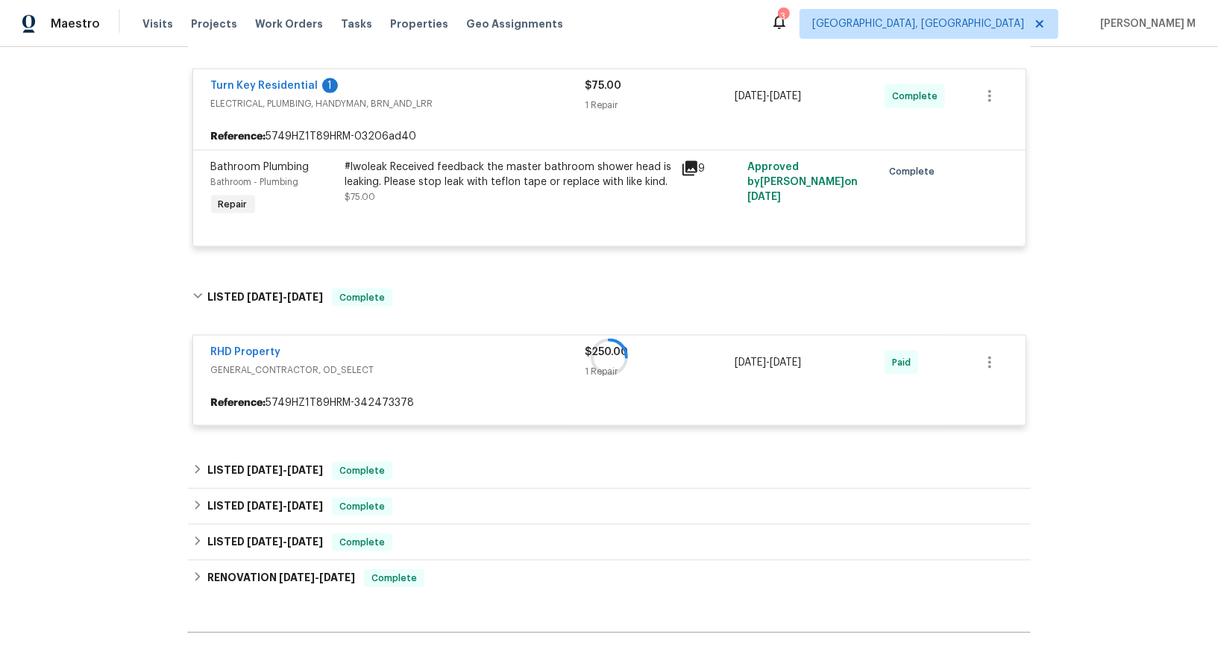
scroll to position [1557, 0]
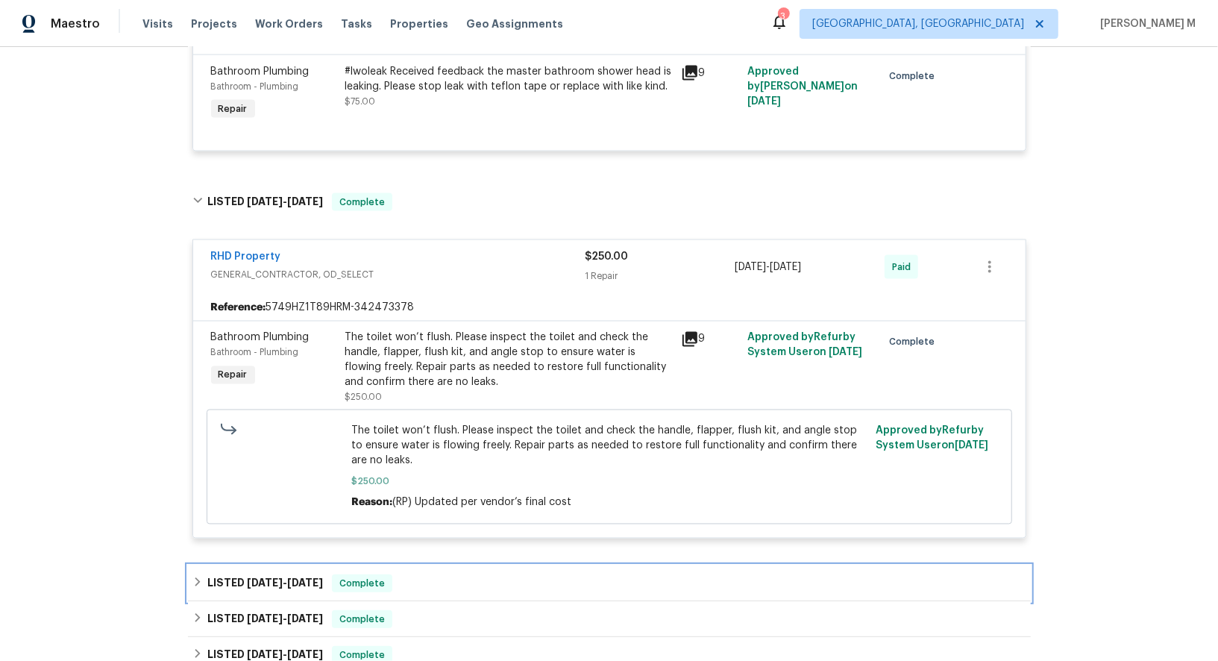
click at [277, 565] on div "LISTED 7/8/25 - 7/11/25 Complete" at bounding box center [609, 583] width 843 height 36
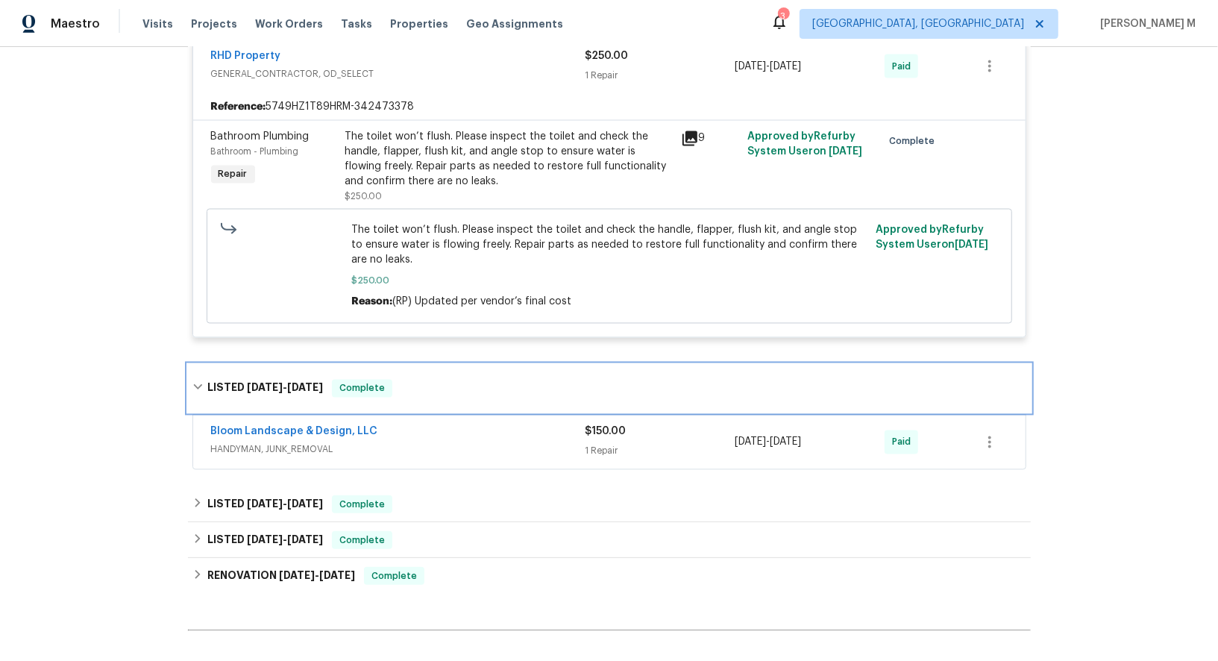
scroll to position [1844, 0]
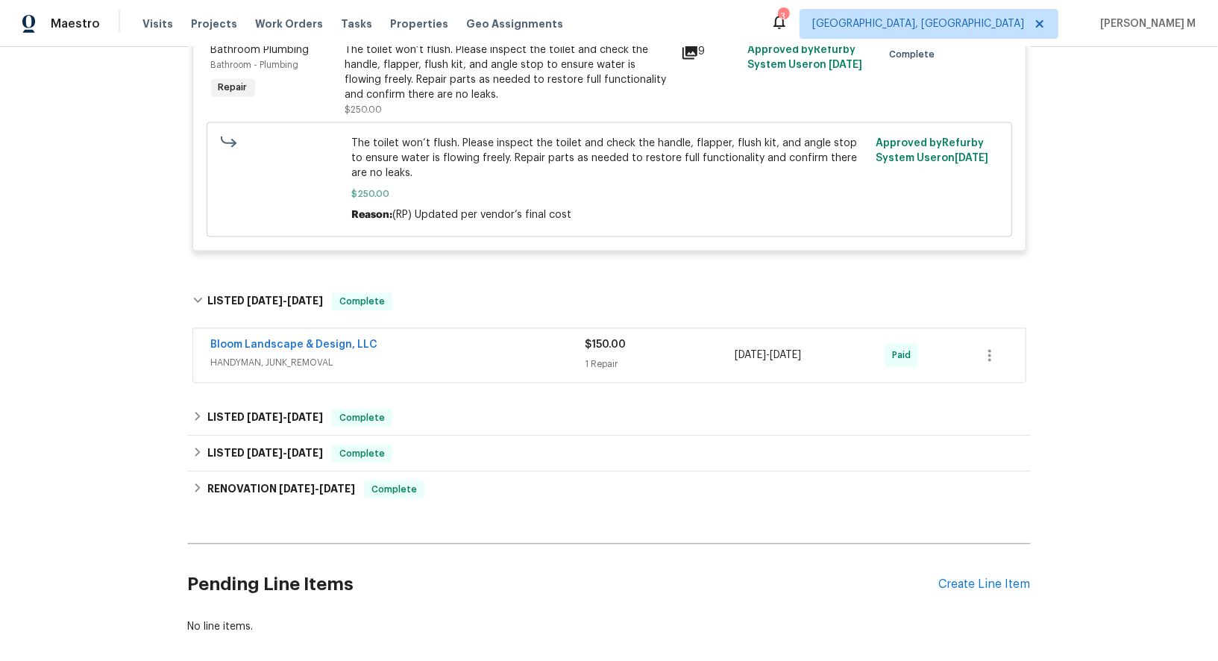
click at [286, 356] on span "HANDYMAN, JUNK_REMOVAL" at bounding box center [398, 363] width 374 height 15
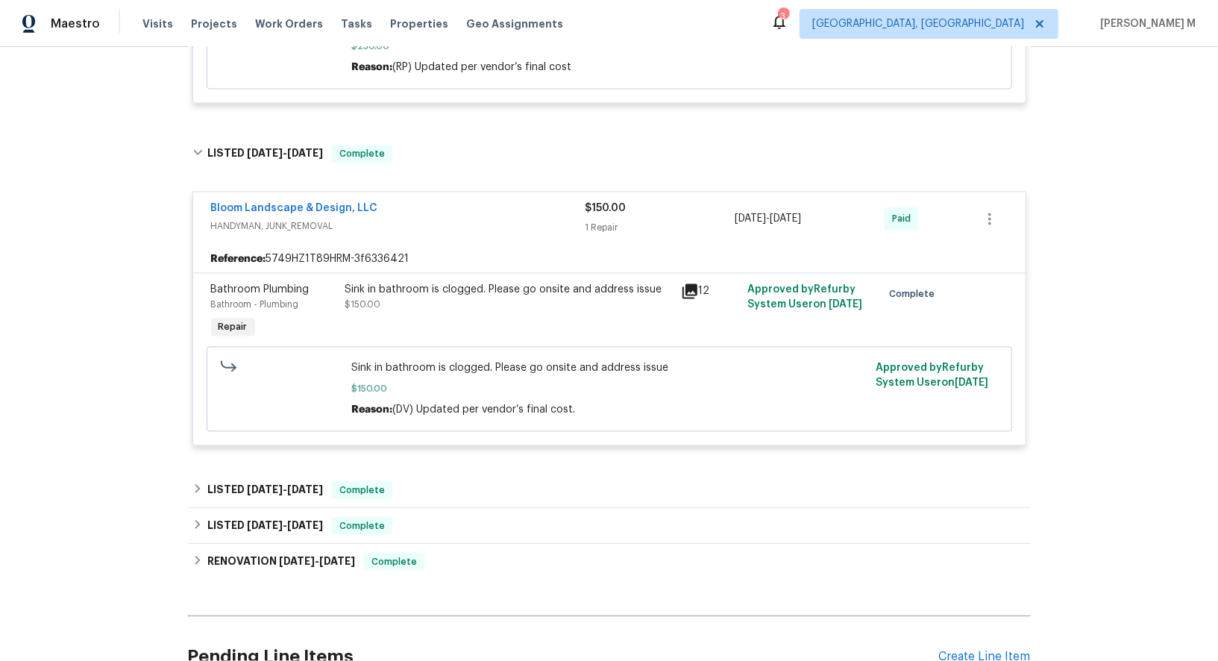
scroll to position [2060, 0]
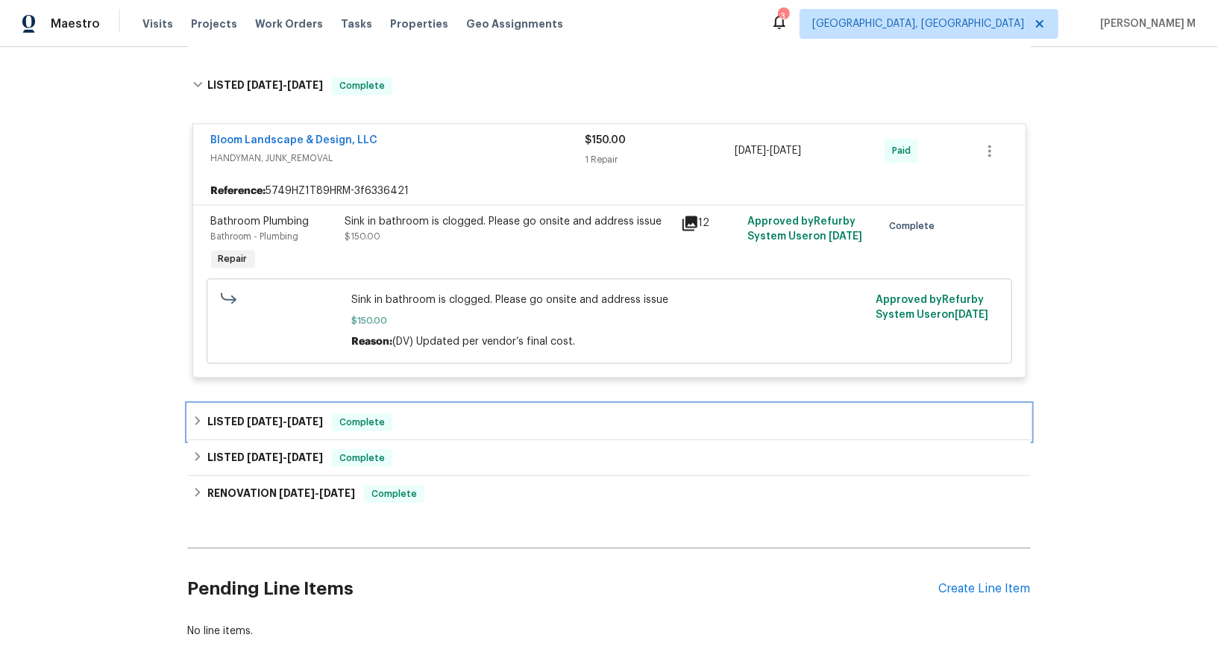
click at [295, 416] on span "6/5/25" at bounding box center [305, 421] width 36 height 10
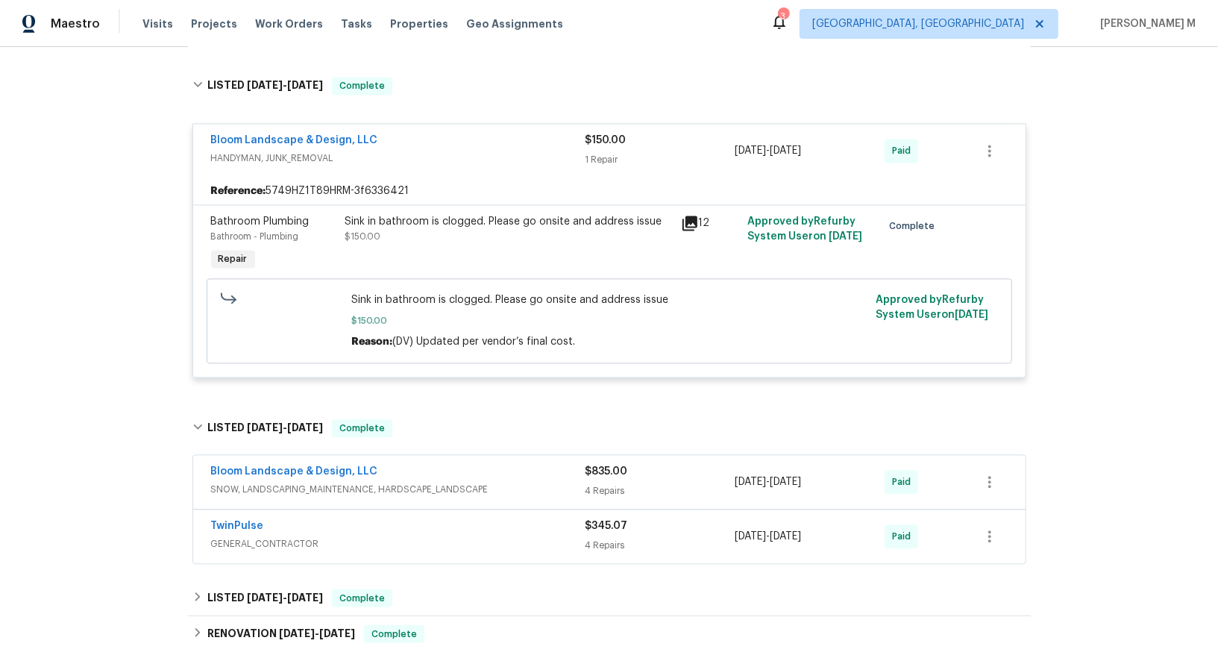
click at [291, 482] on span "SNOW, LANDSCAPING_MAINTENANCE, HARDSCAPE_LANDSCAPE" at bounding box center [398, 489] width 374 height 15
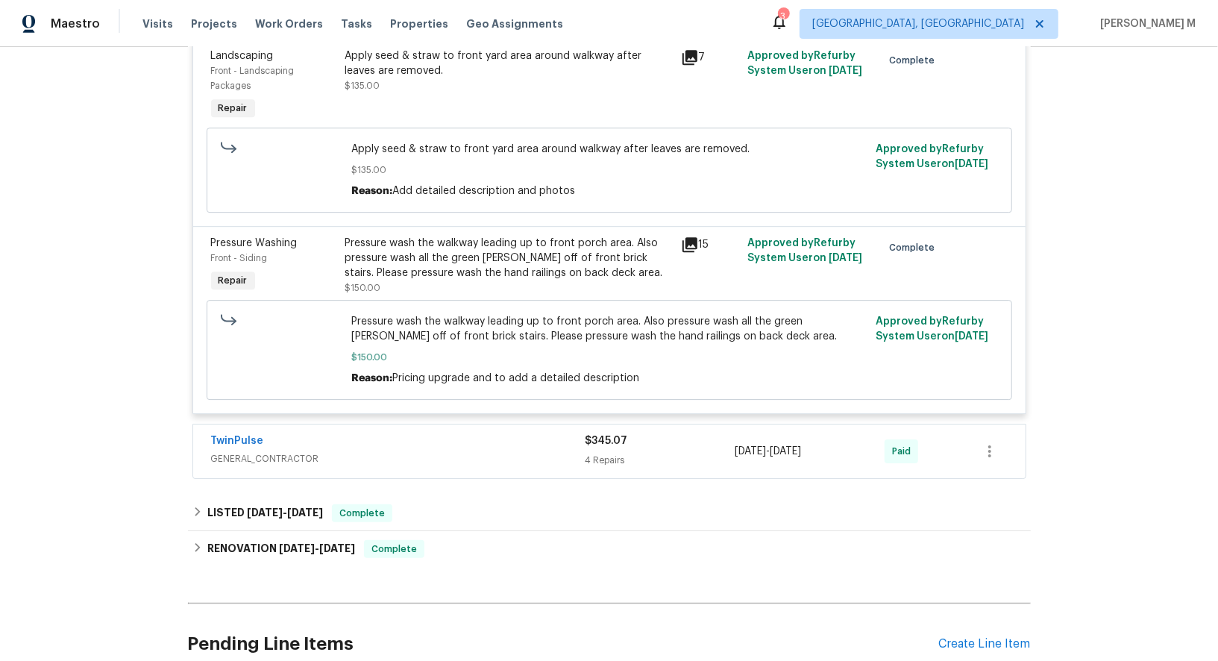
scroll to position [2886, 0]
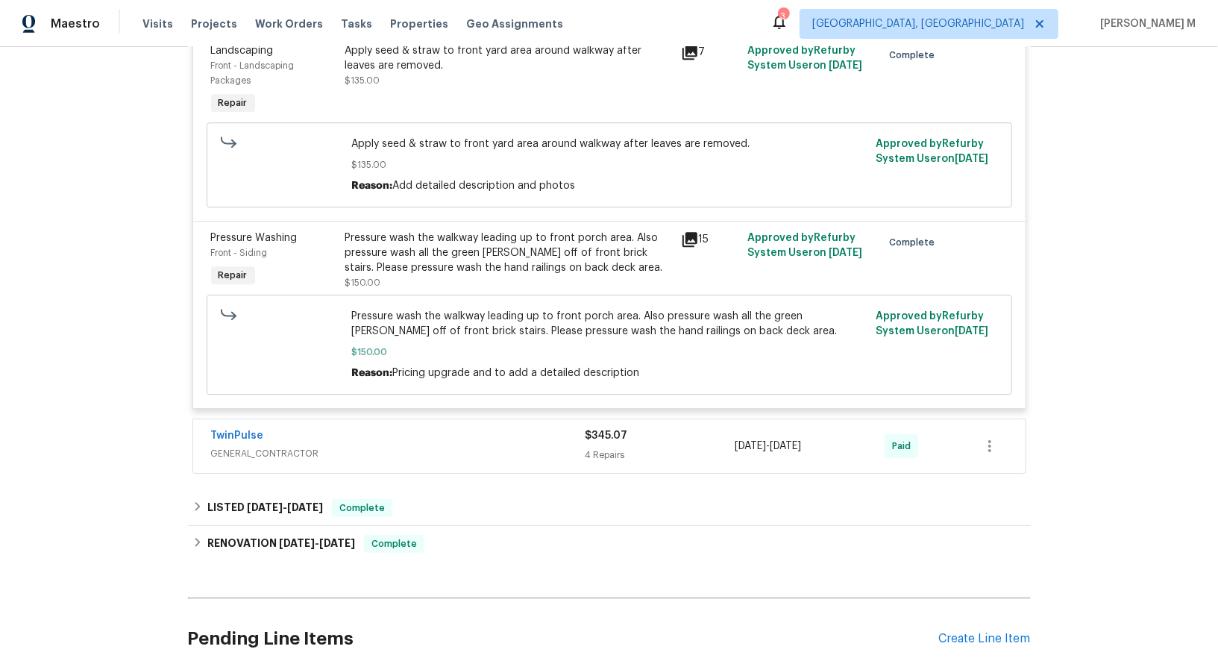
click at [295, 428] on div "TwinPulse" at bounding box center [398, 437] width 374 height 18
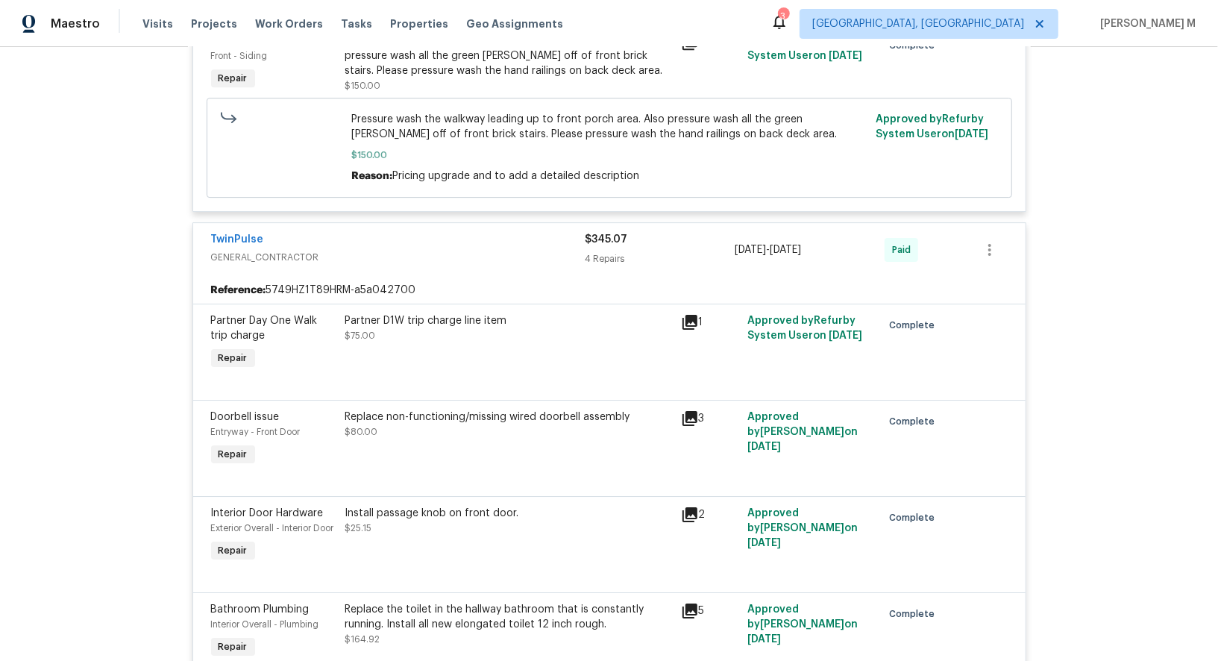
scroll to position [3300, 0]
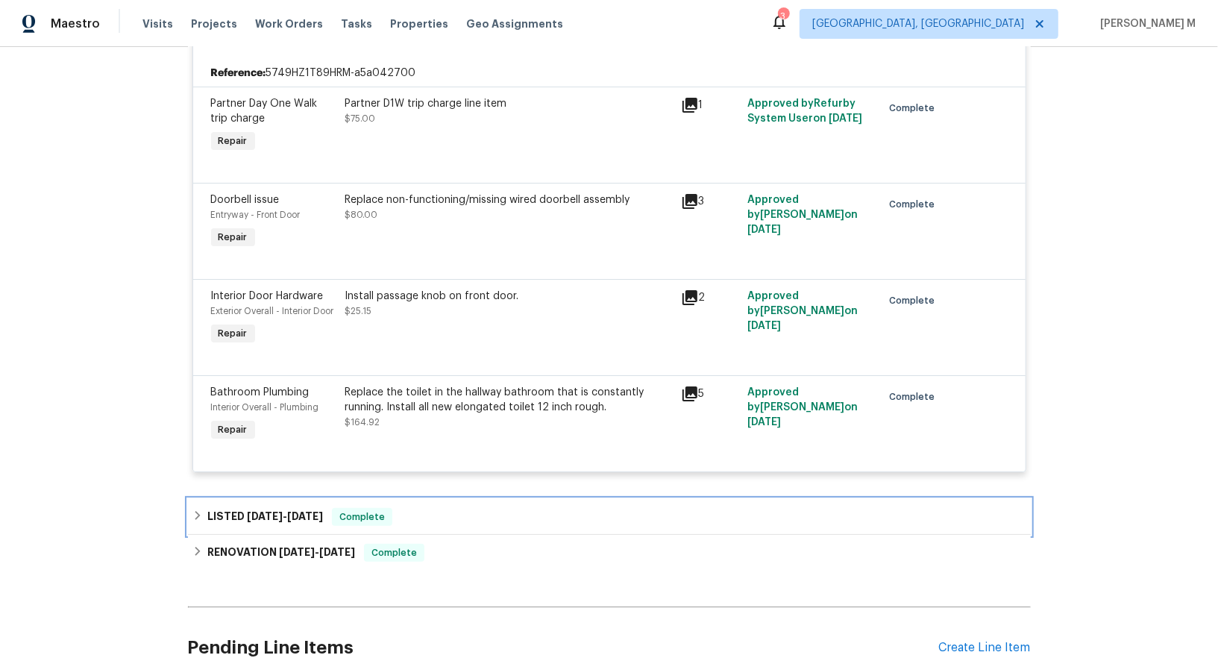
click at [277, 511] on span "5/17/25 - 5/19/25" at bounding box center [285, 516] width 76 height 10
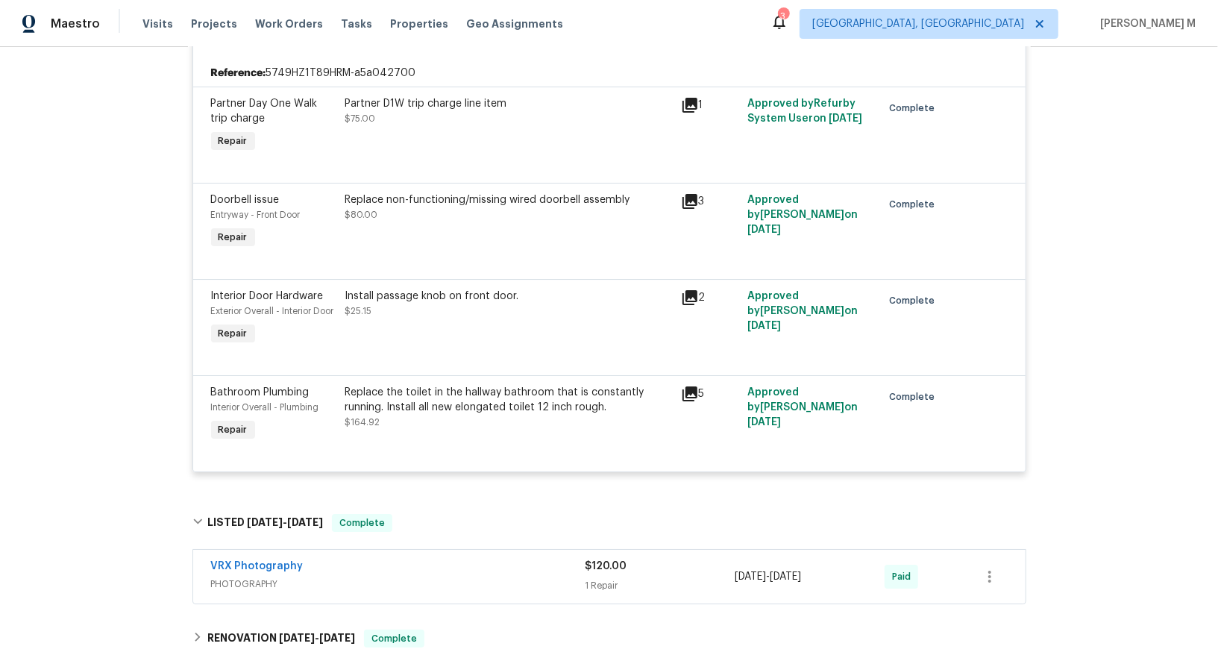
click at [248, 576] on span "PHOTOGRAPHY" at bounding box center [398, 583] width 374 height 15
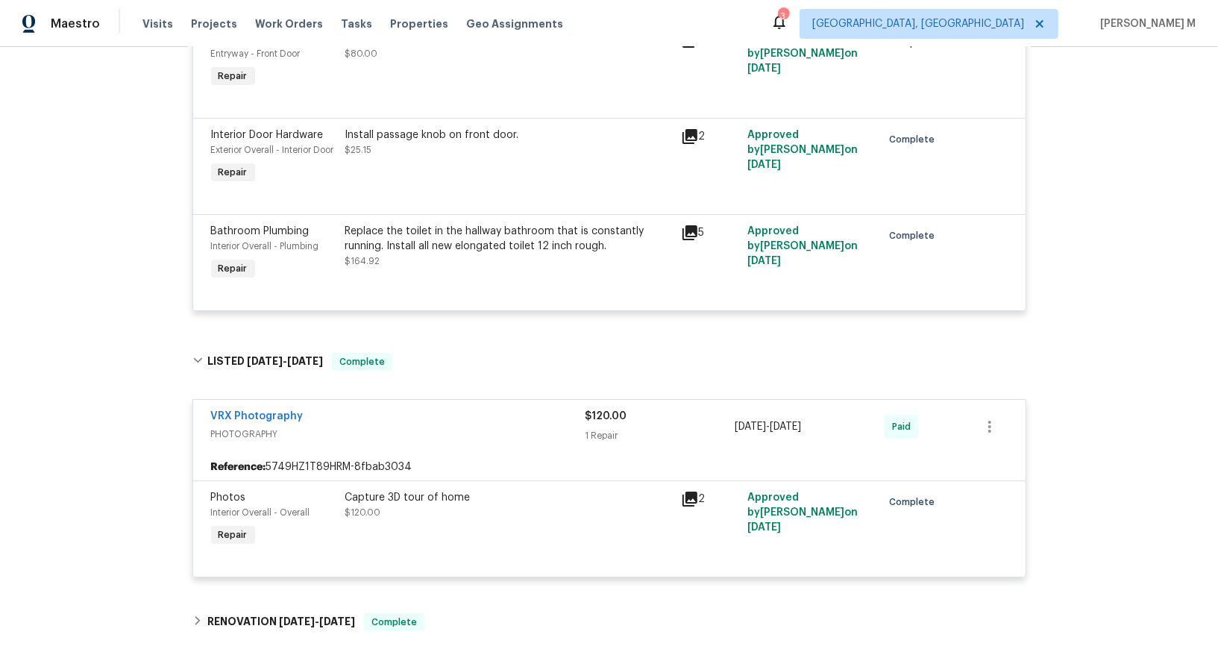
scroll to position [3524, 0]
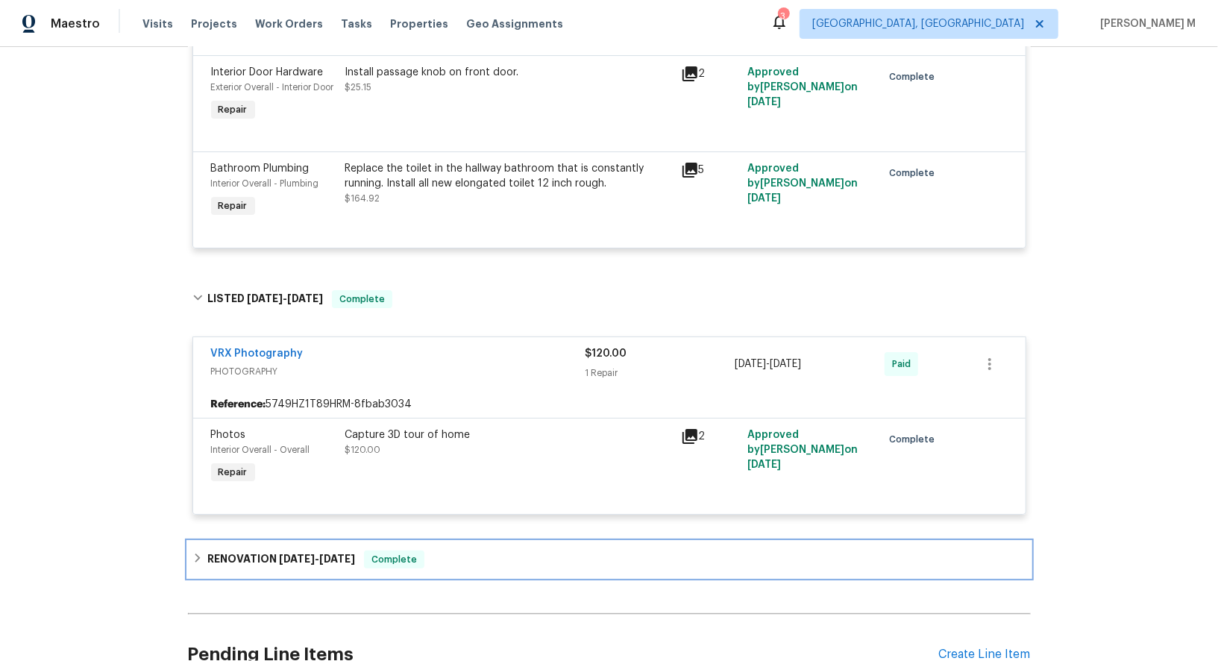
click at [283, 550] on h6 "RENOVATION 5/1/25 - 5/14/25" at bounding box center [281, 559] width 148 height 18
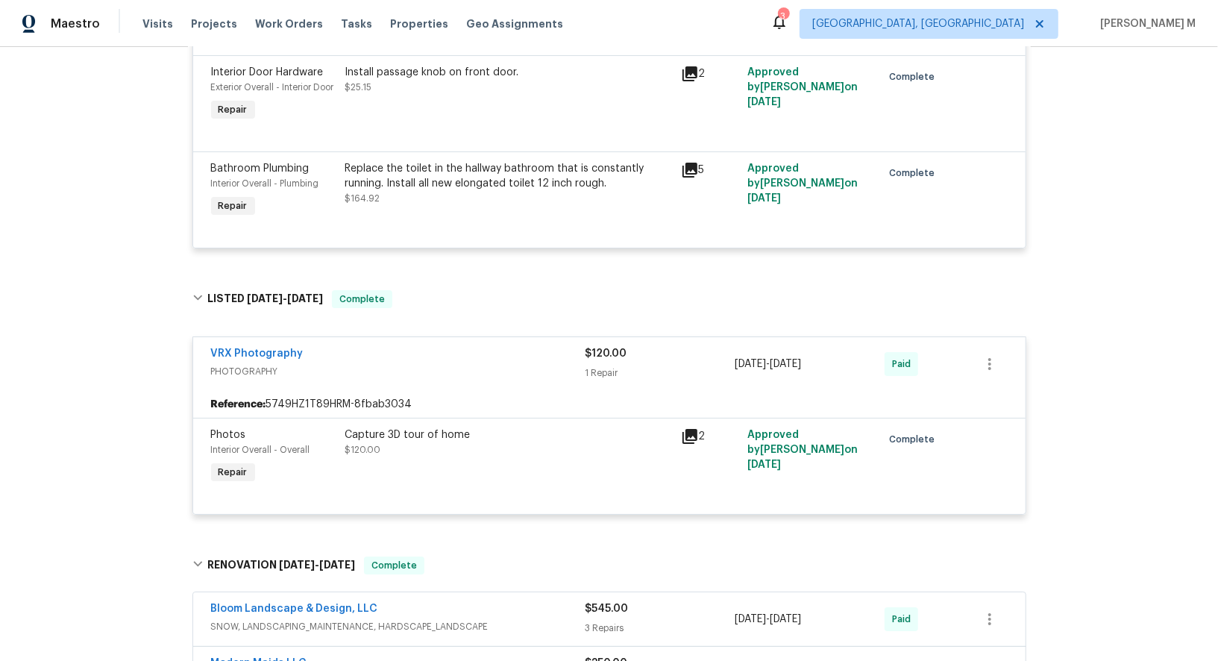
click at [259, 619] on span "SNOW, LANDSCAPING_MAINTENANCE, HARDSCAPE_LANDSCAPE" at bounding box center [398, 626] width 374 height 15
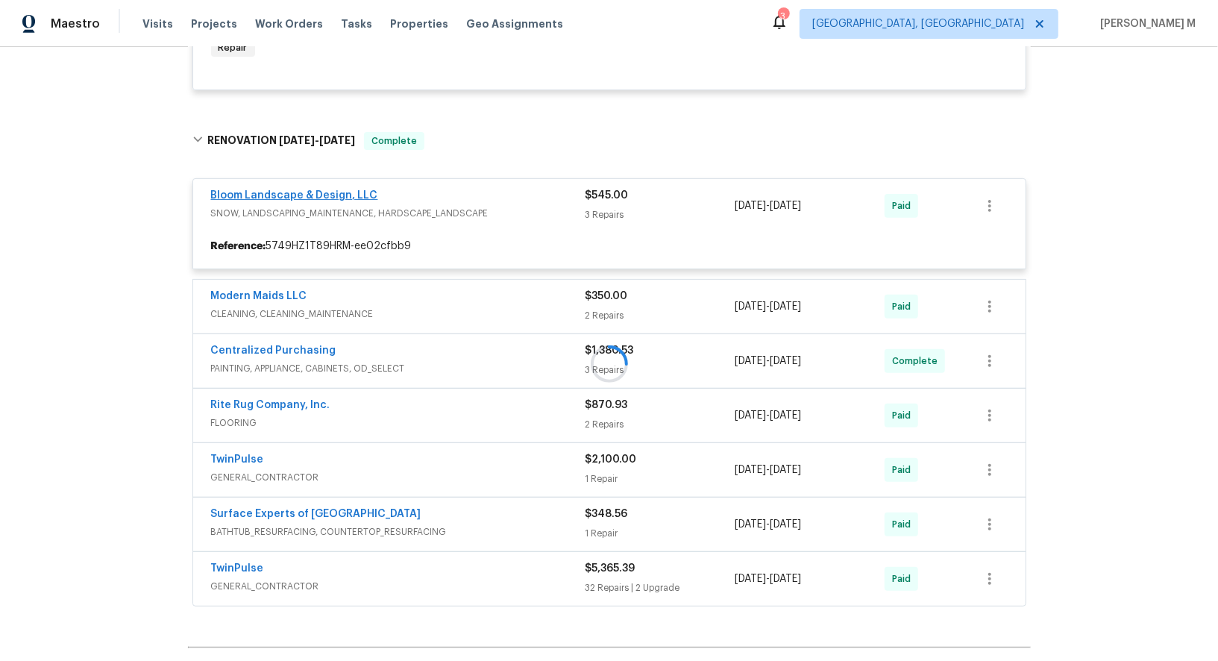
scroll to position [3960, 0]
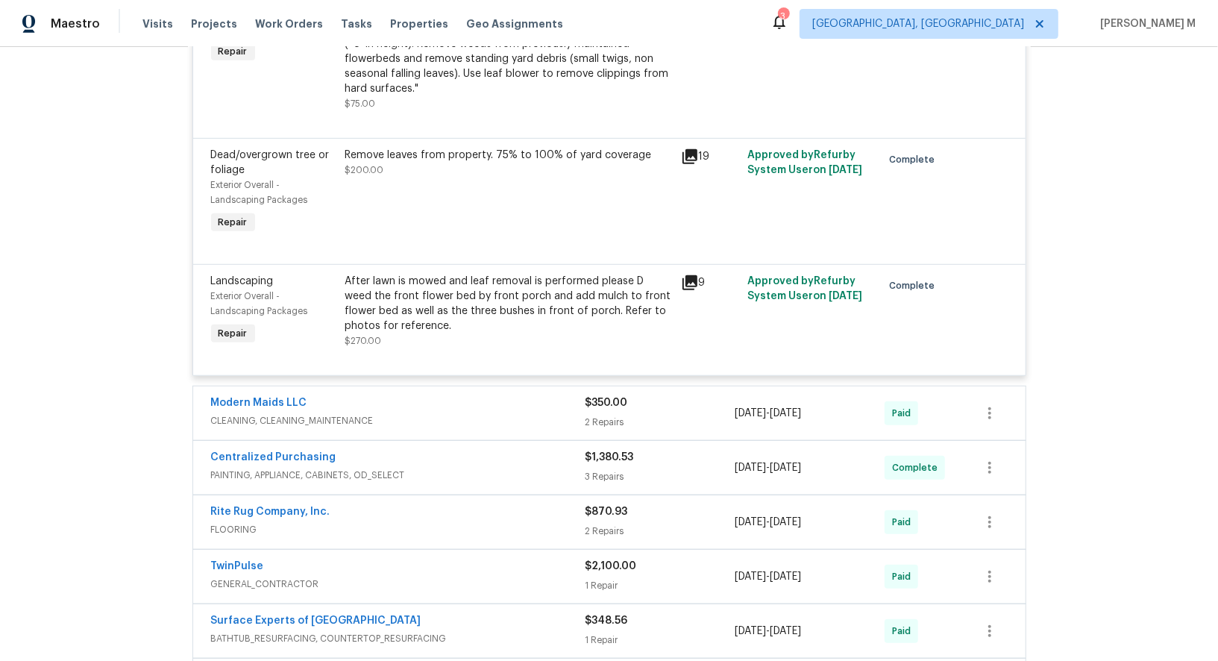
click at [301, 413] on span "CLEANING, CLEANING_MAINTENANCE" at bounding box center [398, 420] width 374 height 15
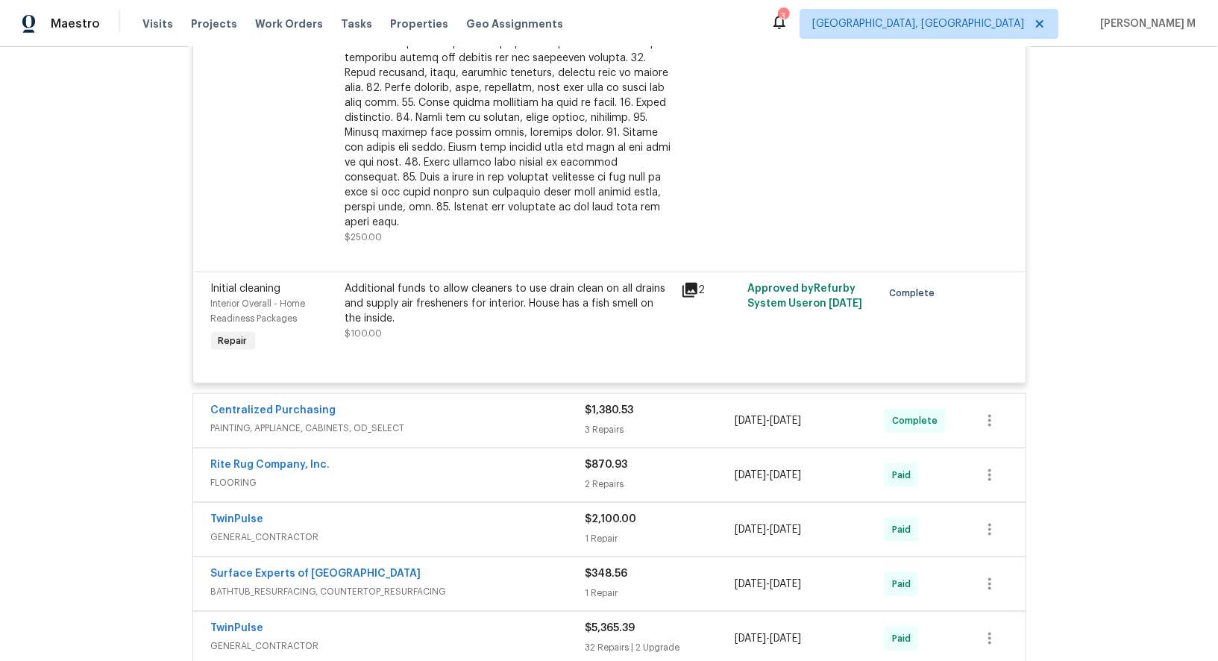
scroll to position [4820, 0]
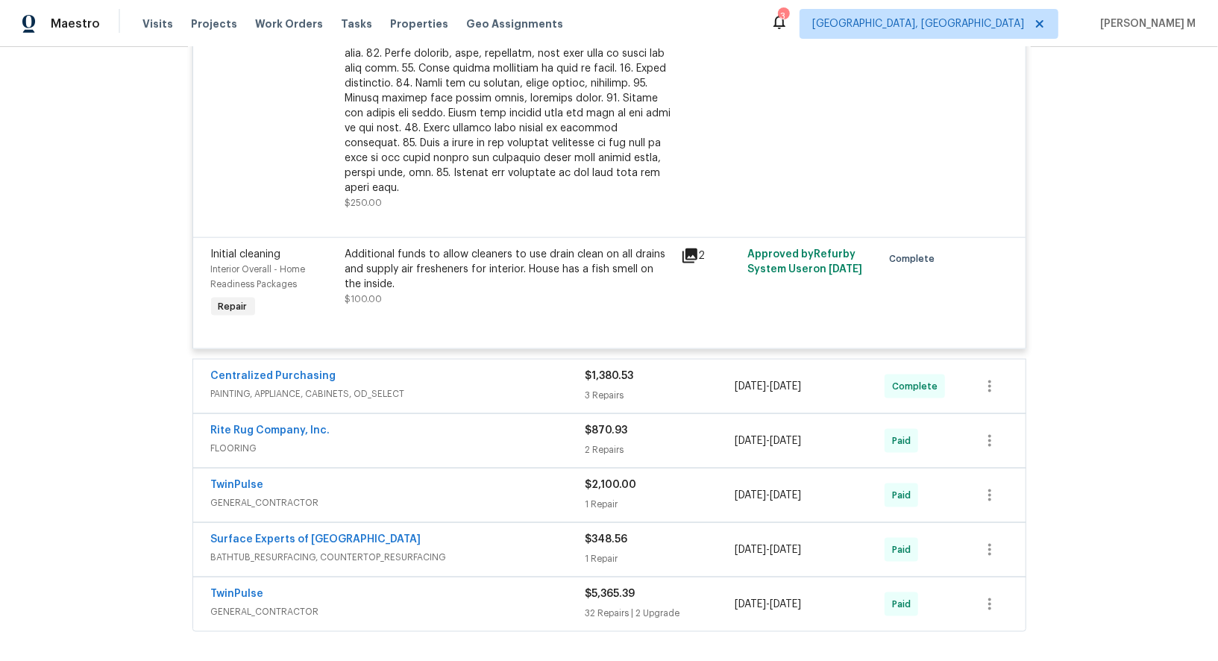
click at [335, 386] on span "PAINTING, APPLIANCE, CABINETS, OD_SELECT" at bounding box center [398, 393] width 374 height 15
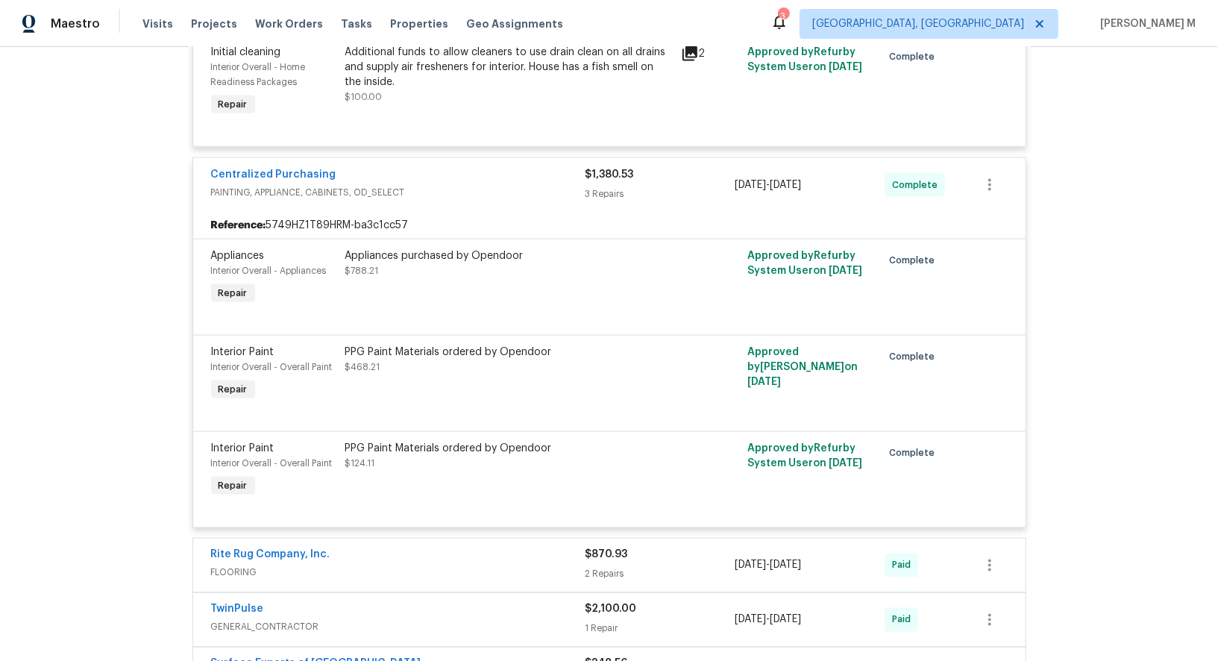
scroll to position [5140, 0]
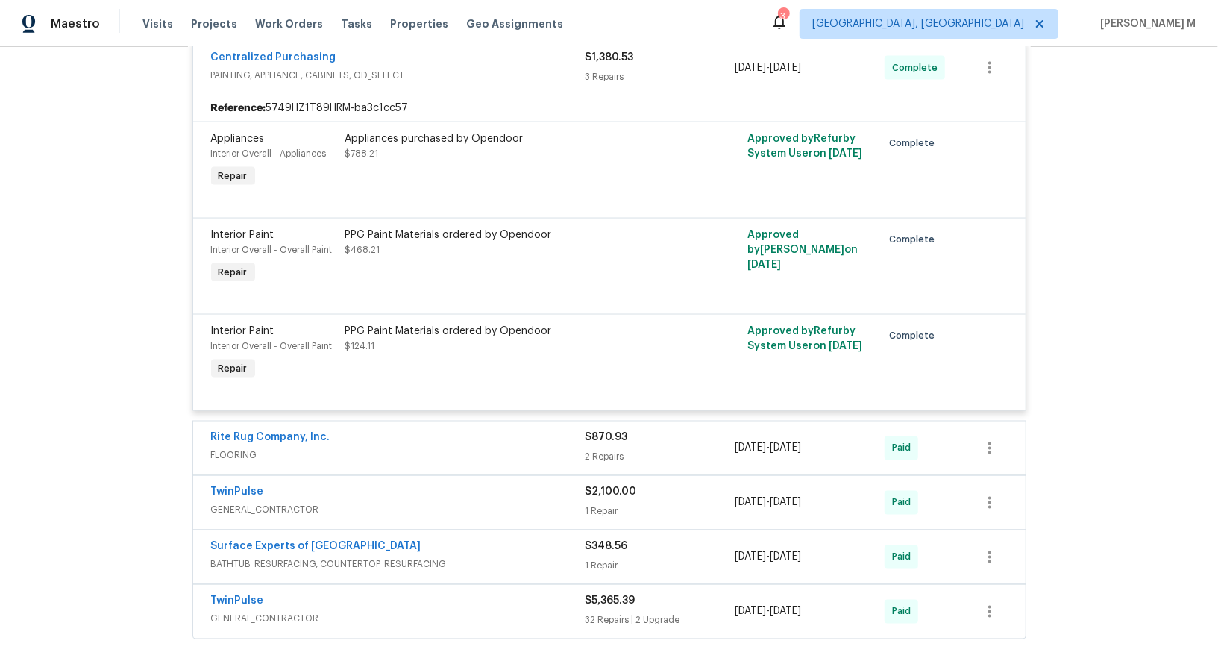
click at [277, 421] on div "Rite Rug Company, Inc. FLOORING $870.93 2 Repairs 5/1/2025 - 5/12/2025 Paid" at bounding box center [609, 448] width 832 height 54
click at [274, 430] on div "Rite Rug Company, Inc. FLOORING" at bounding box center [398, 448] width 374 height 36
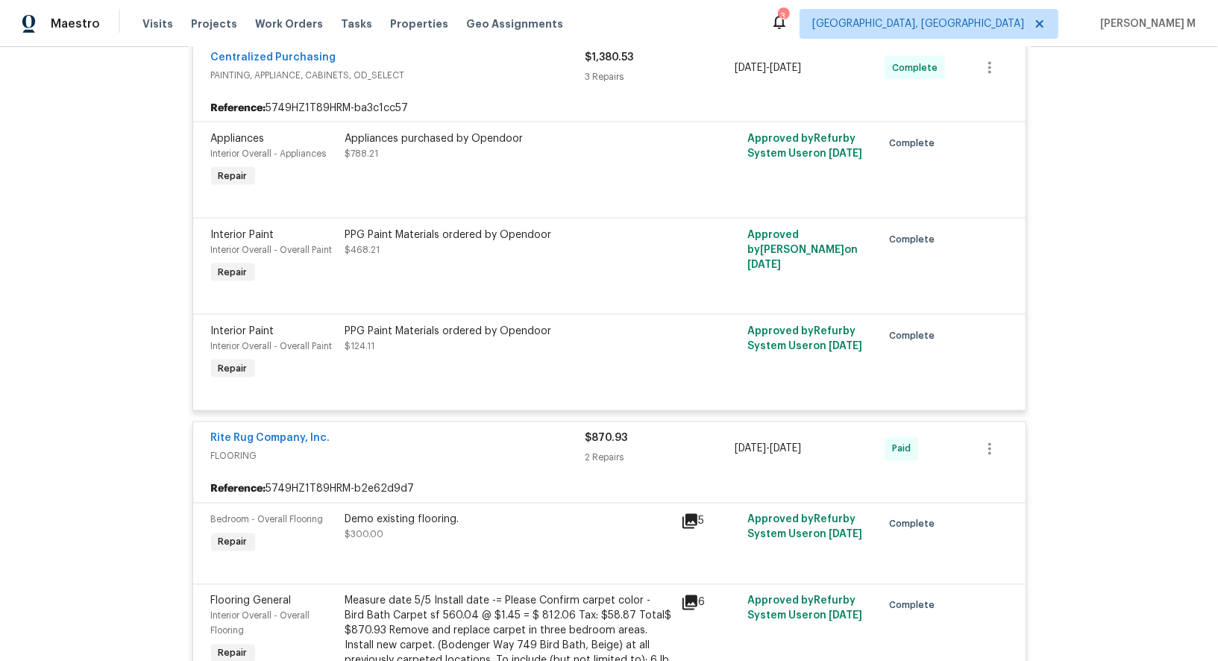
scroll to position [5514, 0]
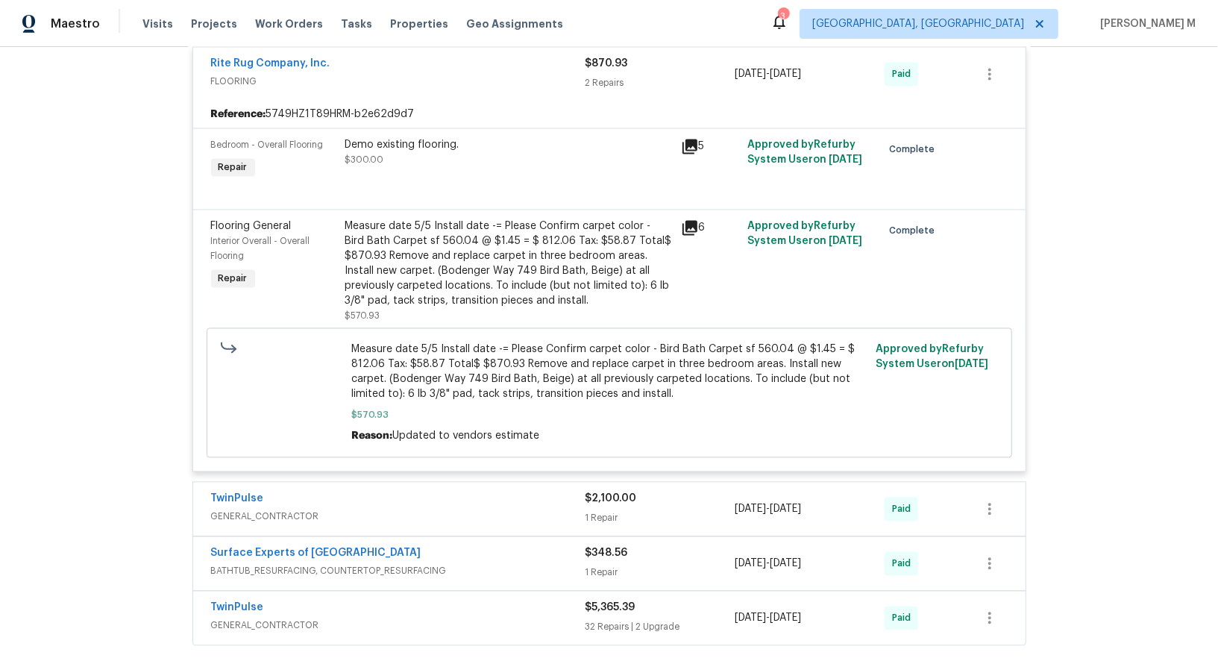
click at [284, 509] on span "GENERAL_CONTRACTOR" at bounding box center [398, 516] width 374 height 15
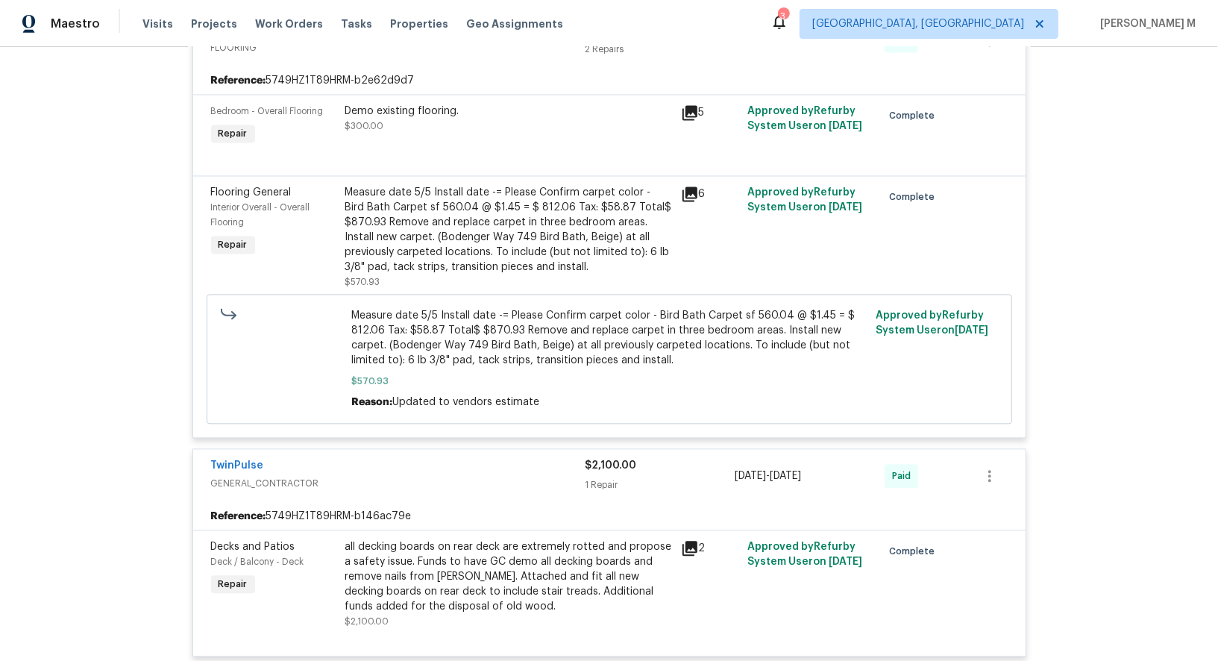
scroll to position [5676, 0]
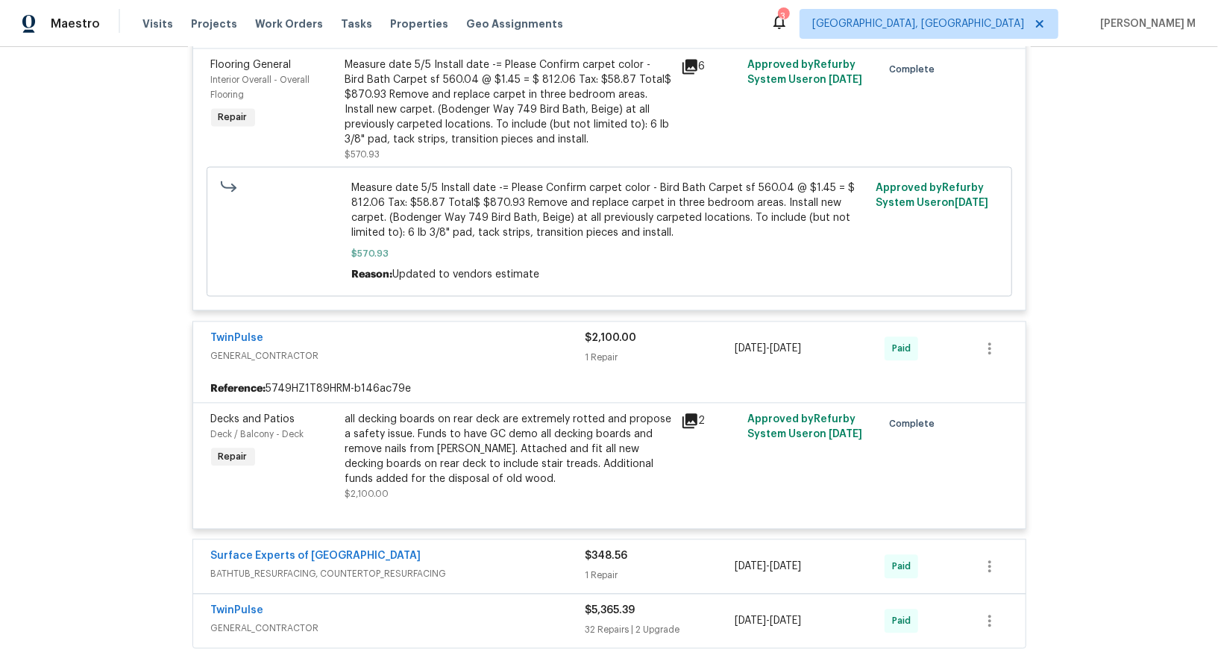
click at [270, 566] on span "BATHTUB_RESURFACING, COUNTERTOP_RESURFACING" at bounding box center [398, 573] width 374 height 15
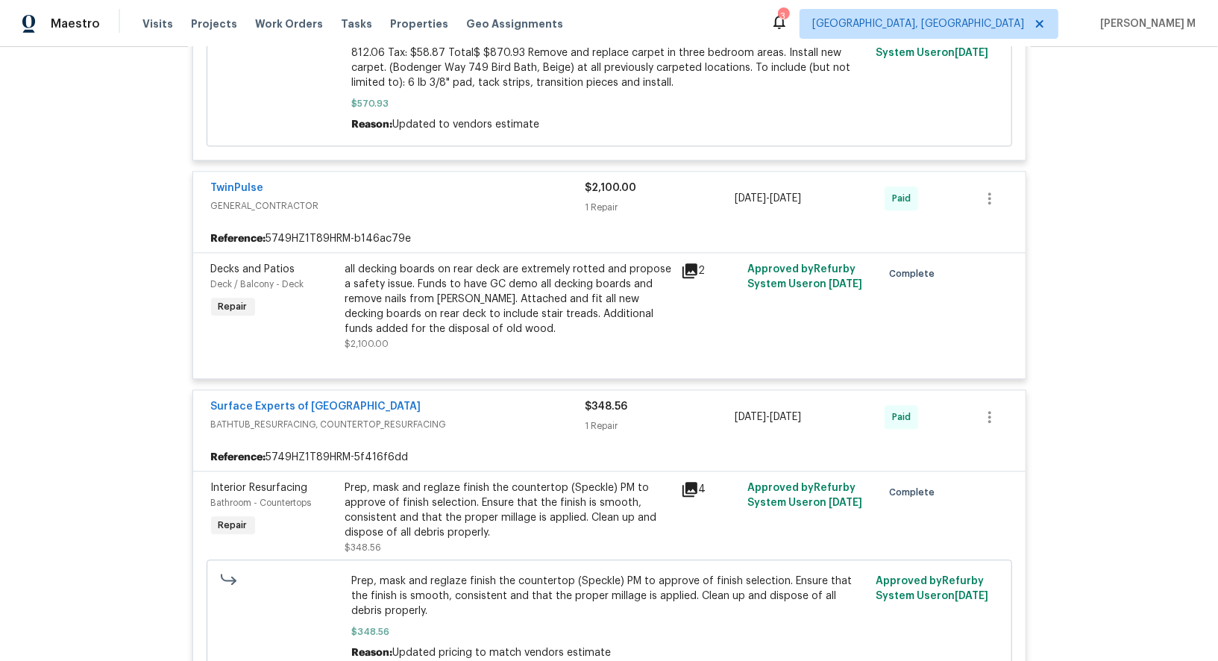
scroll to position [5926, 0]
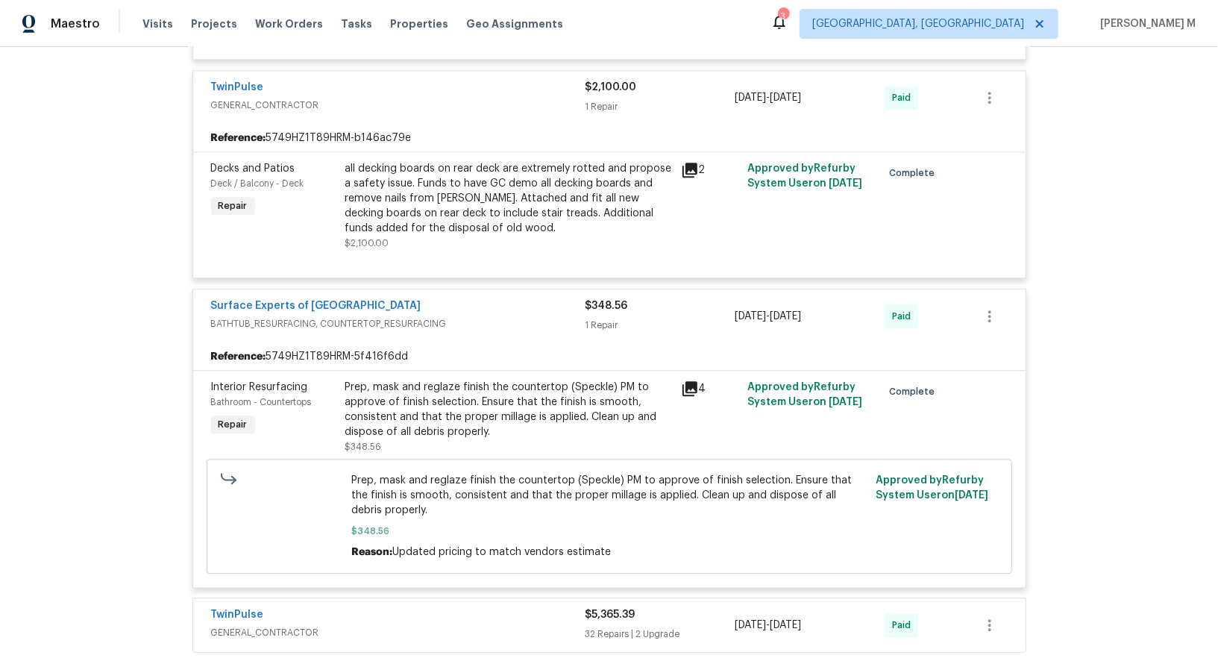
click at [277, 625] on span "GENERAL_CONTRACTOR" at bounding box center [398, 632] width 374 height 15
click at [880, 298] on div "5/1/2025 - 5/12/2025" at bounding box center [809, 316] width 150 height 36
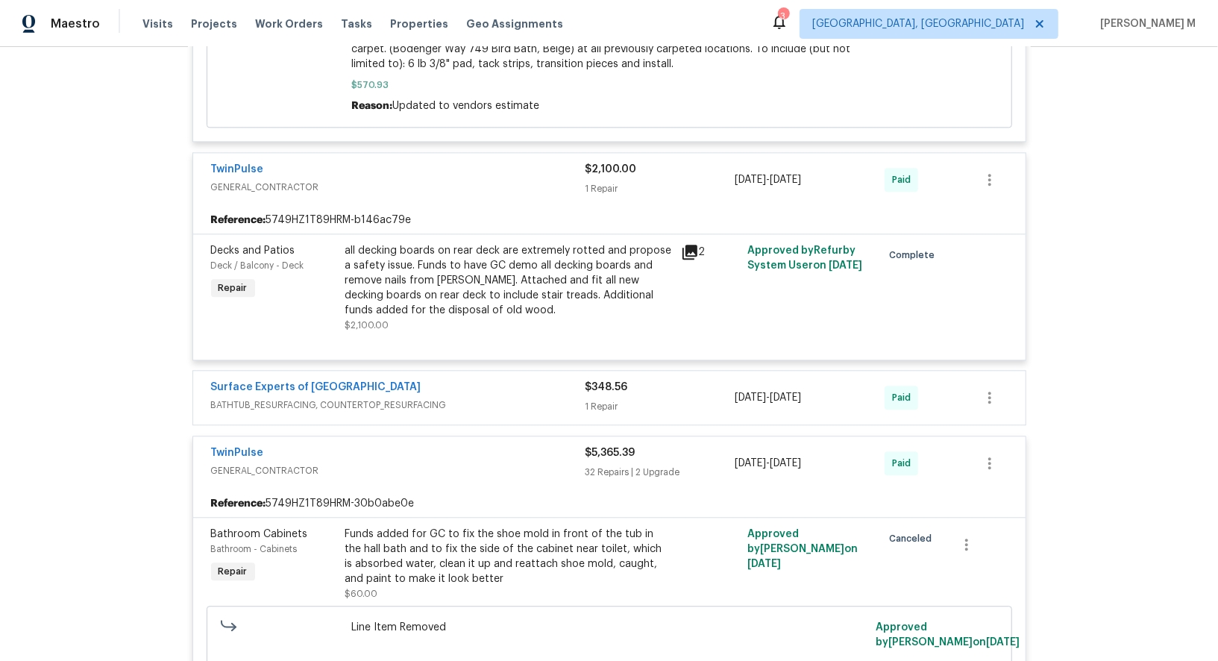
scroll to position [6502, 0]
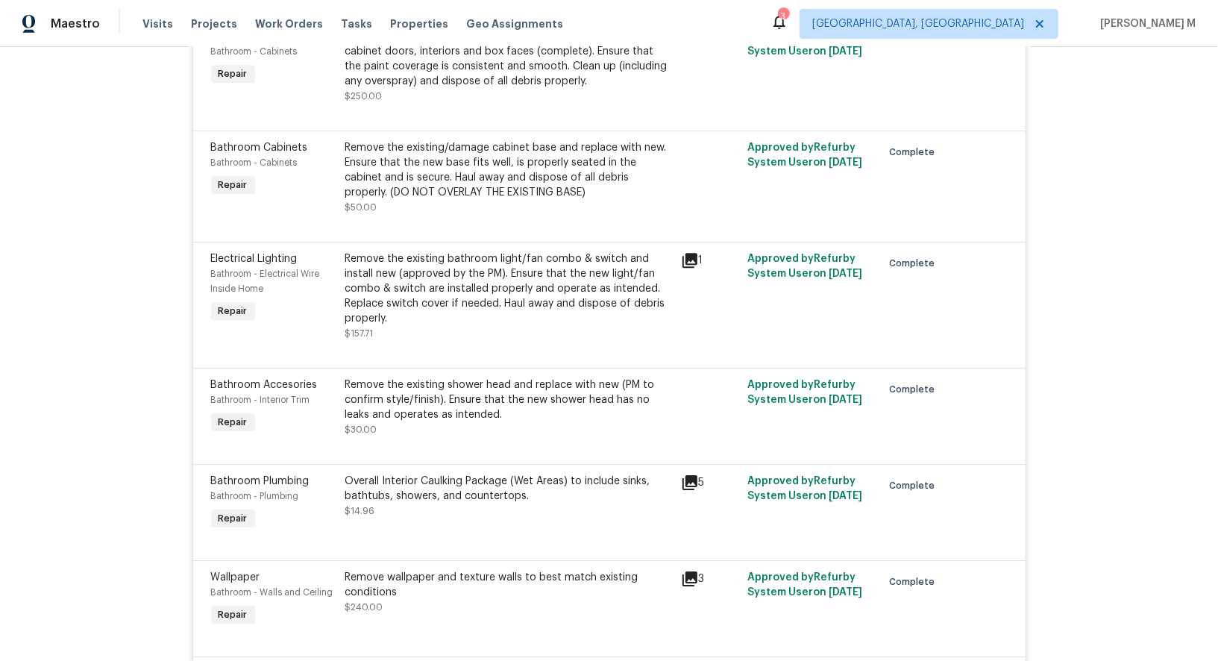
click at [429, 565] on div "Remove wallpaper and texture walls to best match existing conditions $240.00" at bounding box center [509, 599] width 336 height 69
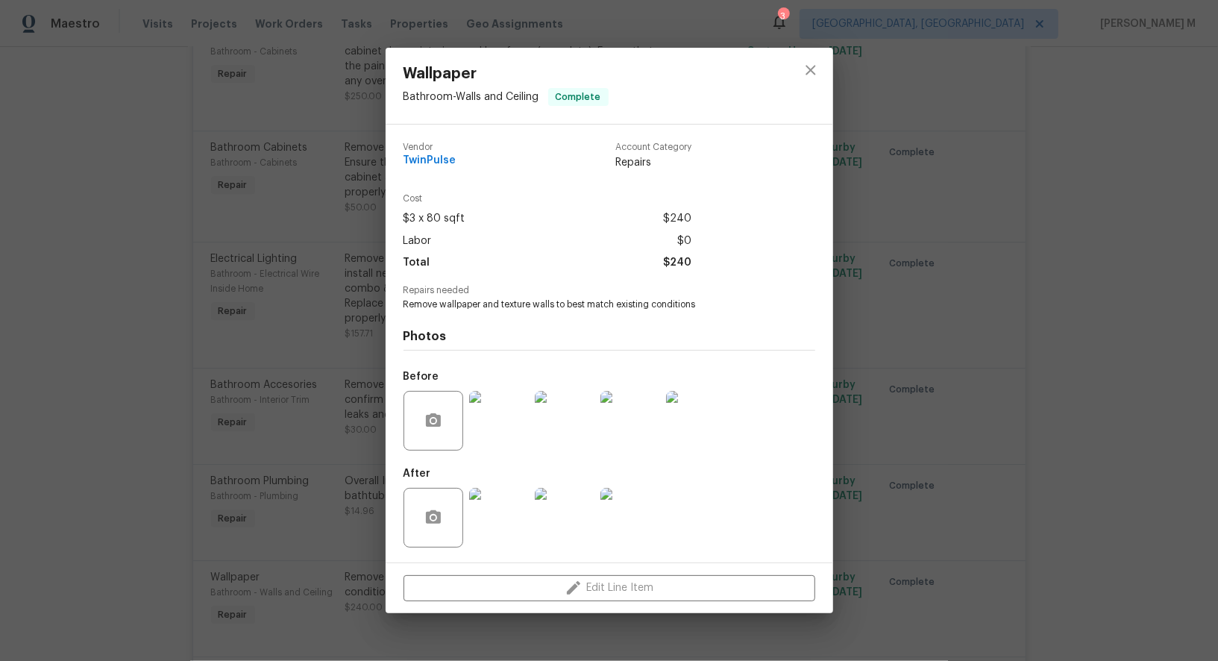
click at [482, 410] on img at bounding box center [499, 421] width 60 height 60
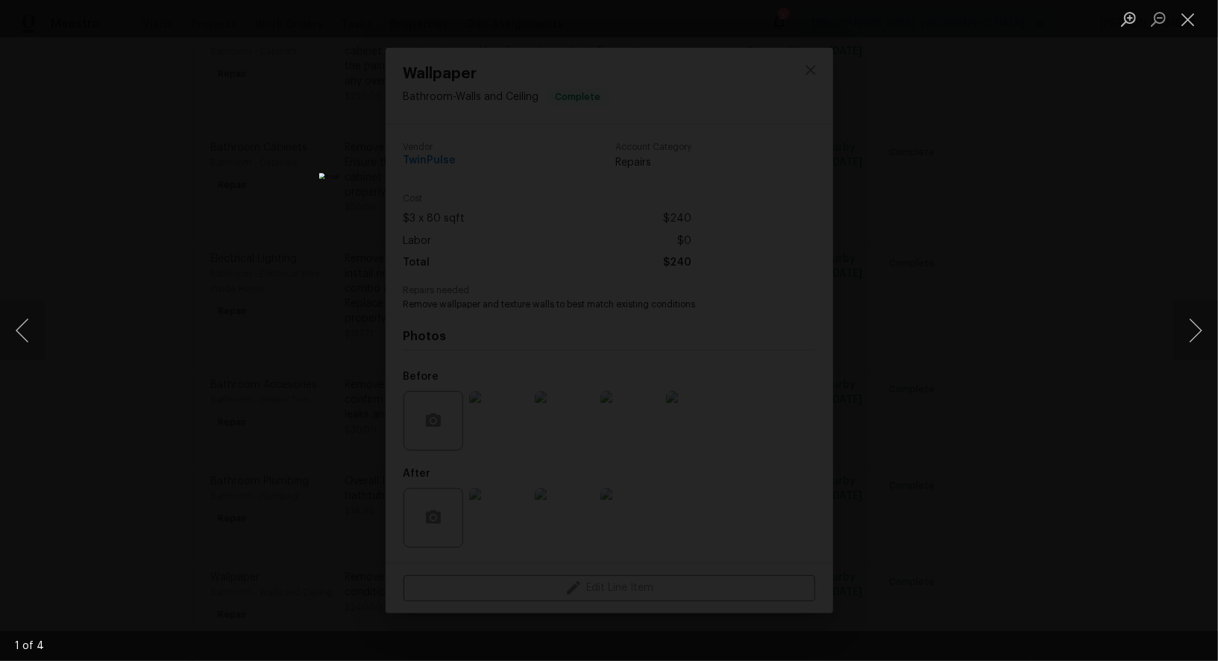
click at [1114, 360] on div "Lightbox" at bounding box center [609, 330] width 1218 height 661
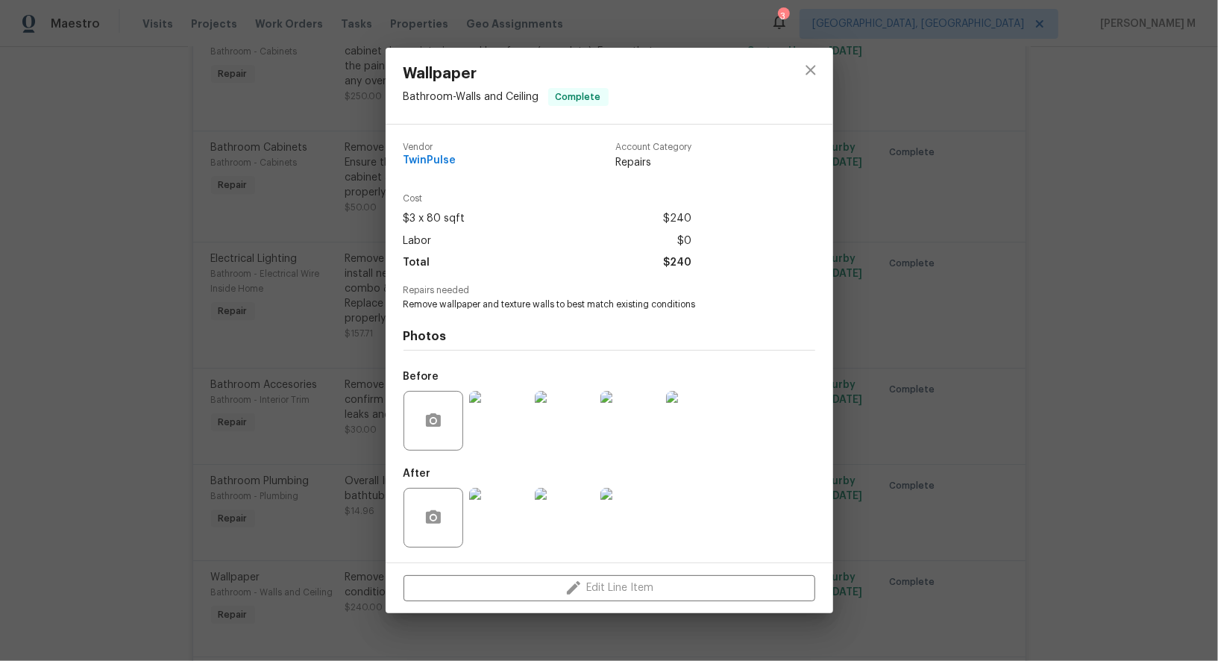
click at [892, 242] on div "Wallpaper Bathroom - Walls and Ceiling Complete Vendor TwinPulse Account Catego…" at bounding box center [609, 330] width 1218 height 661
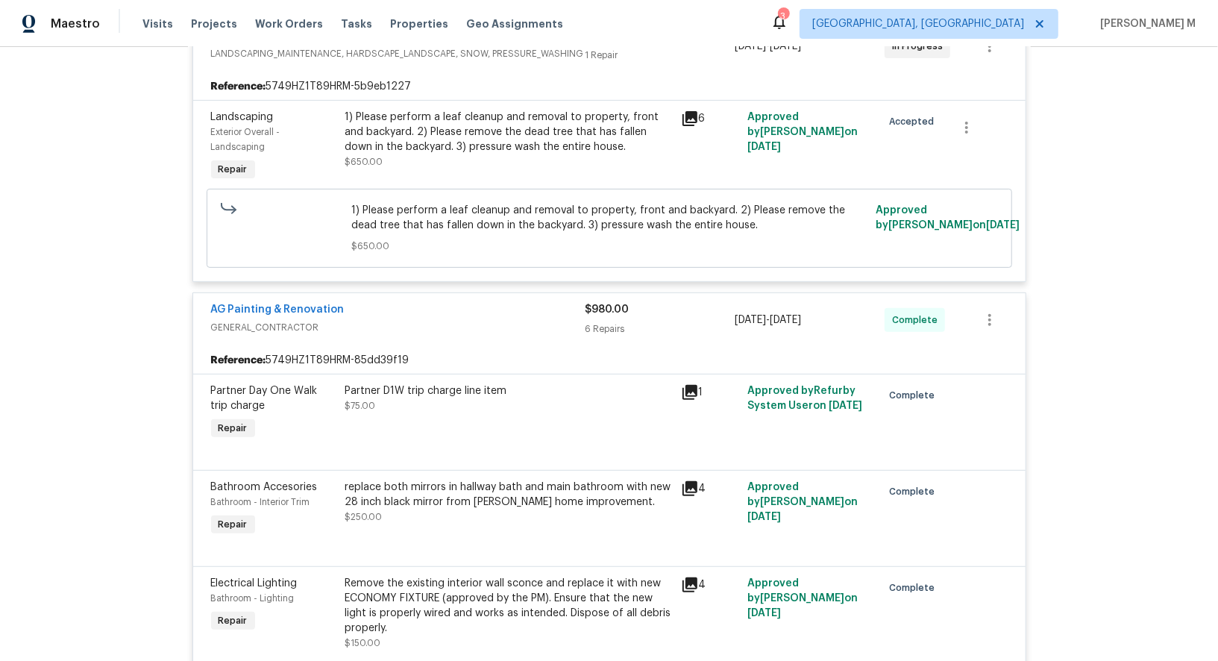
scroll to position [0, 0]
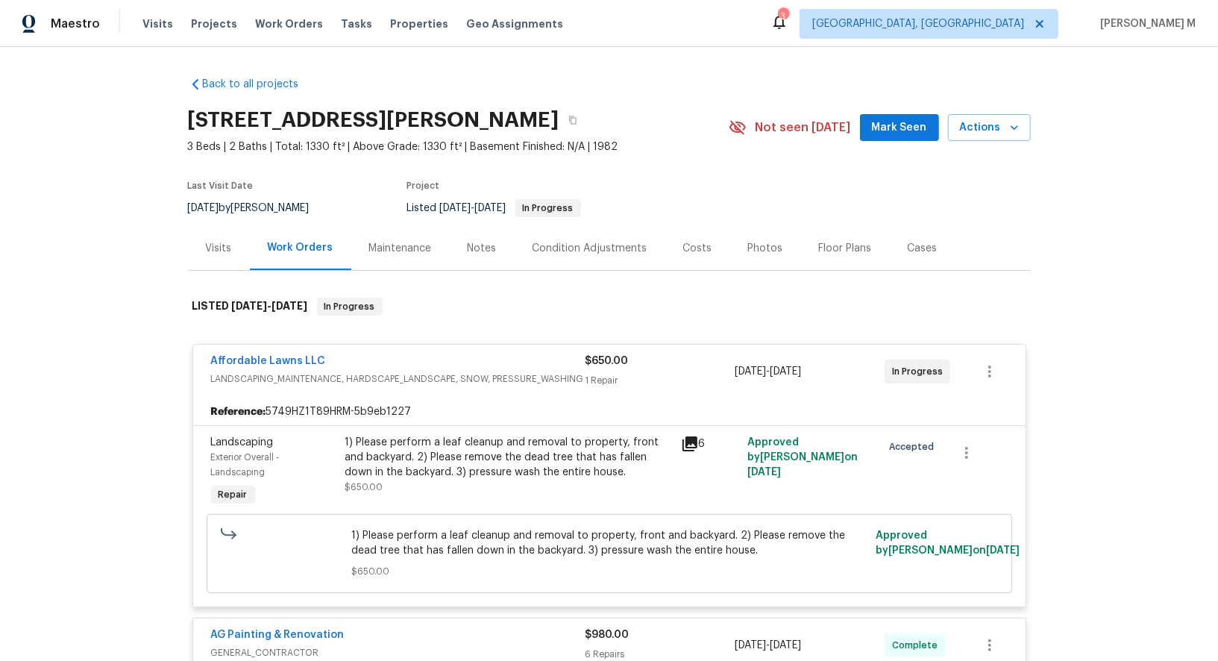
click at [415, 227] on div "Maintenance" at bounding box center [400, 248] width 98 height 44
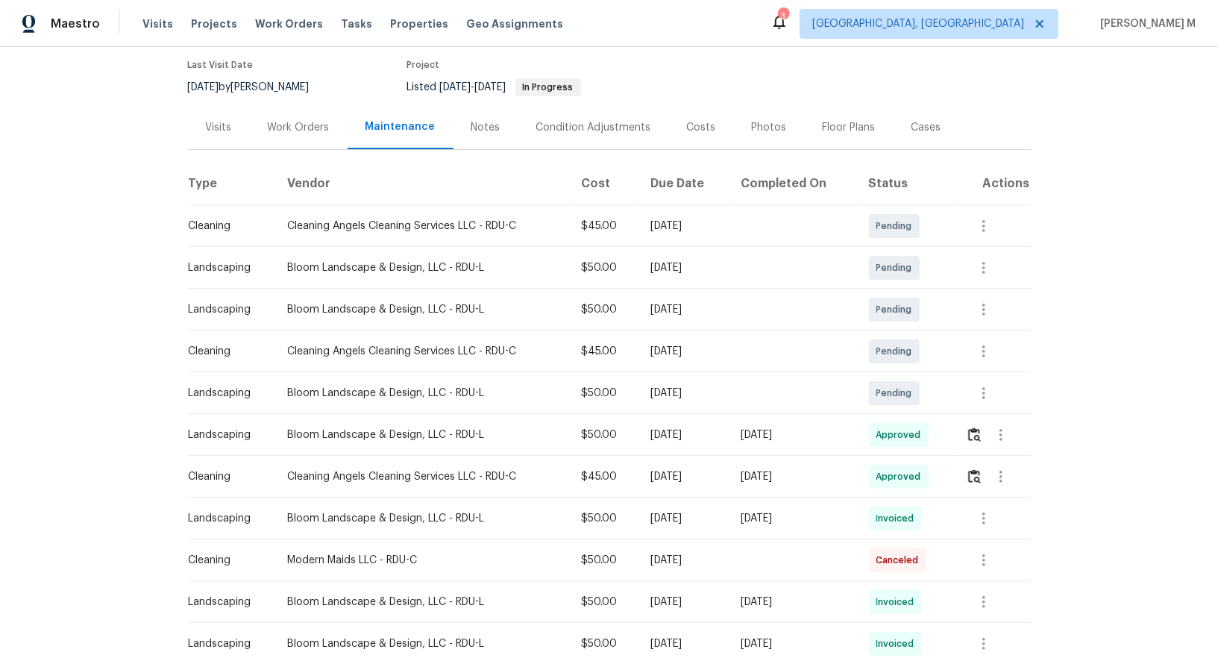
scroll to position [122, 0]
click at [1001, 466] on icon "button" at bounding box center [1001, 475] width 18 height 18
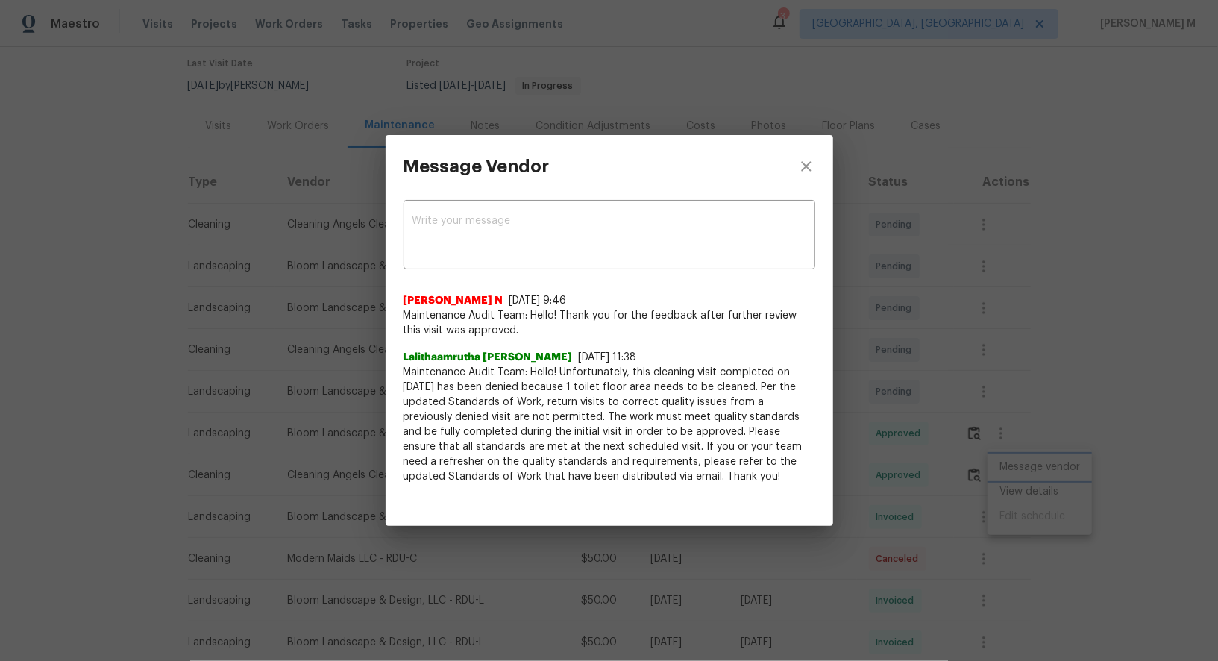
click at [1001, 460] on div "Message Vendor x ​ Nijanthan N 9/24/25, 9:46 Maintenance Audit Team: Hello! Tha…" at bounding box center [609, 330] width 1218 height 661
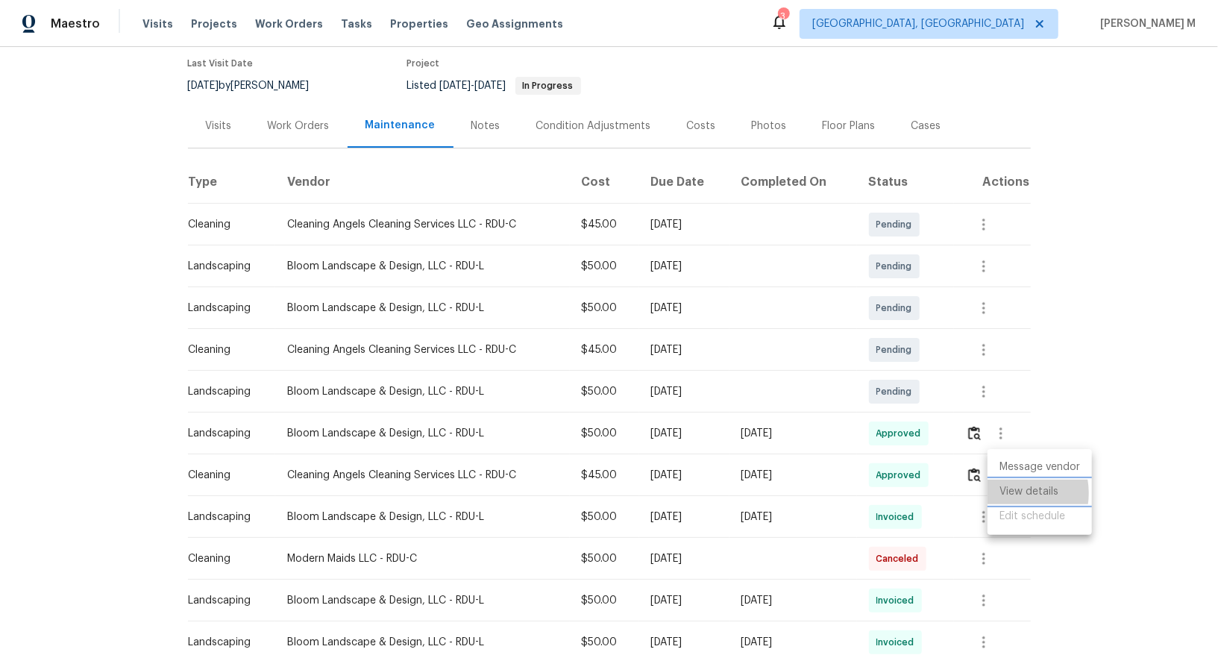
click at [1008, 492] on li "View details" at bounding box center [1039, 491] width 104 height 25
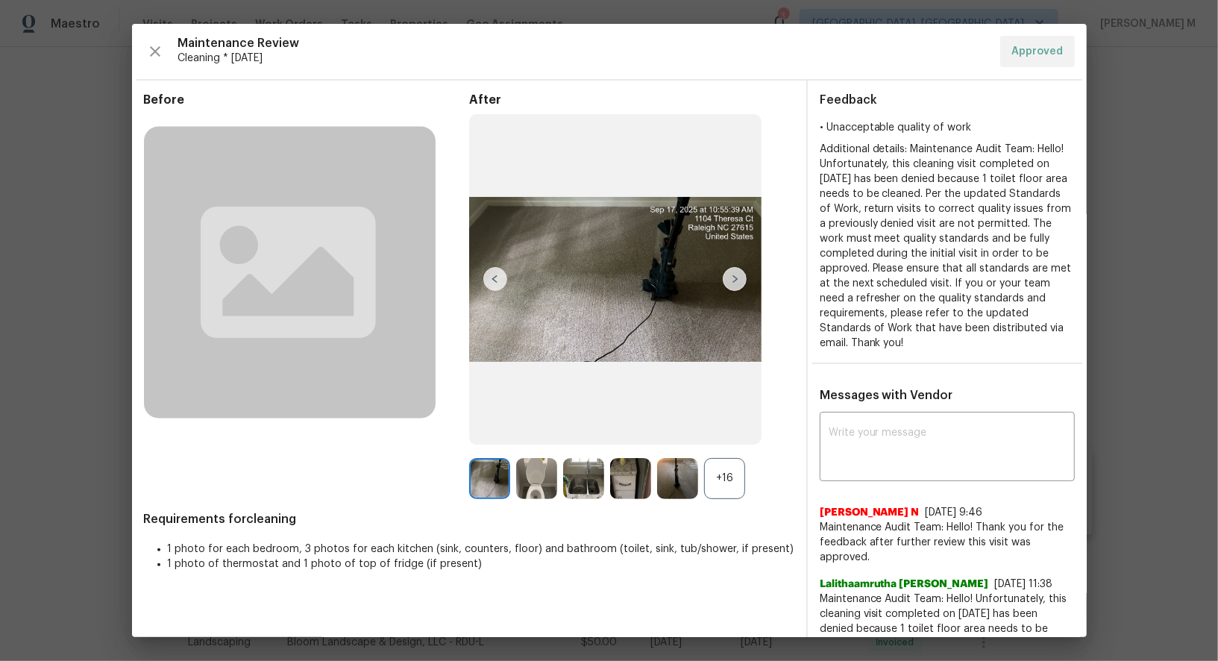
click at [714, 488] on div "+16" at bounding box center [724, 478] width 41 height 41
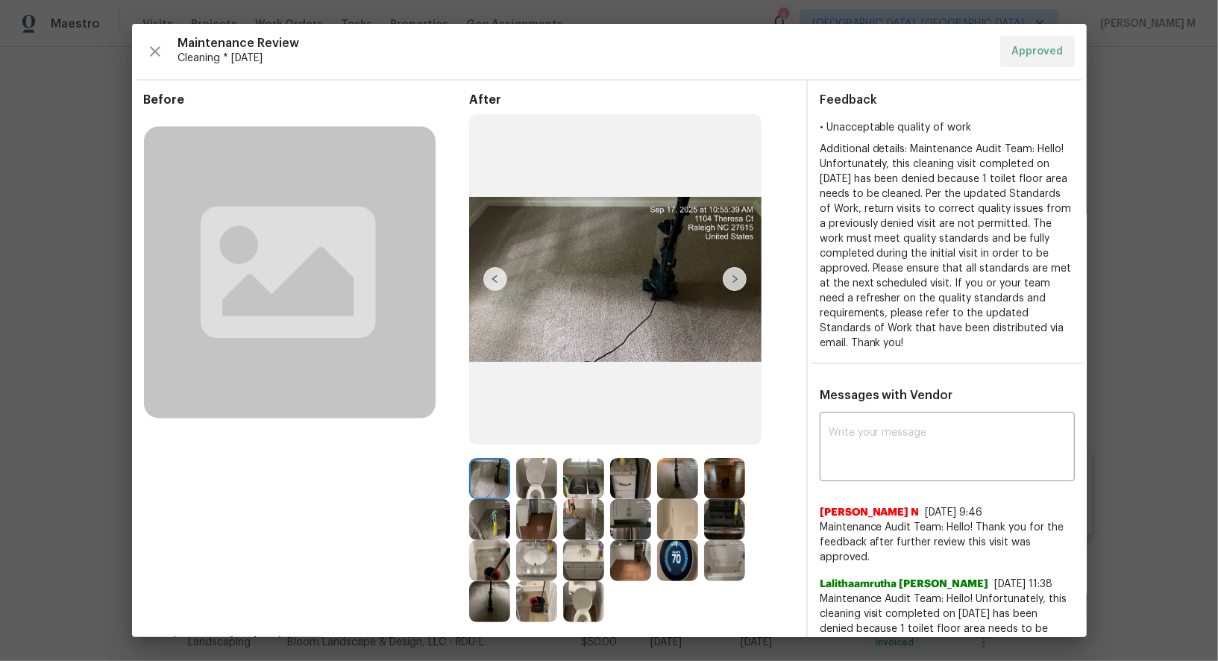
click at [598, 518] on img at bounding box center [583, 519] width 41 height 41
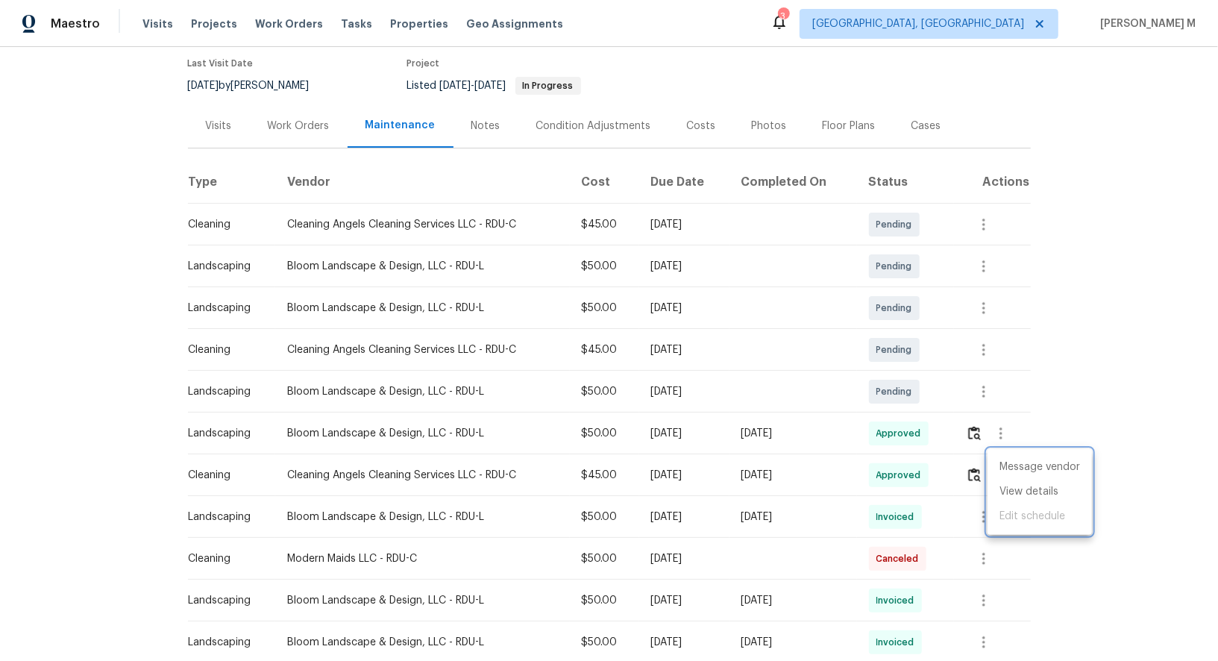
click at [313, 137] on div at bounding box center [609, 330] width 1218 height 661
click at [296, 119] on div "Work Orders" at bounding box center [299, 126] width 62 height 15
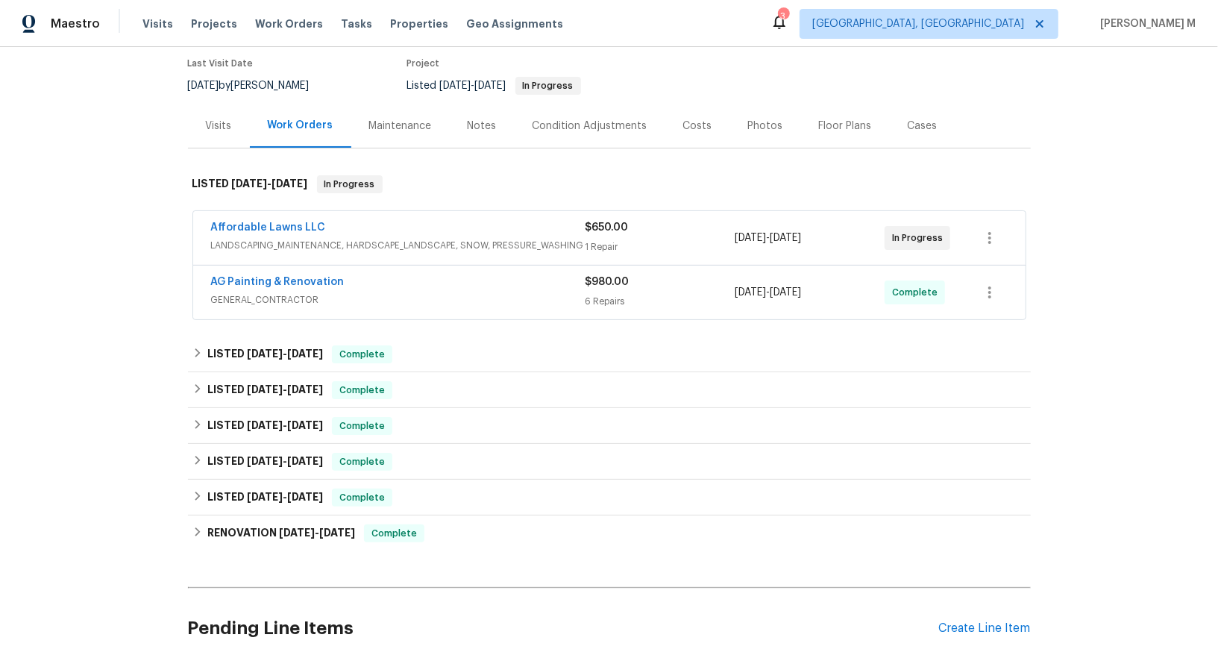
click at [356, 238] on span "LANDSCAPING_MAINTENANCE, HARDSCAPE_LANDSCAPE, SNOW, PRESSURE_WASHING" at bounding box center [398, 245] width 374 height 15
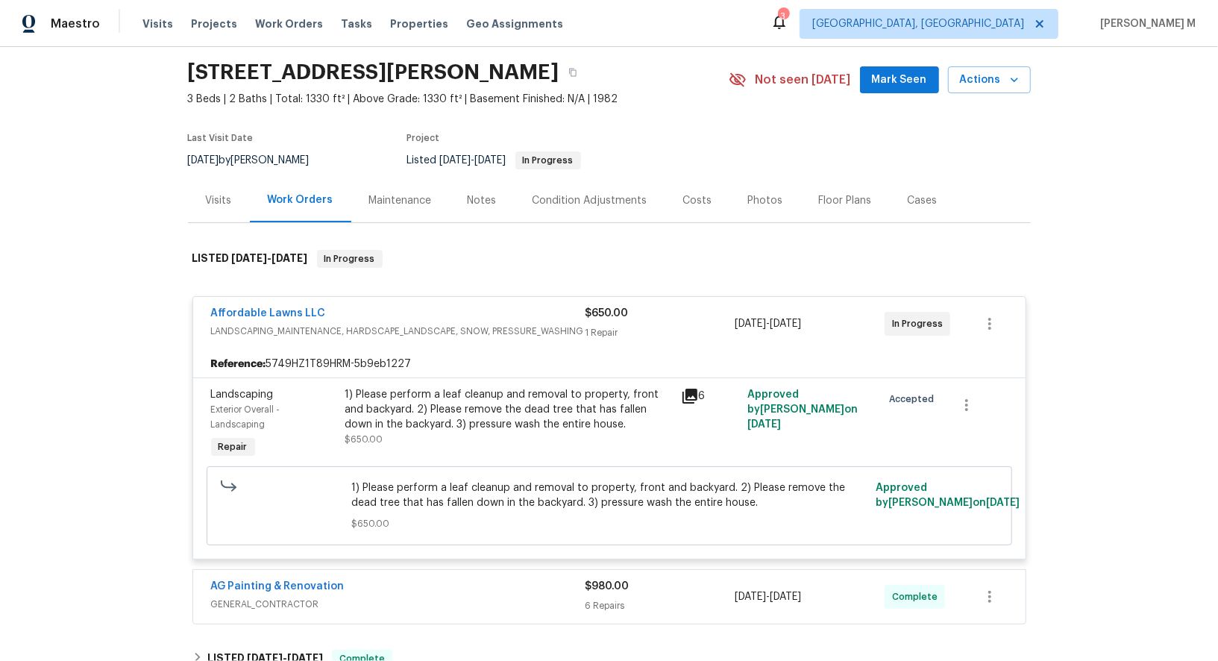
scroll to position [32, 0]
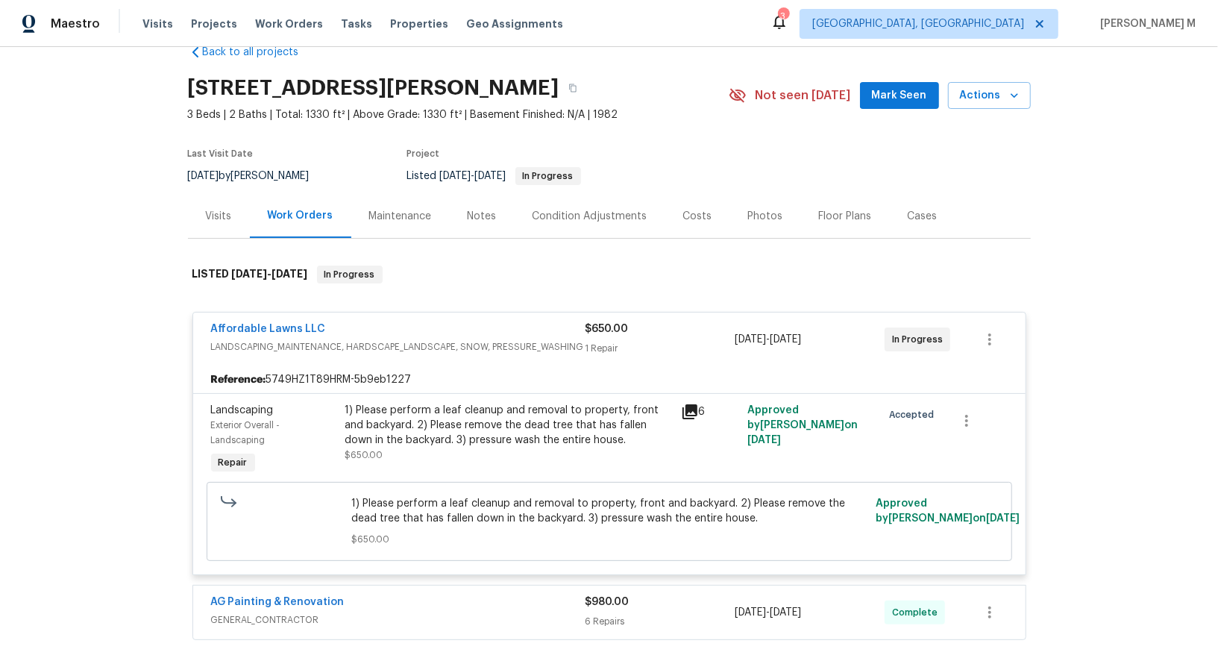
click at [278, 326] on span "Affordable Lawns LLC" at bounding box center [268, 328] width 115 height 15
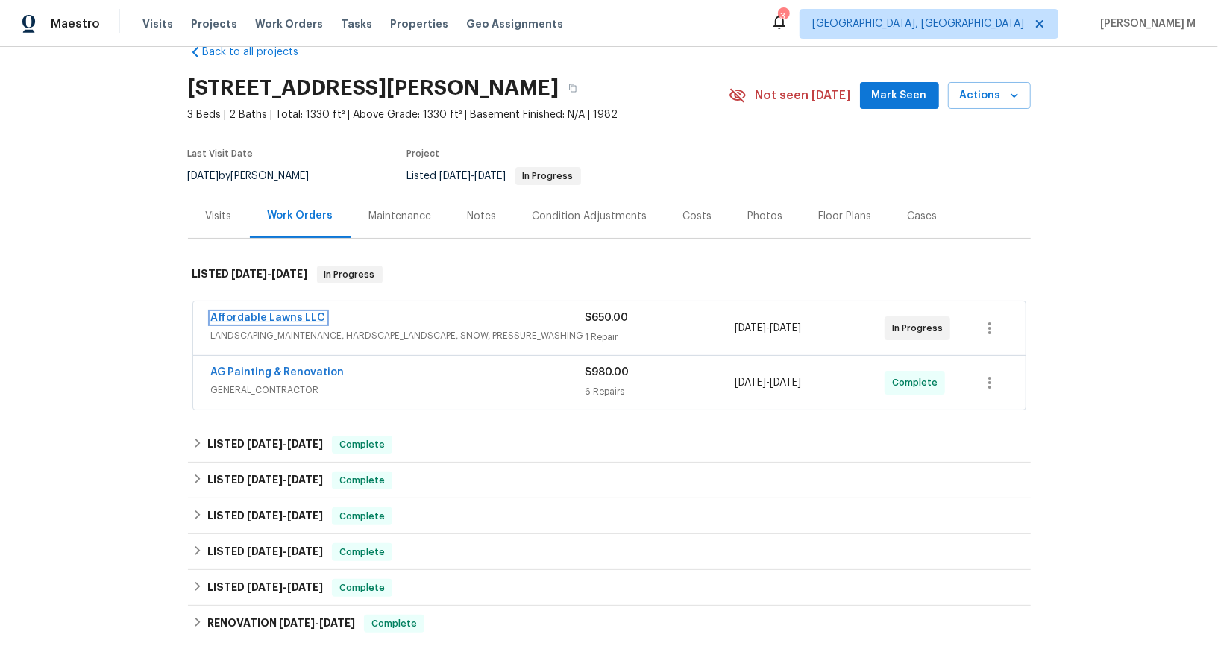
click at [283, 312] on link "Affordable Lawns LLC" at bounding box center [268, 317] width 115 height 10
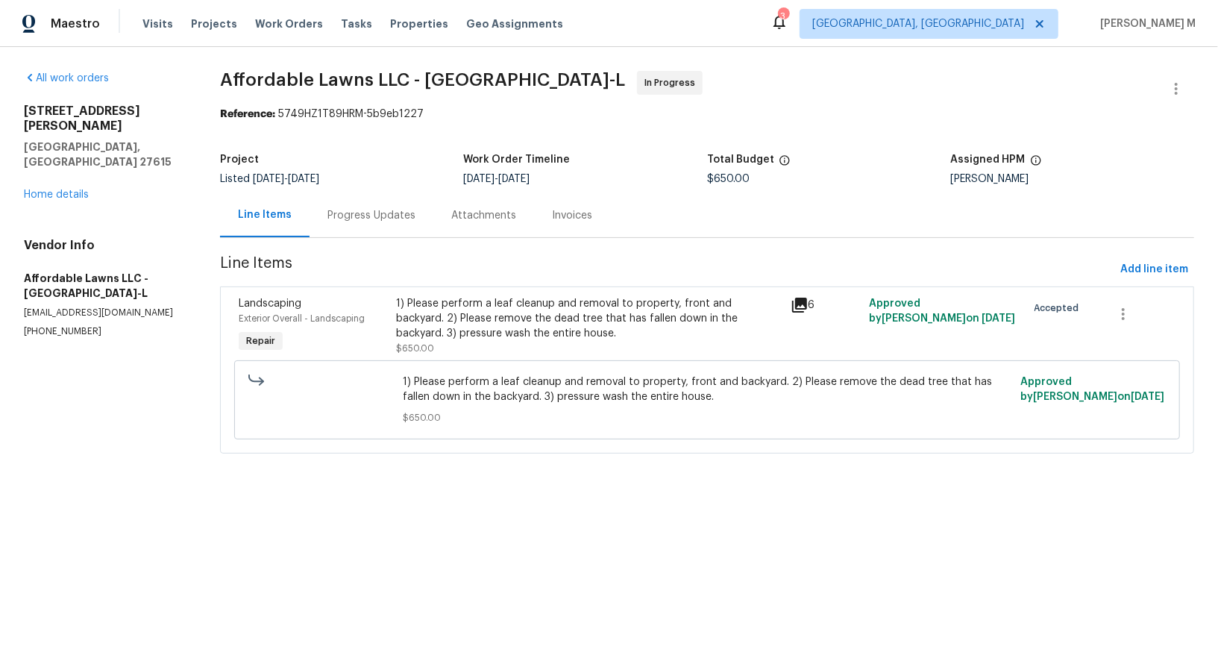
click at [605, 86] on span "Affordable Lawns LLC - RDU-L In Progress" at bounding box center [689, 89] width 938 height 36
click at [45, 189] on link "Home details" at bounding box center [56, 194] width 65 height 10
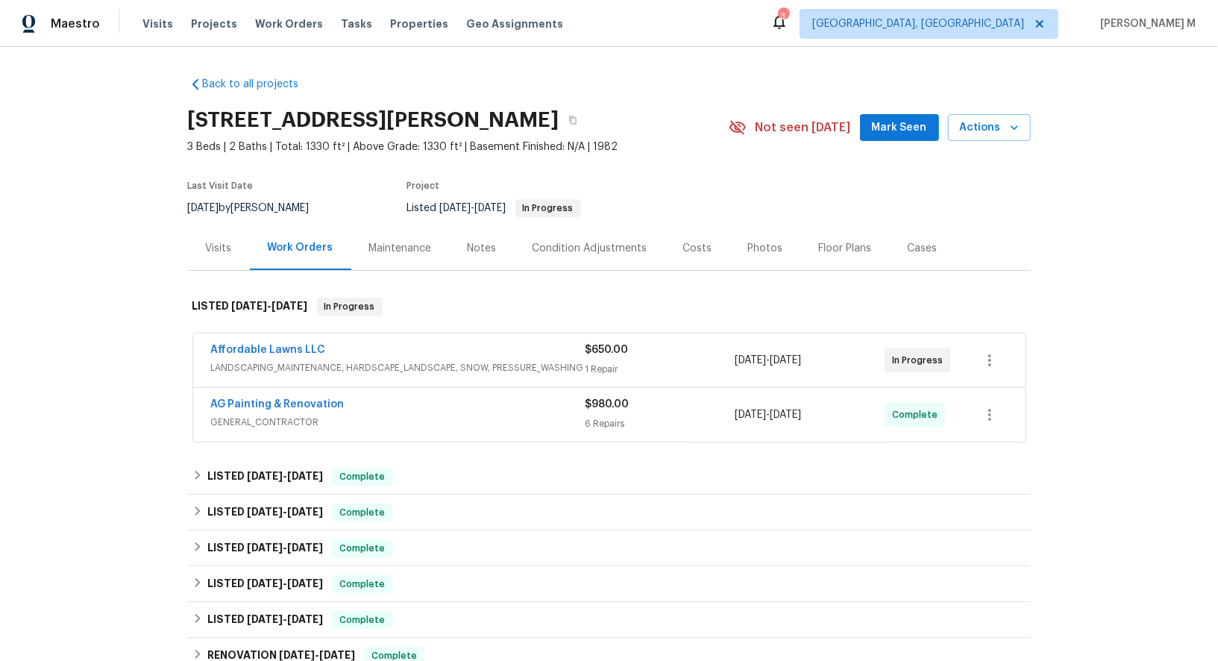
click at [391, 360] on span "LANDSCAPING_MAINTENANCE, HARDSCAPE_LANDSCAPE, SNOW, PRESSURE_WASHING" at bounding box center [398, 367] width 374 height 15
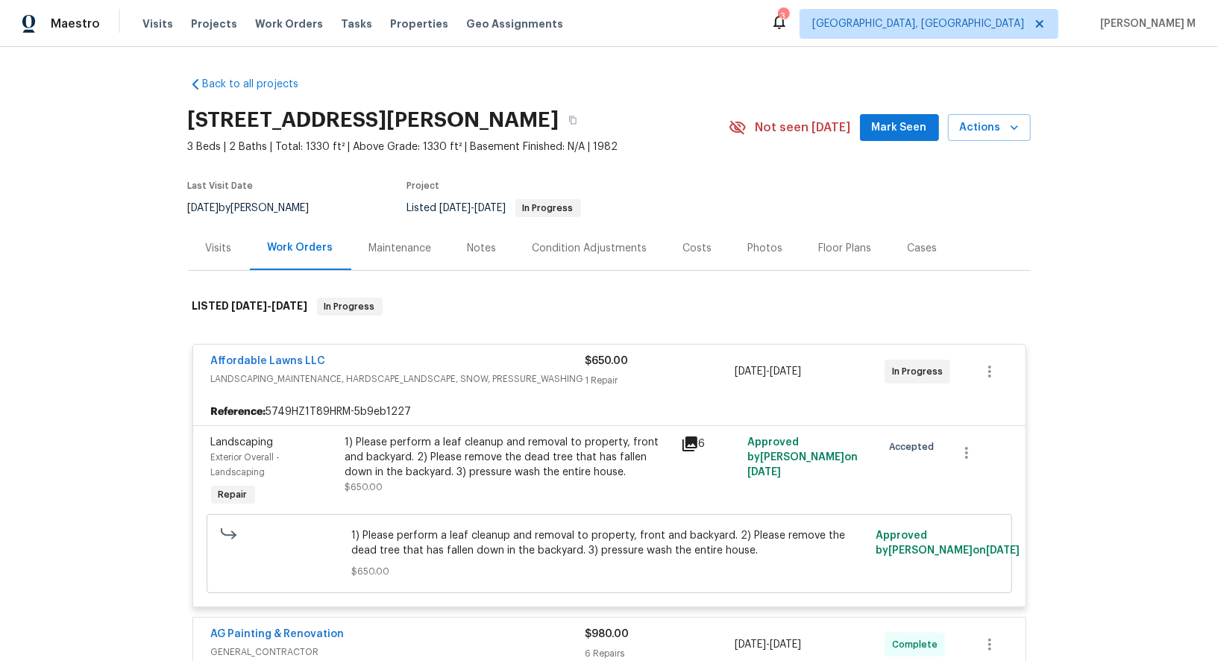
click at [696, 187] on section "1104 Theresa Ct, Raleigh, NC 27615 3 Beds | 2 Baths | Total: 1330 ft² | Above G…" at bounding box center [609, 163] width 843 height 125
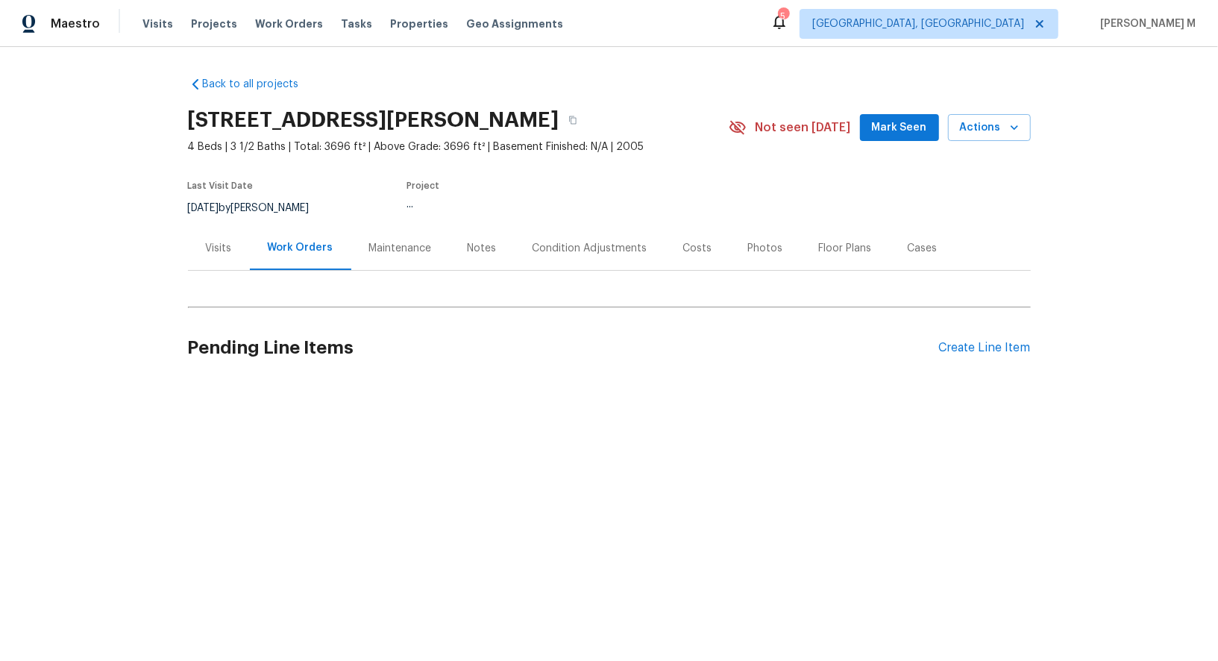
click at [208, 244] on div "Visits" at bounding box center [219, 248] width 26 height 15
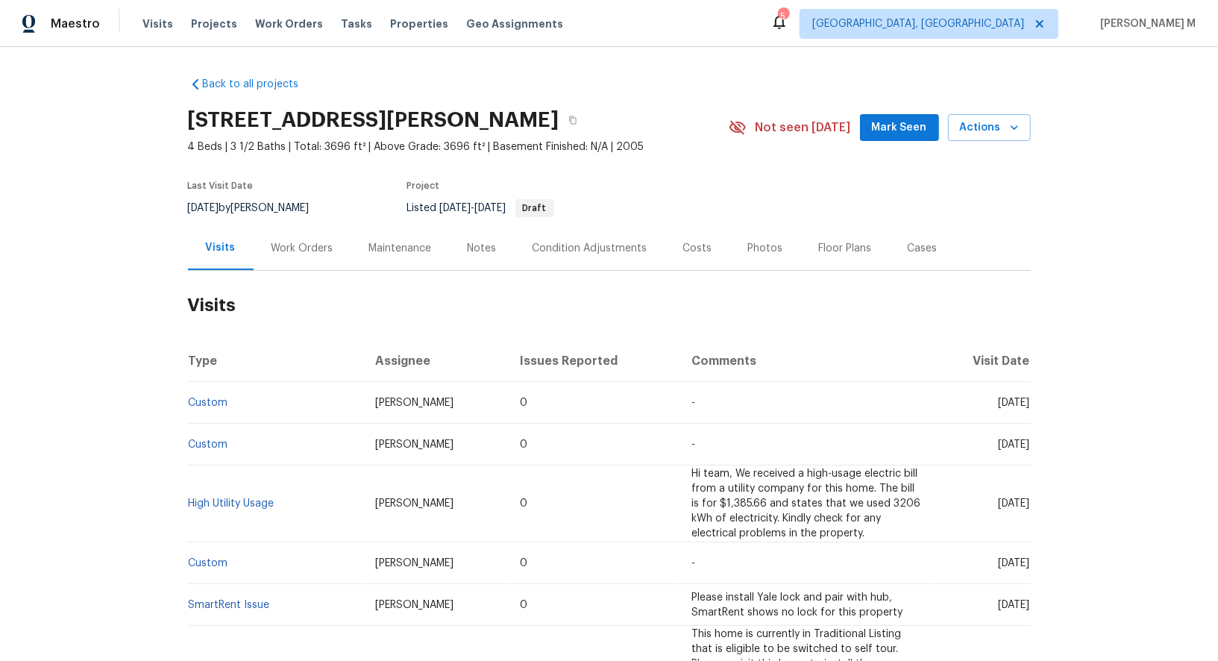
click at [288, 241] on div "Work Orders" at bounding box center [302, 248] width 62 height 15
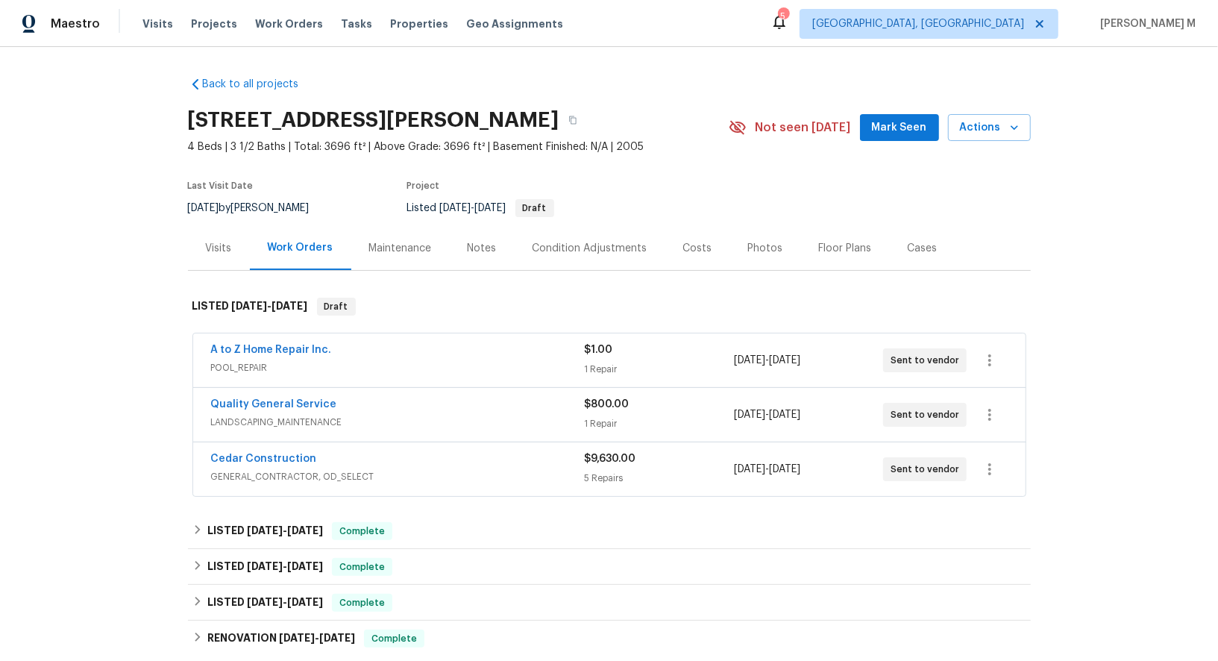
click at [261, 360] on span "POOL_REPAIR" at bounding box center [398, 367] width 374 height 15
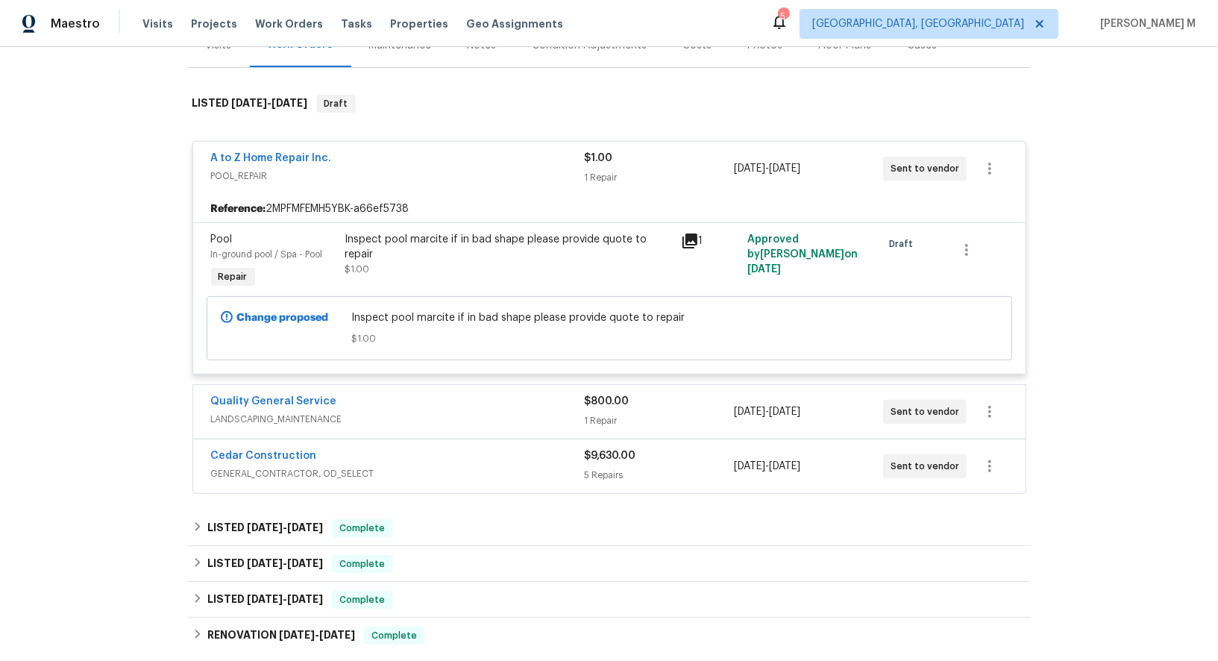
scroll to position [204, 0]
click at [283, 410] on span "LANDSCAPING_MAINTENANCE" at bounding box center [398, 417] width 374 height 15
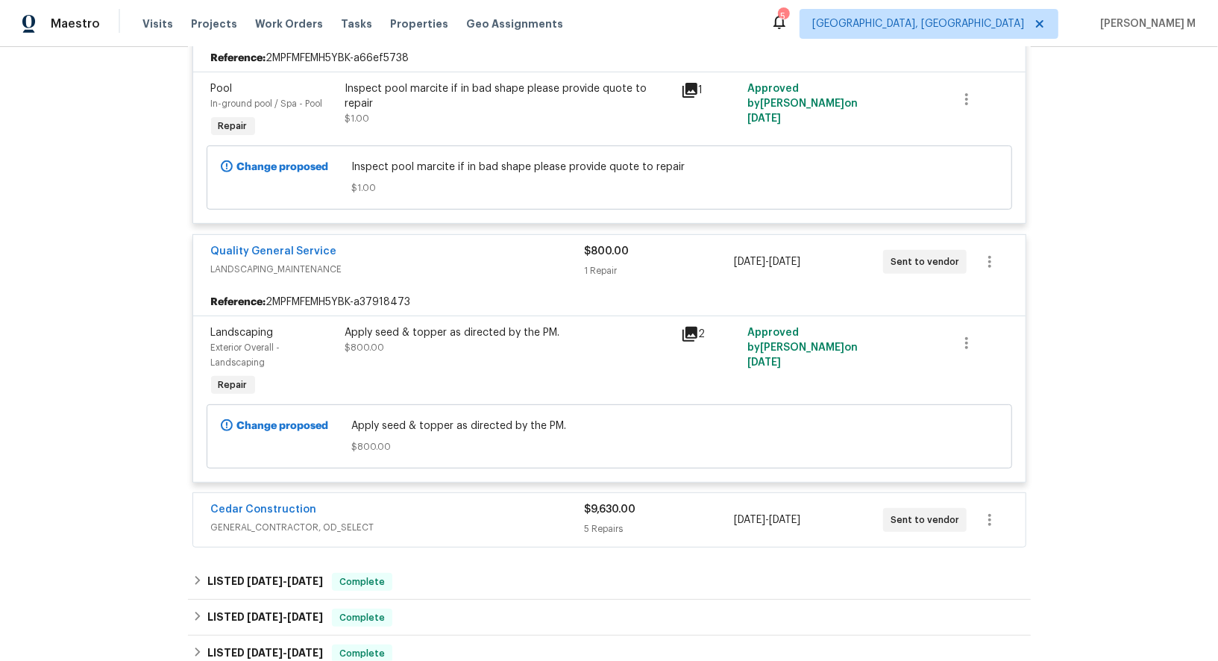
scroll to position [368, 0]
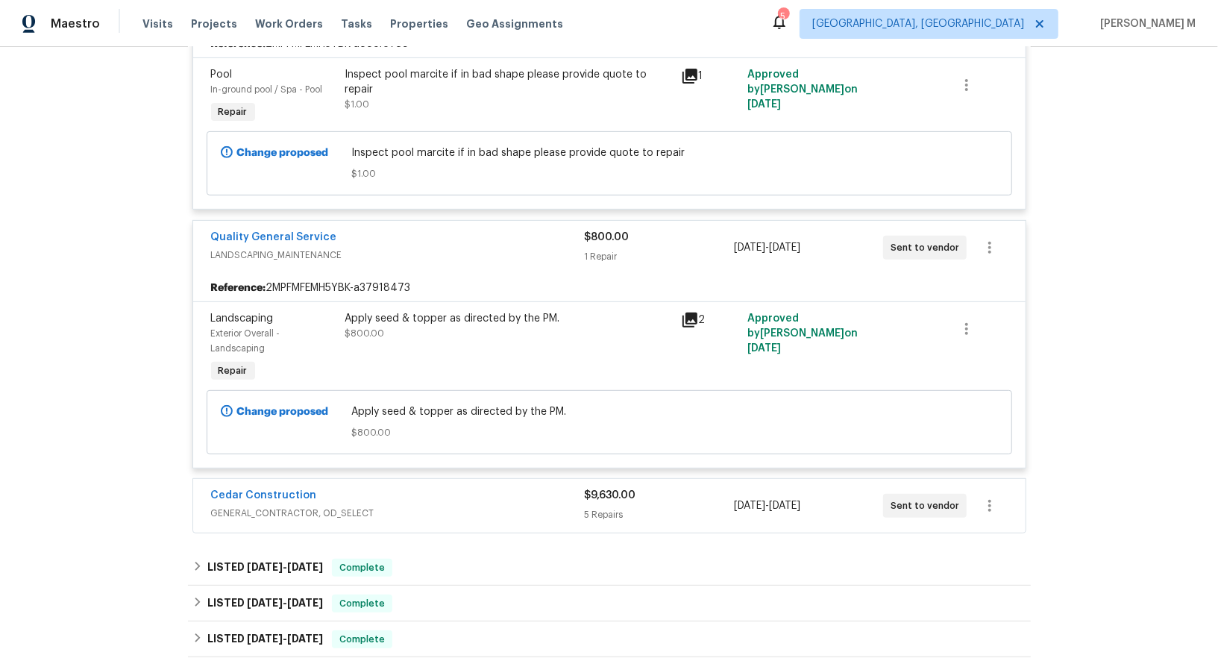
click at [309, 506] on span "GENERAL_CONTRACTOR, OD_SELECT" at bounding box center [398, 513] width 374 height 15
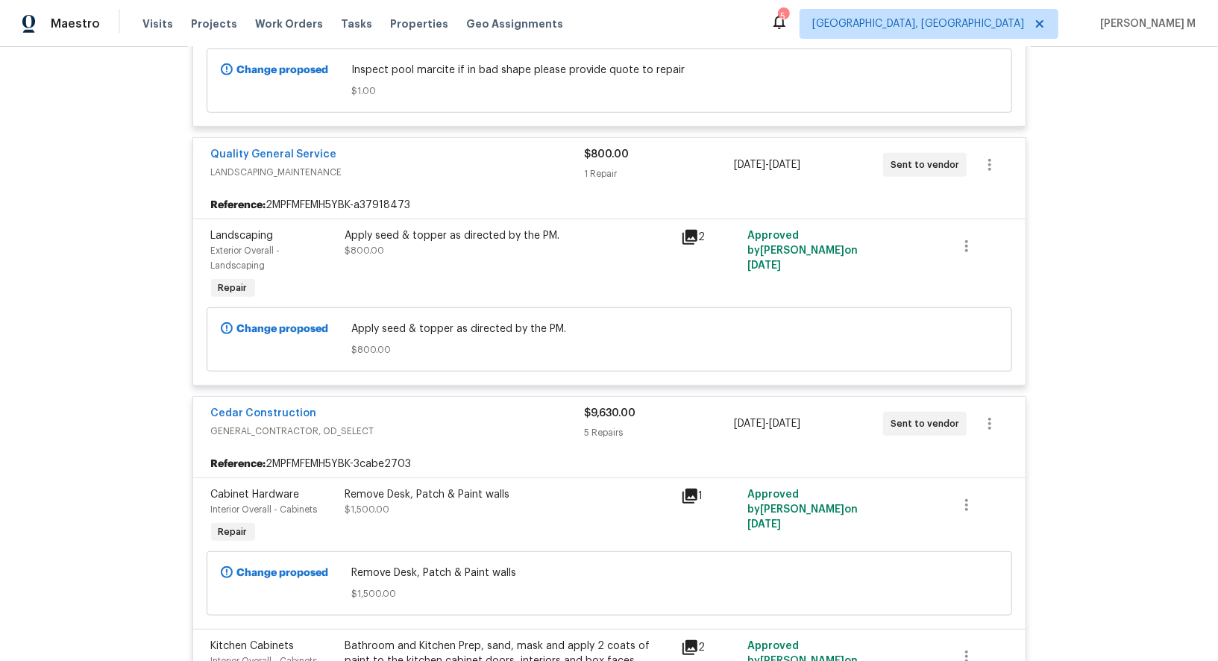
scroll to position [0, 0]
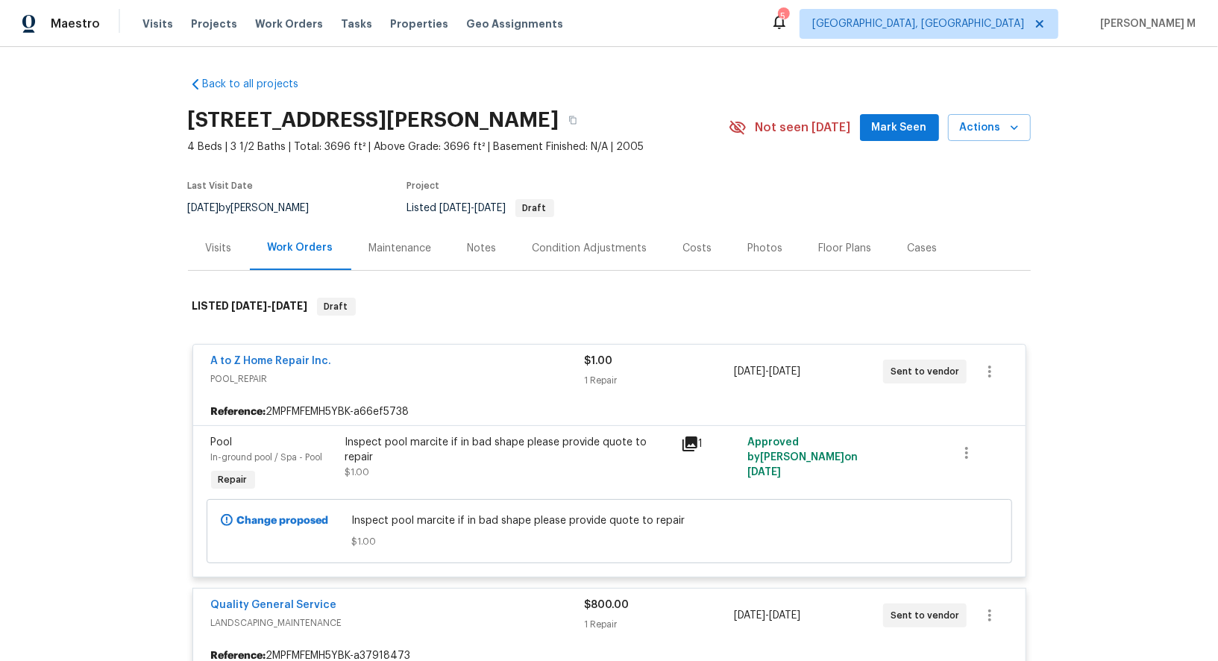
click at [400, 232] on div "Maintenance" at bounding box center [400, 248] width 98 height 44
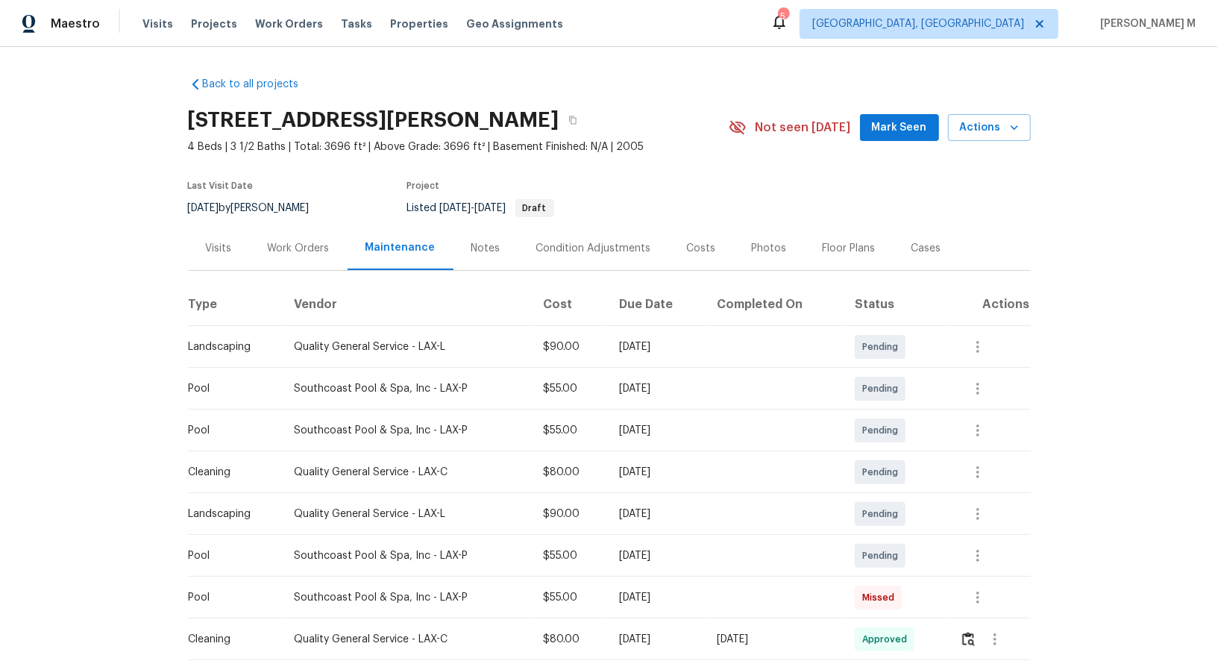
scroll to position [71, 0]
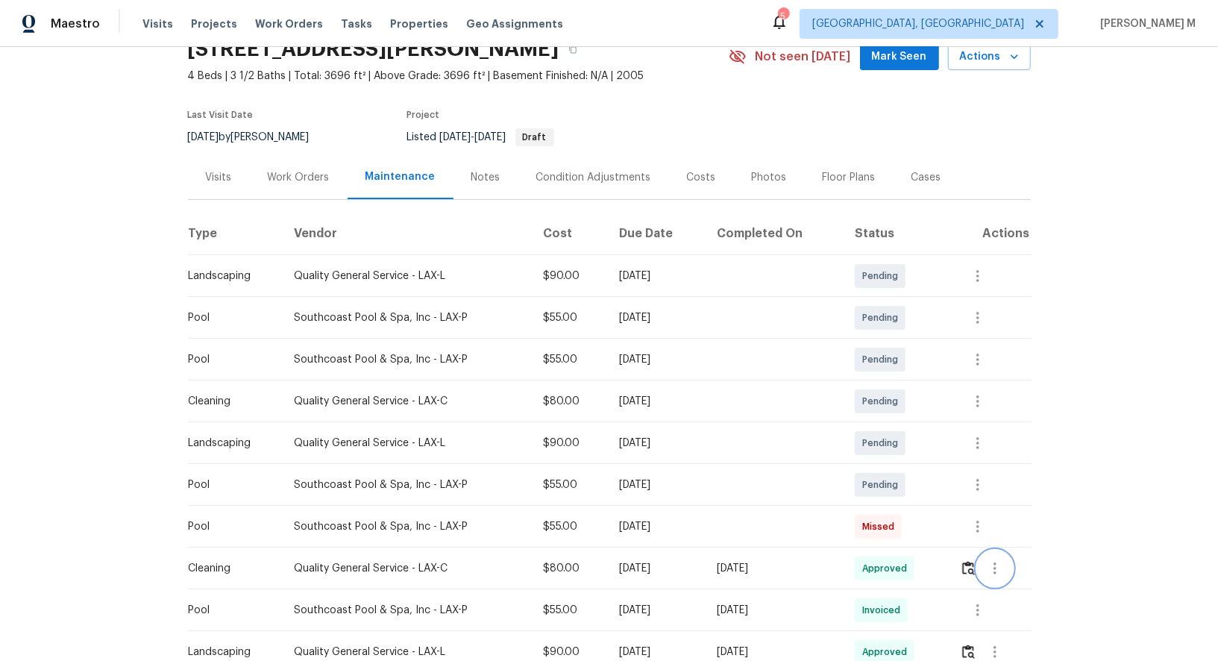
click at [994, 561] on icon "button" at bounding box center [995, 568] width 18 height 18
click at [994, 561] on li "Message vendor" at bounding box center [1032, 560] width 104 height 25
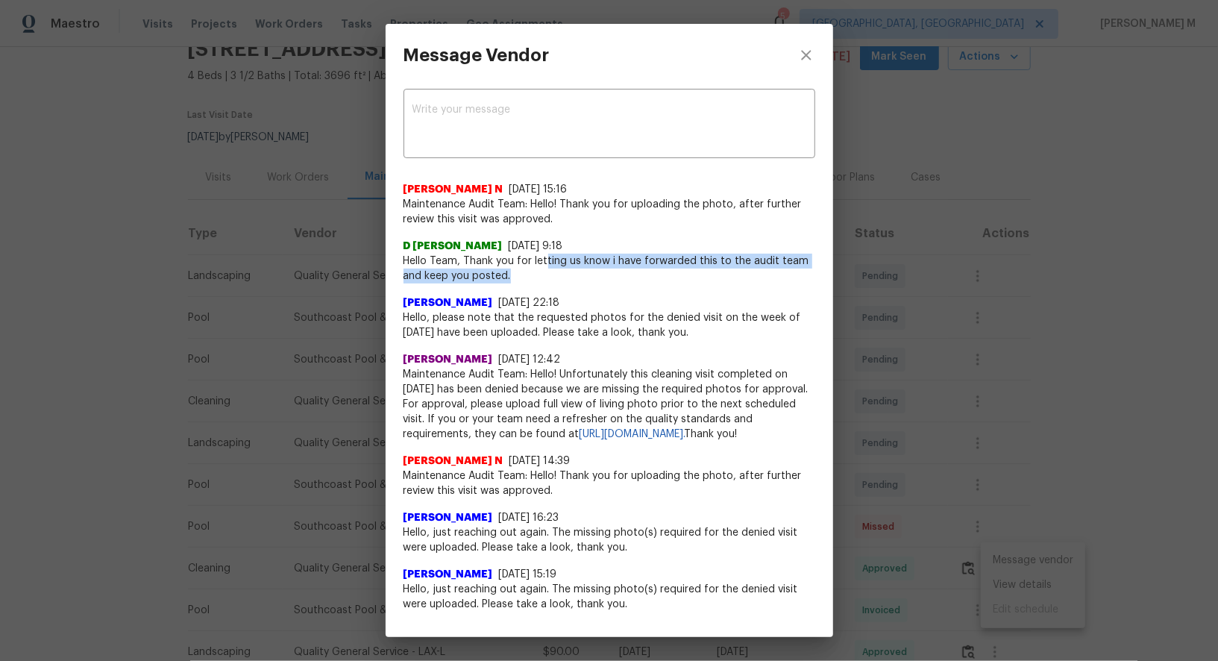
drag, startPoint x: 546, startPoint y: 253, endPoint x: 700, endPoint y: 272, distance: 155.6
click at [699, 272] on span "Hello Team, Thank you for letting us know i have forwarded this to the audit te…" at bounding box center [609, 269] width 412 height 30
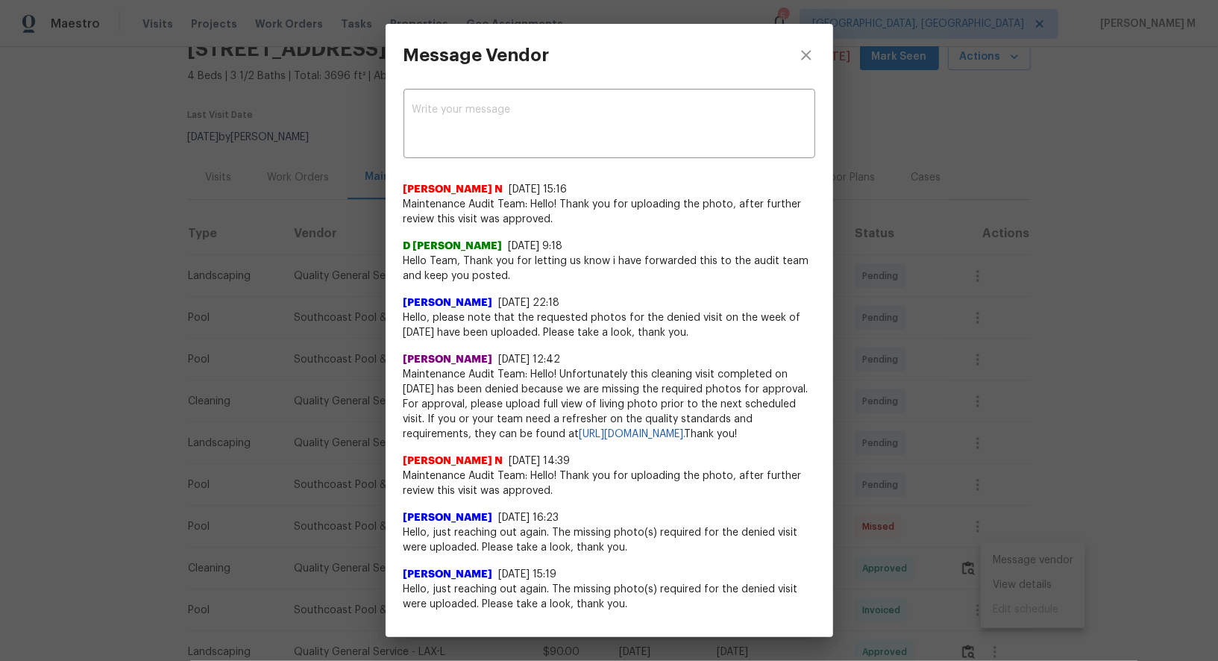
click at [564, 315] on span "Hello, please note that the requested photos for the denied visit on the week o…" at bounding box center [609, 325] width 412 height 30
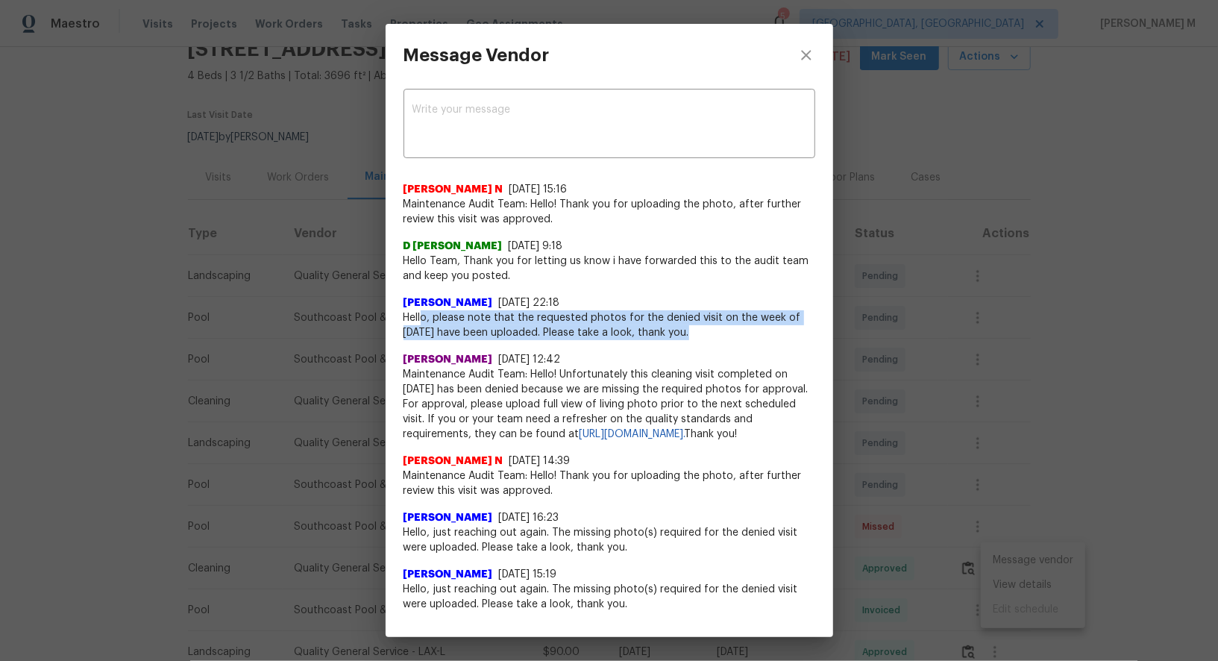
drag, startPoint x: 421, startPoint y: 315, endPoint x: 724, endPoint y: 327, distance: 303.0
click at [724, 327] on span "Hello, please note that the requested photos for the denied visit on the week o…" at bounding box center [609, 325] width 412 height 30
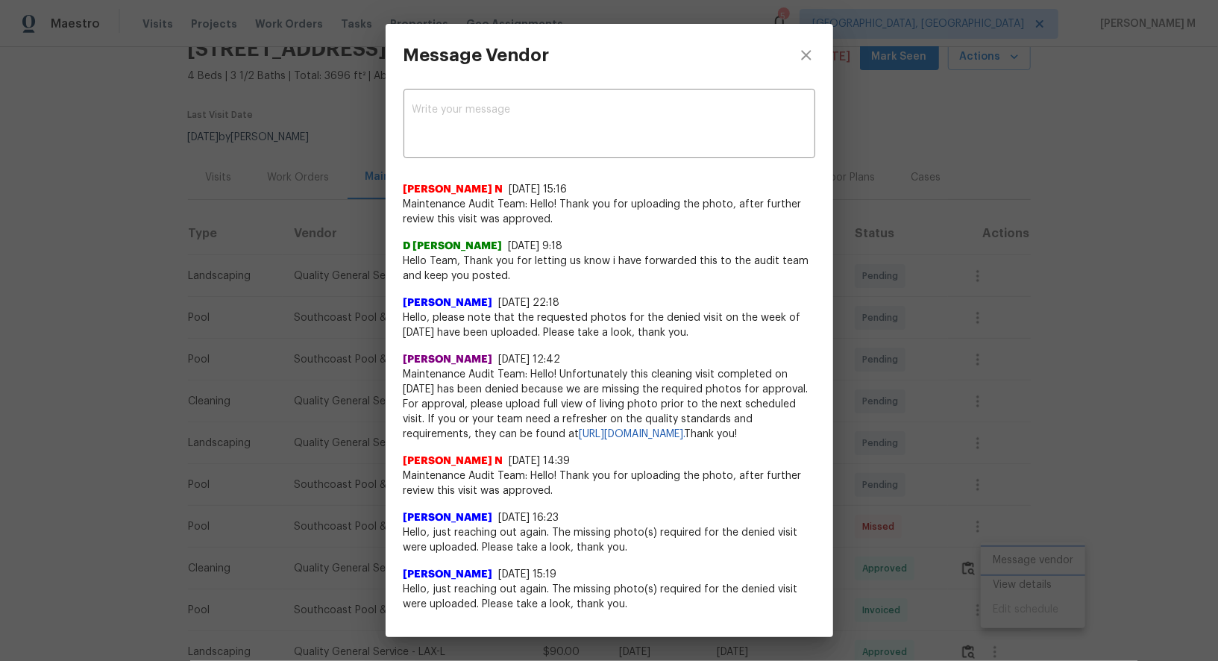
click at [1078, 347] on div "Message Vendor x ​ Nijanthan N 6/16/25, 15:16 Maintenance Audit Team: Hello! Th…" at bounding box center [609, 330] width 1218 height 661
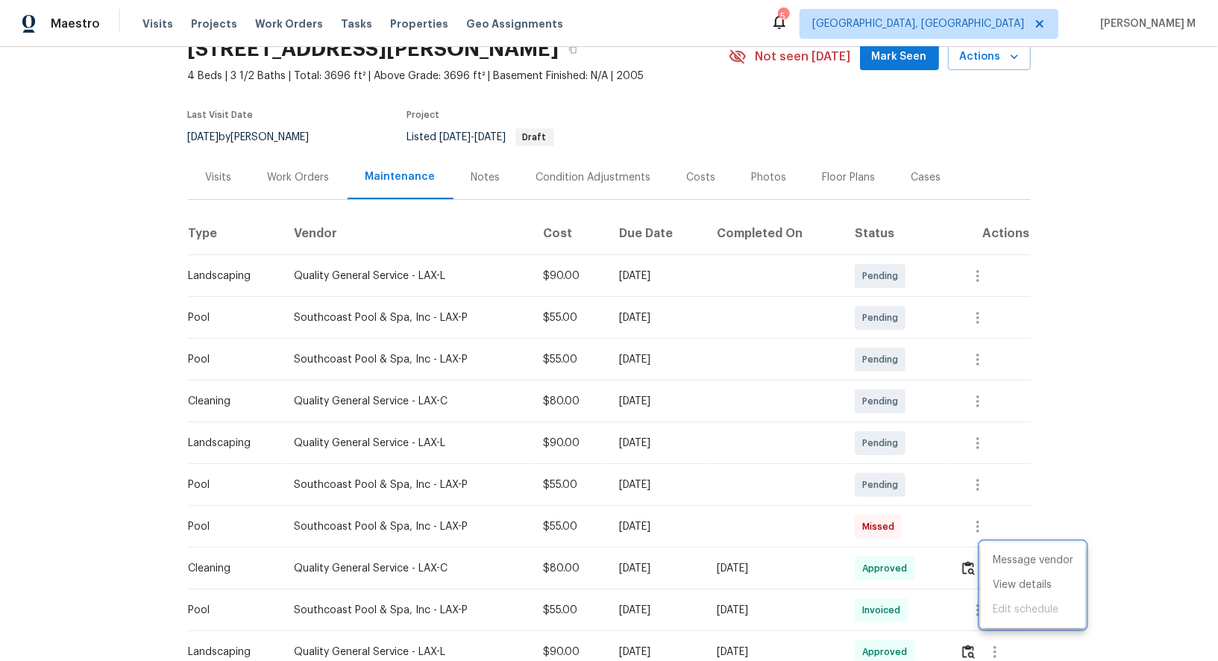
click at [876, 422] on div at bounding box center [609, 330] width 1218 height 661
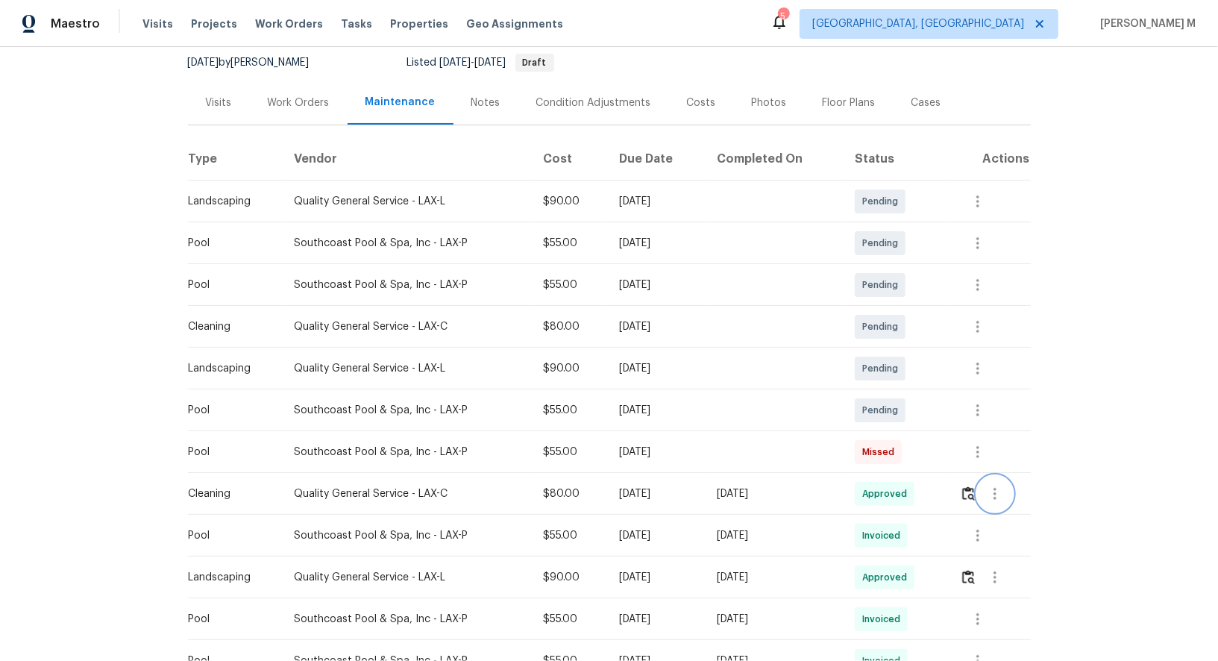
scroll to position [167, 0]
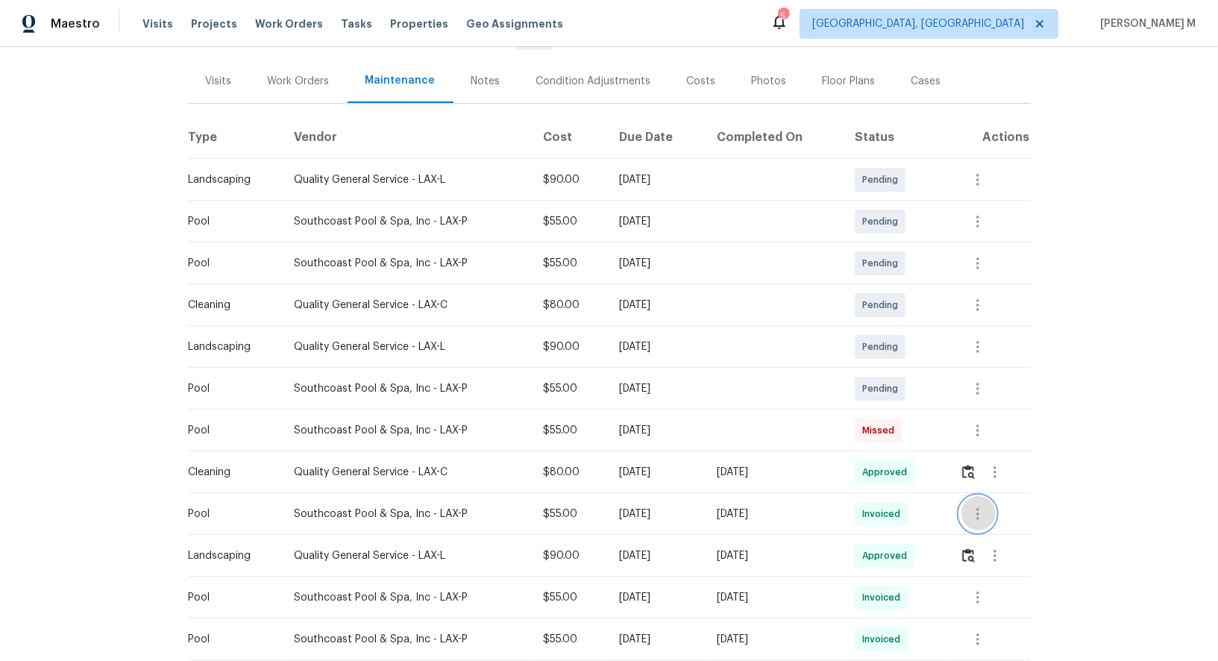
click at [975, 507] on icon "button" at bounding box center [978, 514] width 18 height 18
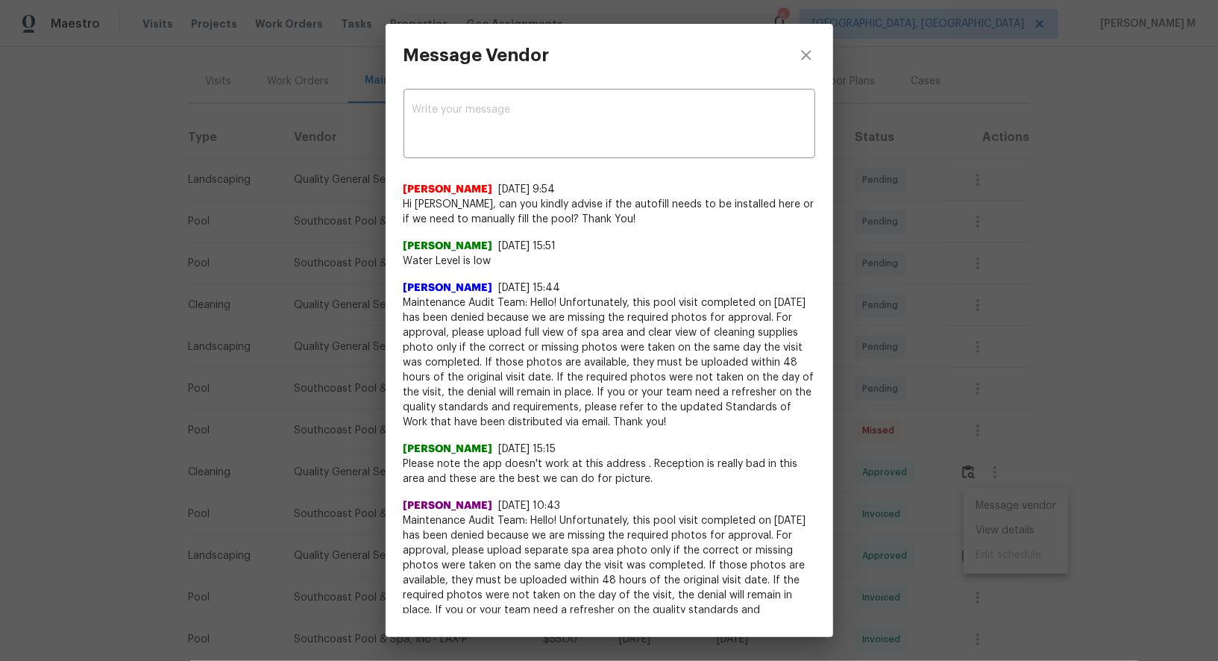
drag, startPoint x: 412, startPoint y: 211, endPoint x: 616, endPoint y: 239, distance: 206.2
click at [616, 239] on div "Akshaya Narayanan 9/30/25, 9:54 Hi Jackie Guerrero, can you kindly advise if th…" at bounding box center [609, 516] width 412 height 692
click at [951, 321] on div "Message Vendor x ​ Akshaya Narayanan 9/30/25, 9:54 Hi Jackie Guerrero, can you …" at bounding box center [609, 330] width 1218 height 661
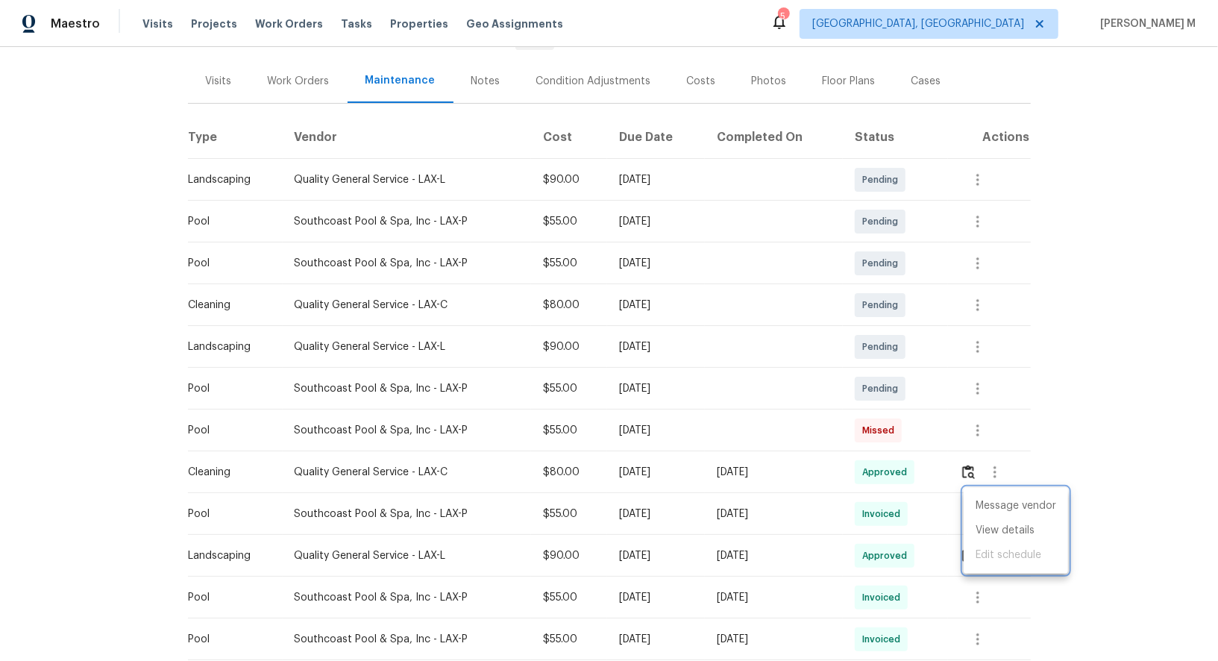
click at [750, 327] on div at bounding box center [609, 330] width 1218 height 661
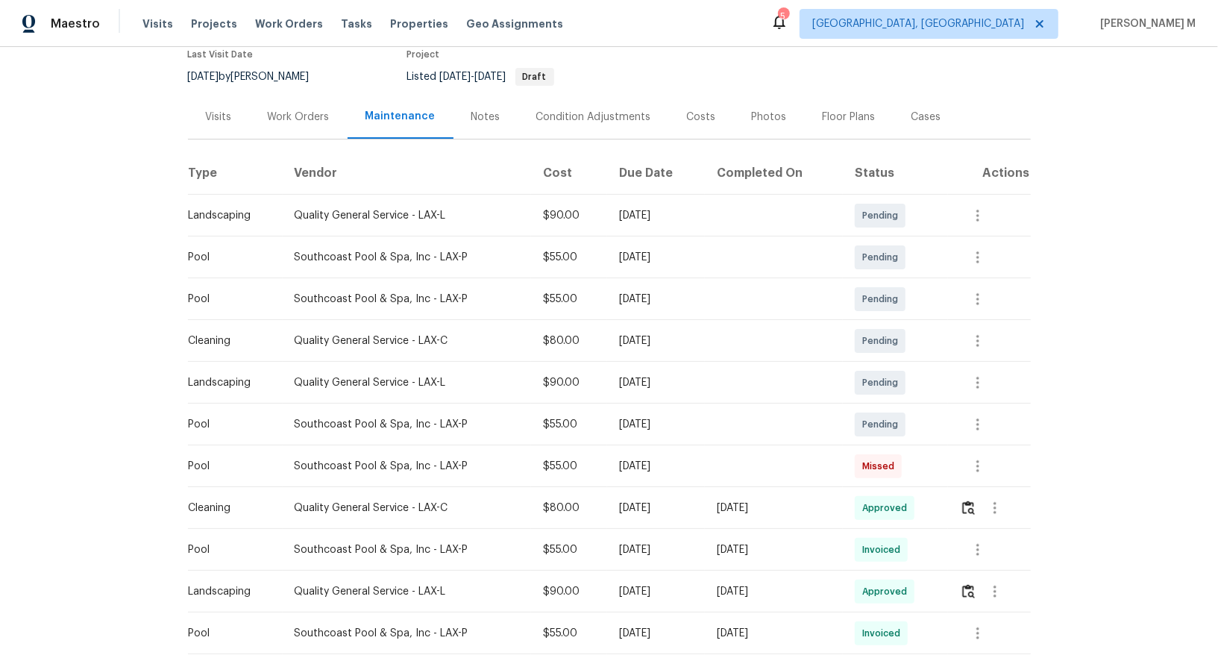
click at [308, 116] on div "Work Orders" at bounding box center [299, 117] width 98 height 44
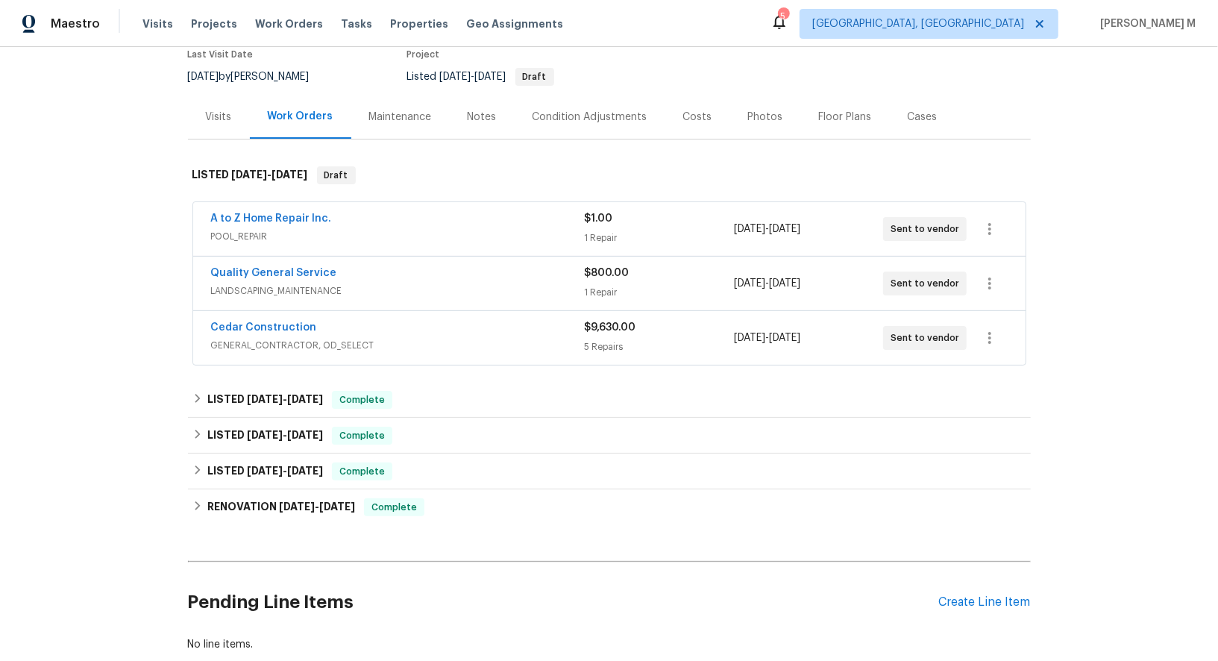
click at [257, 229] on span "POOL_REPAIR" at bounding box center [398, 236] width 374 height 15
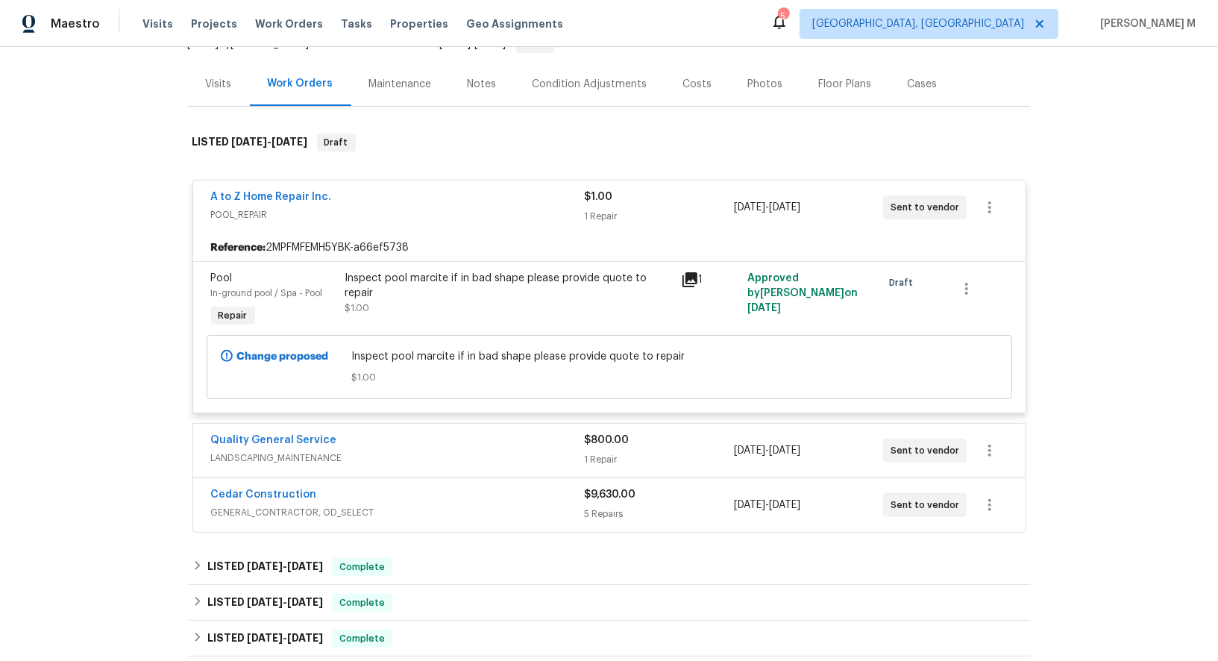
scroll to position [165, 0]
click at [257, 504] on span "GENERAL_CONTRACTOR, OD_SELECT" at bounding box center [398, 511] width 374 height 15
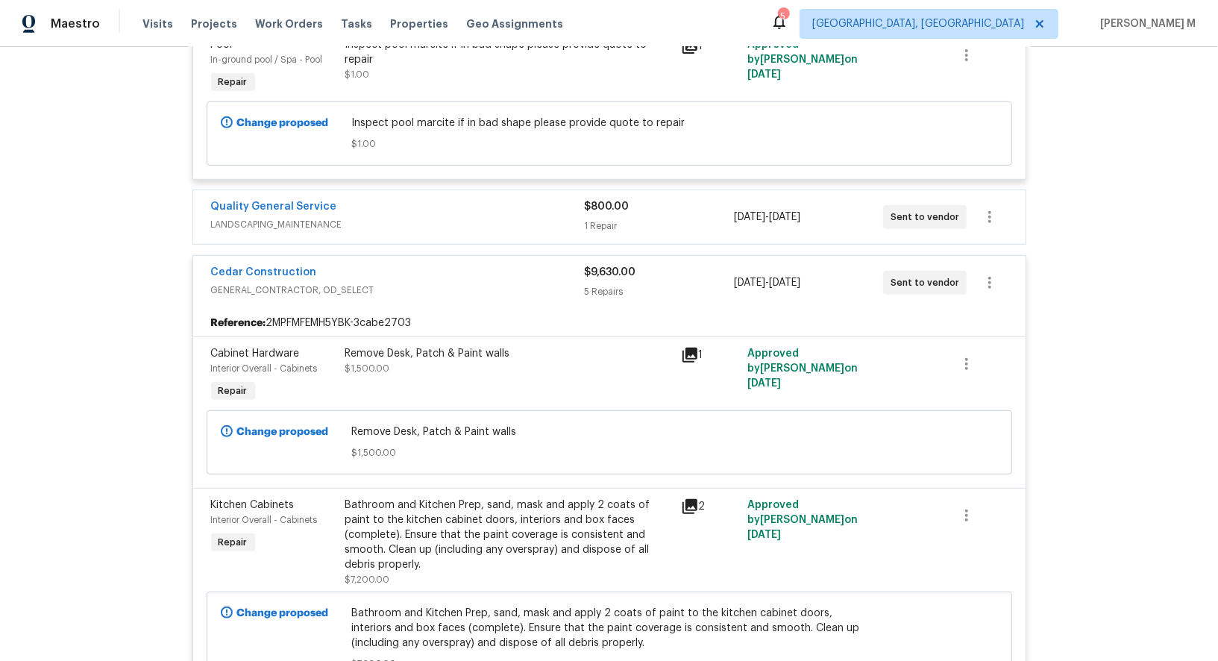
scroll to position [403, 0]
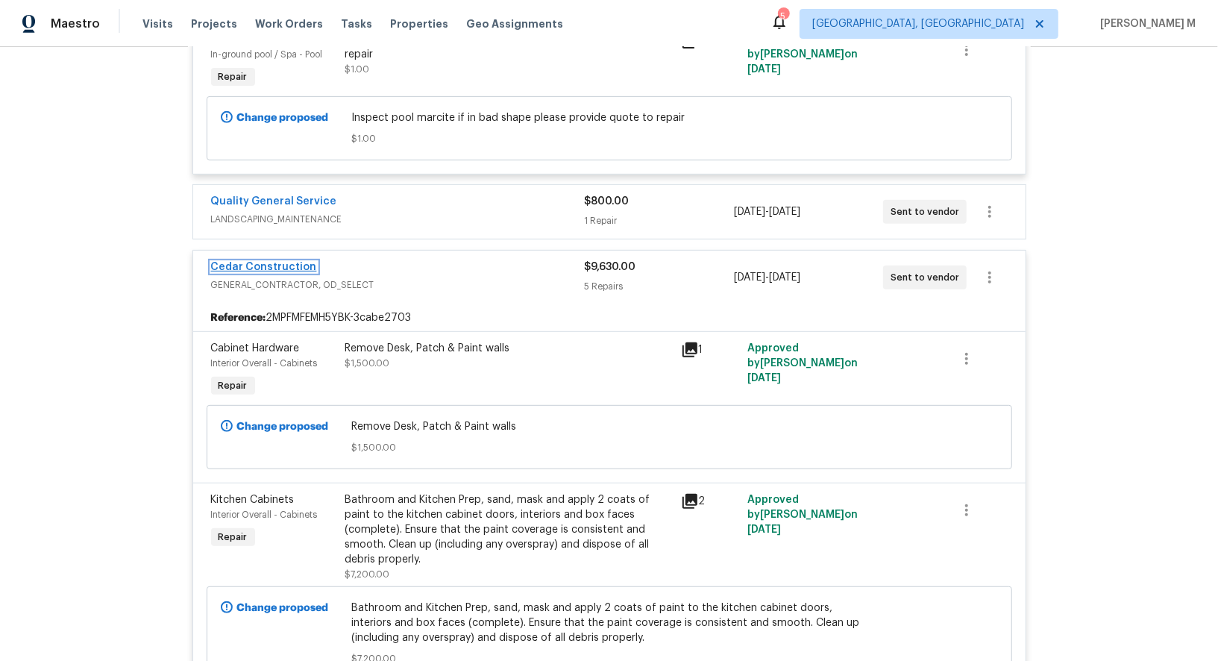
click at [284, 262] on link "Cedar Construction" at bounding box center [264, 267] width 106 height 10
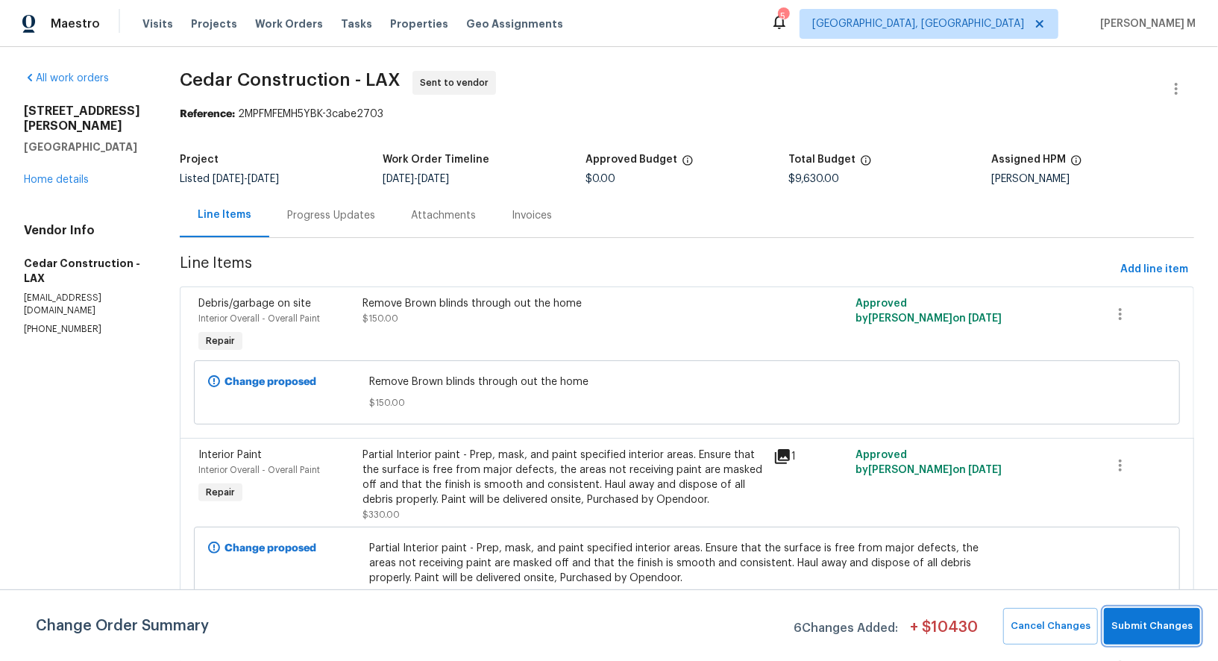
click at [1186, 640] on button "Submit Changes" at bounding box center [1152, 626] width 96 height 37
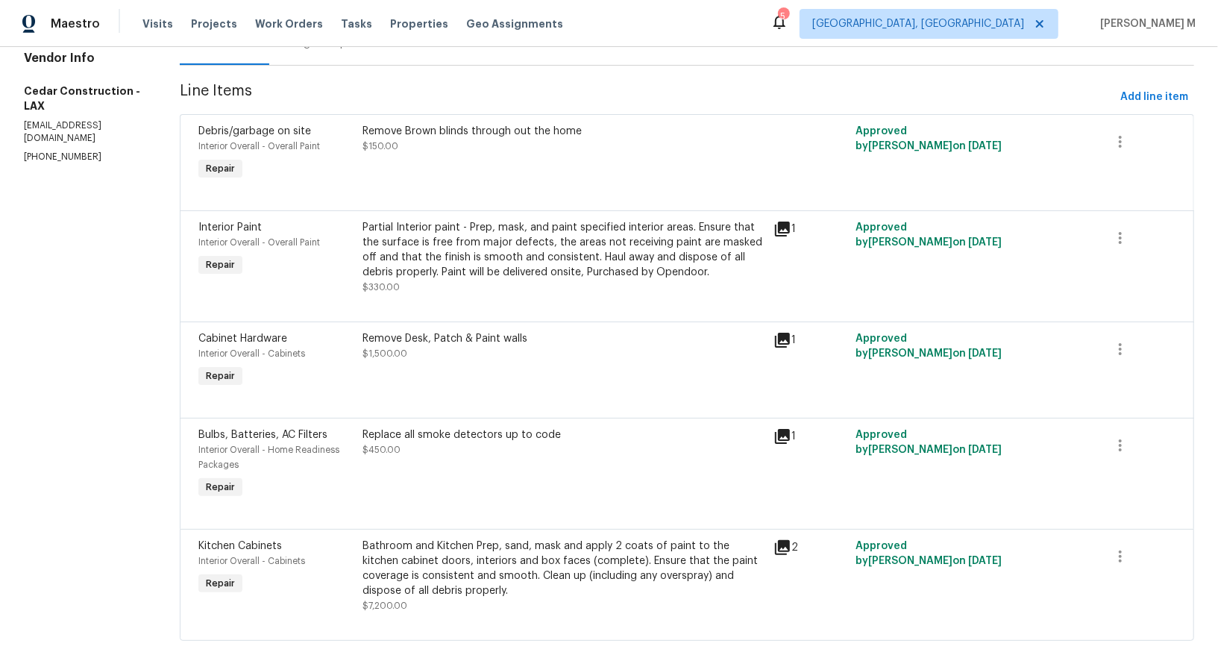
scroll to position [11, 0]
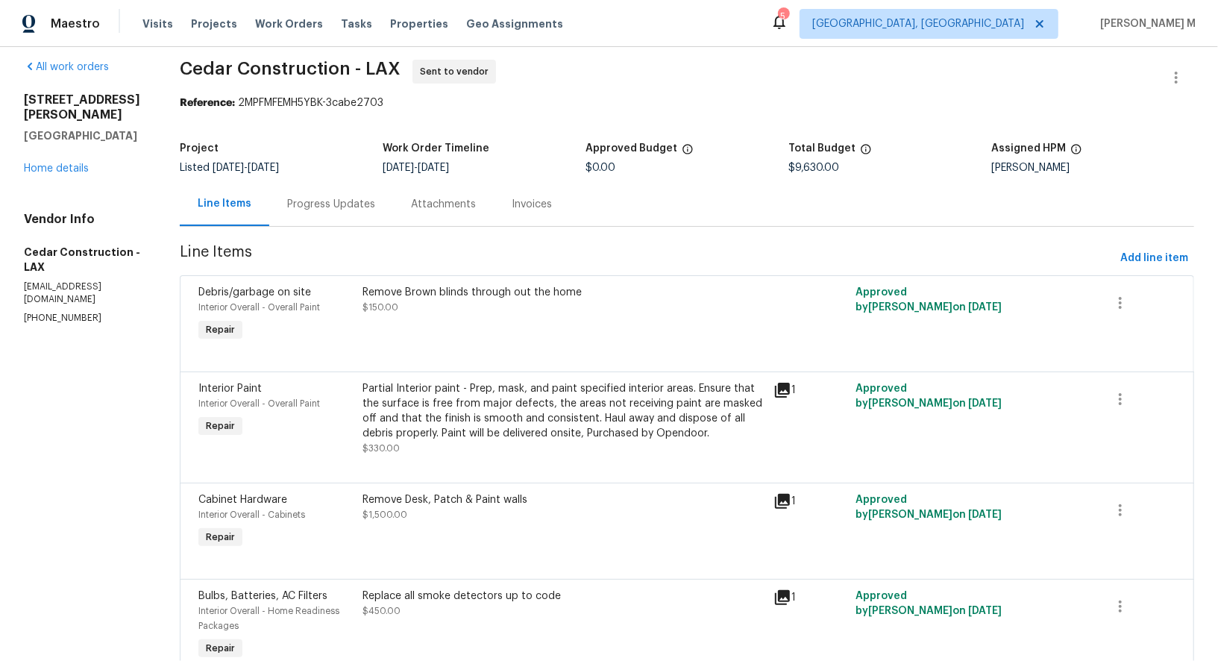
click at [312, 182] on div "Progress Updates" at bounding box center [331, 204] width 124 height 44
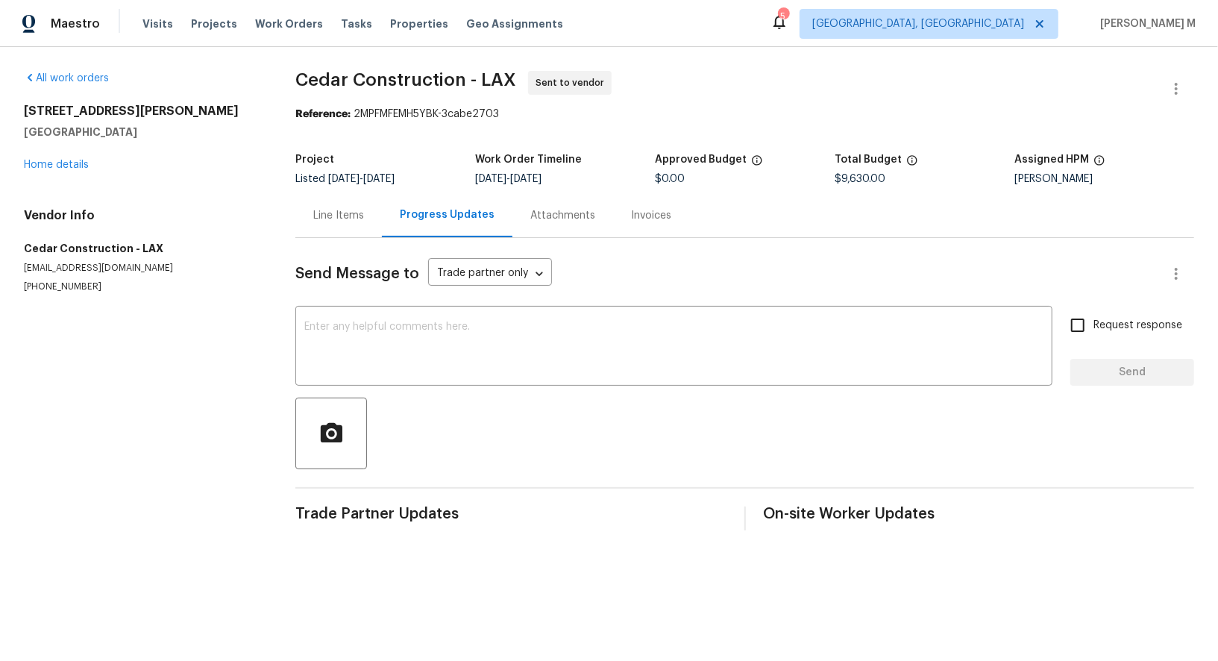
click at [353, 208] on div "Line Items" at bounding box center [338, 215] width 51 height 15
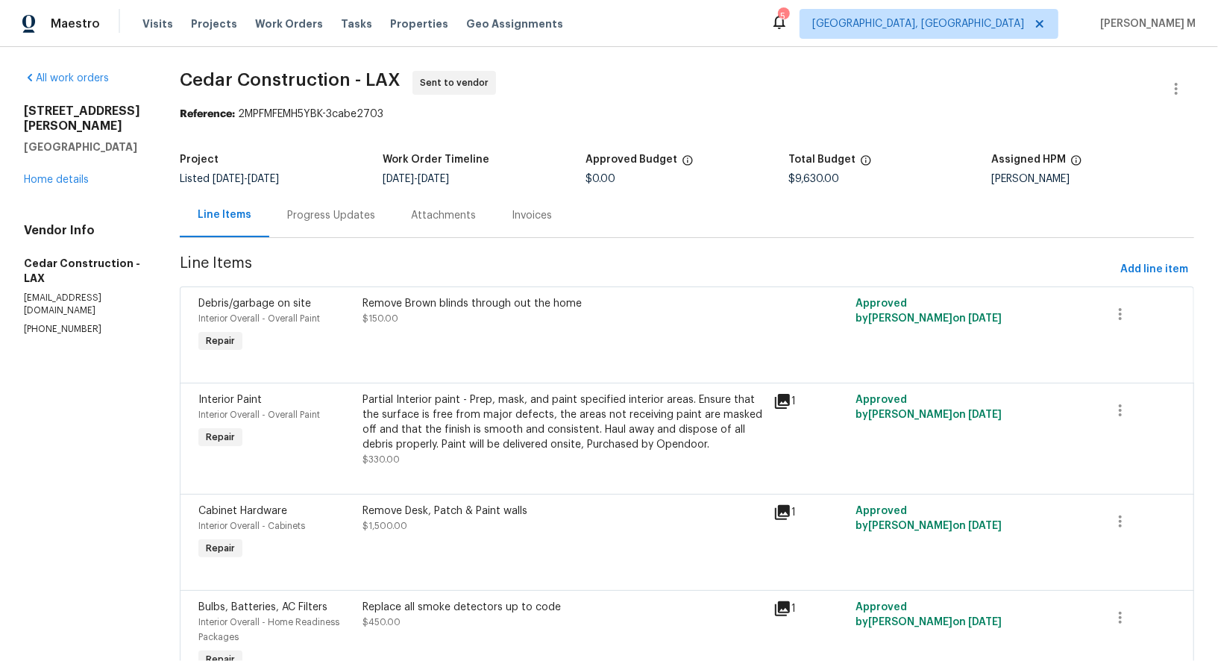
click at [545, 160] on div "Work Order Timeline" at bounding box center [484, 163] width 203 height 19
click at [356, 230] on div "Progress Updates" at bounding box center [331, 215] width 124 height 44
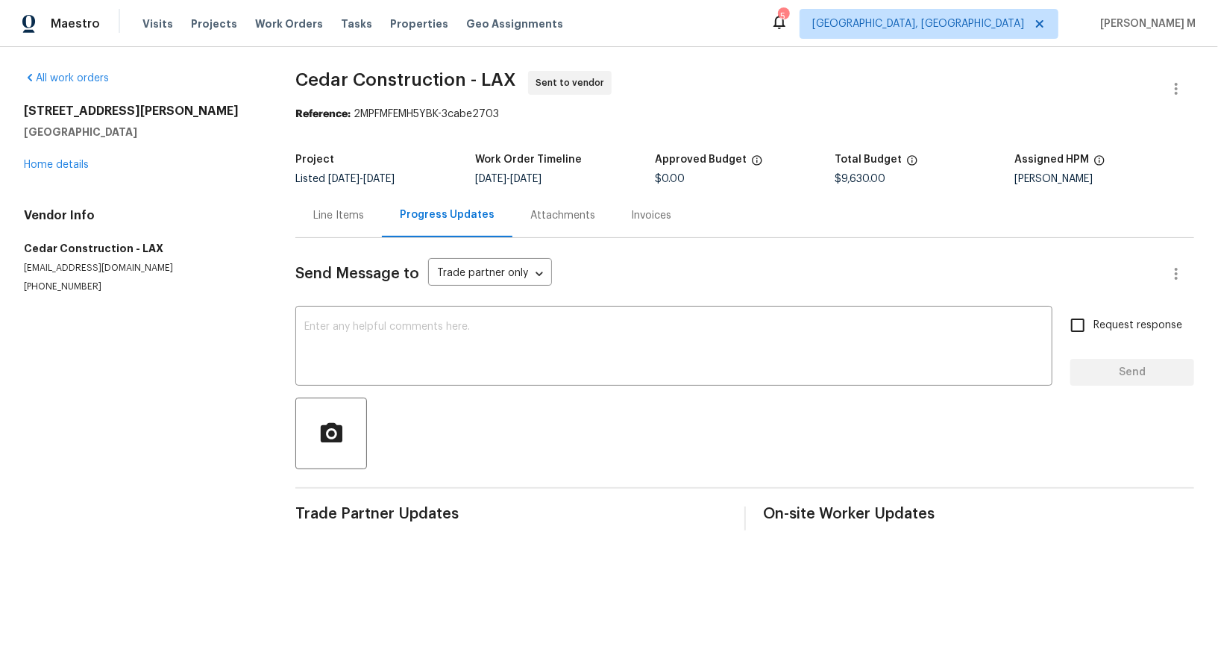
click at [356, 230] on div "Line Items" at bounding box center [338, 215] width 86 height 44
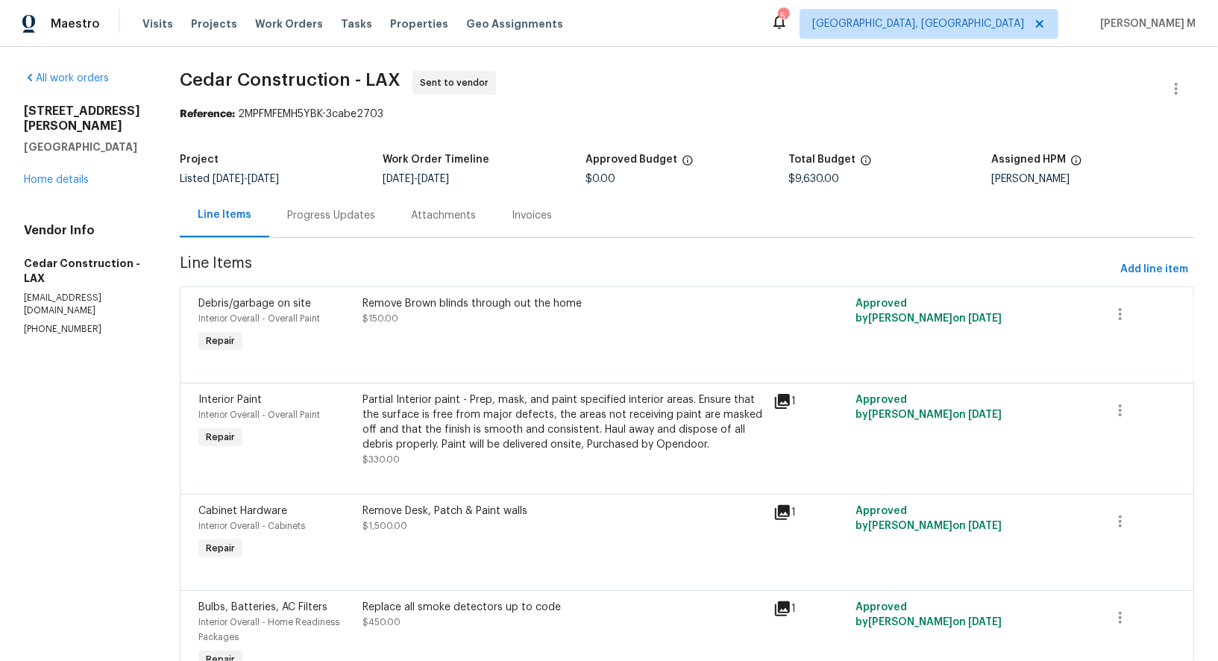
drag, startPoint x: 142, startPoint y: 122, endPoint x: 9, endPoint y: 97, distance: 135.7
click at [9, 97] on div "All work orders [STREET_ADDRESS][PERSON_NAME] Home details Vendor Info Cedar Co…" at bounding box center [609, 451] width 1218 height 808
copy div "[STREET_ADDRESS][PERSON_NAME]"
click at [75, 174] on link "Home details" at bounding box center [56, 179] width 65 height 10
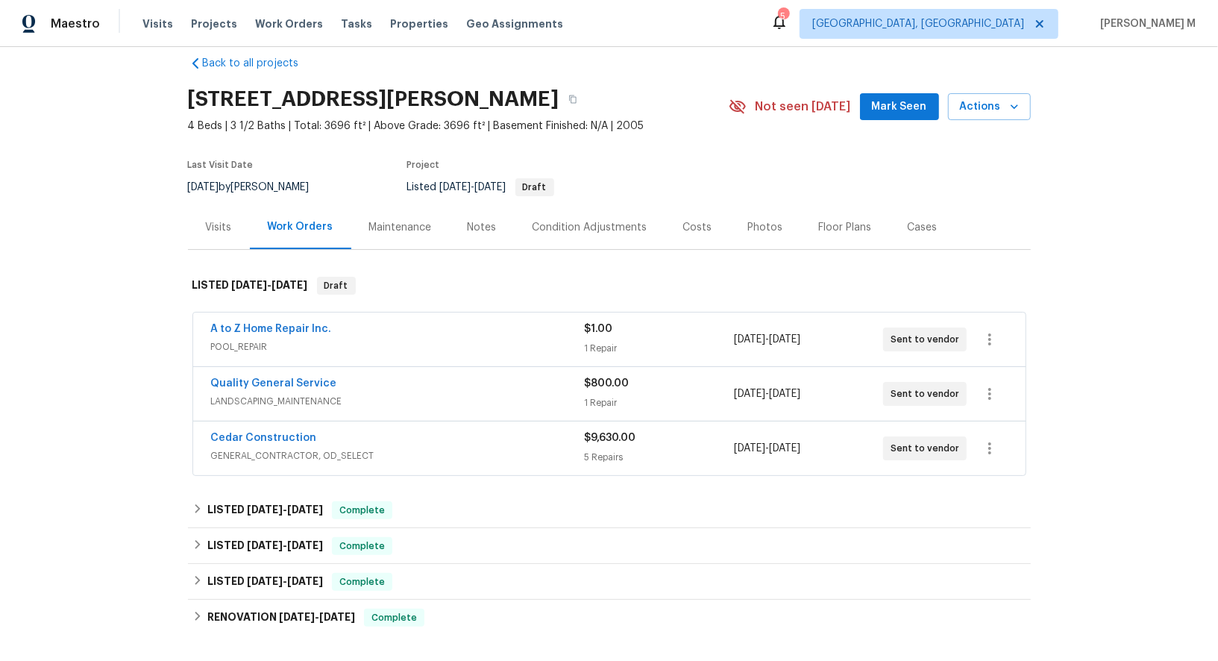
scroll to position [27, 0]
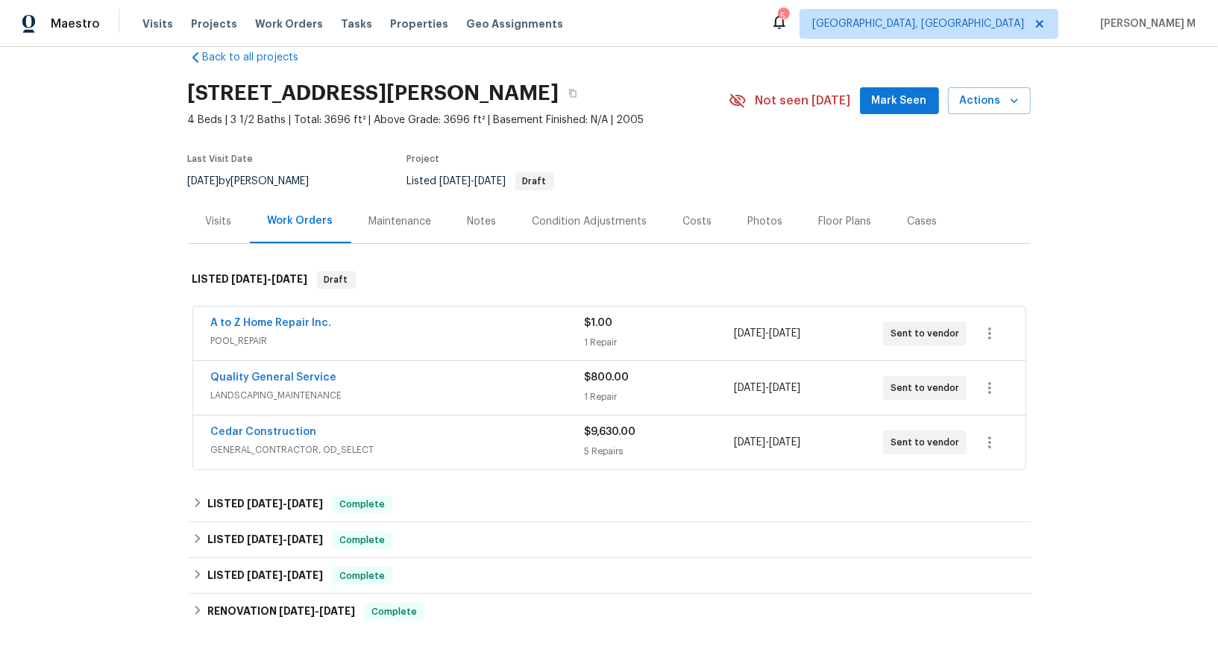
click at [283, 442] on span "GENERAL_CONTRACTOR, OD_SELECT" at bounding box center [398, 449] width 374 height 15
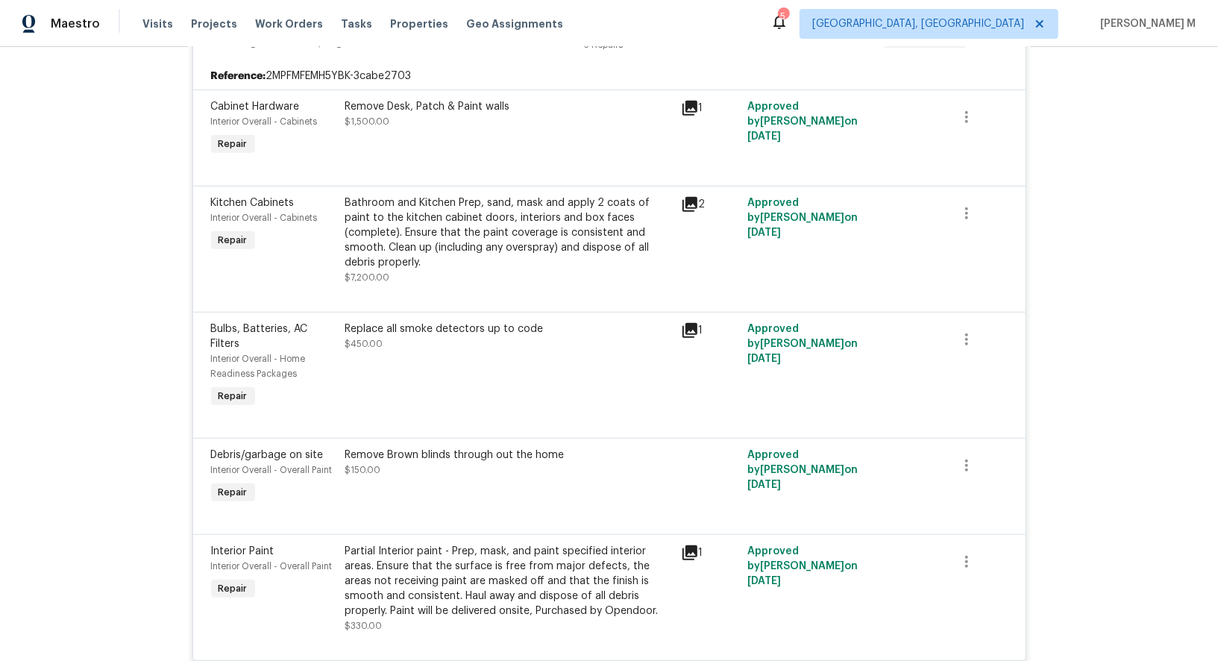
scroll to position [445, 0]
drag, startPoint x: 248, startPoint y: 86, endPoint x: 433, endPoint y: 85, distance: 184.9
click at [433, 94] on div "Cabinet Hardware Interior Overall - Cabinets Repair Remove Desk, Patch & Paint …" at bounding box center [609, 128] width 805 height 69
copy div "Hardware Interior Overall - Cabinets Repair Remove Desk, Patc"
